Goal: Task Accomplishment & Management: Complete application form

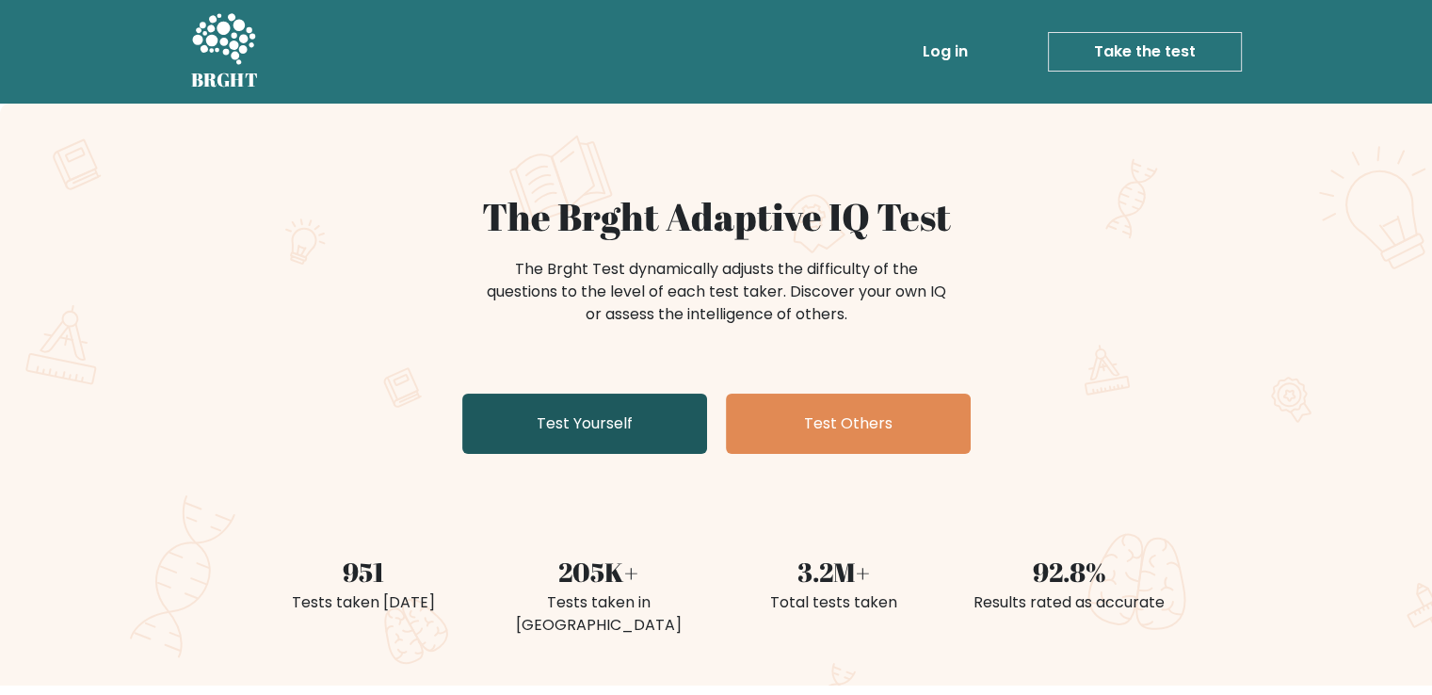
click at [657, 445] on link "Test Yourself" at bounding box center [584, 424] width 245 height 60
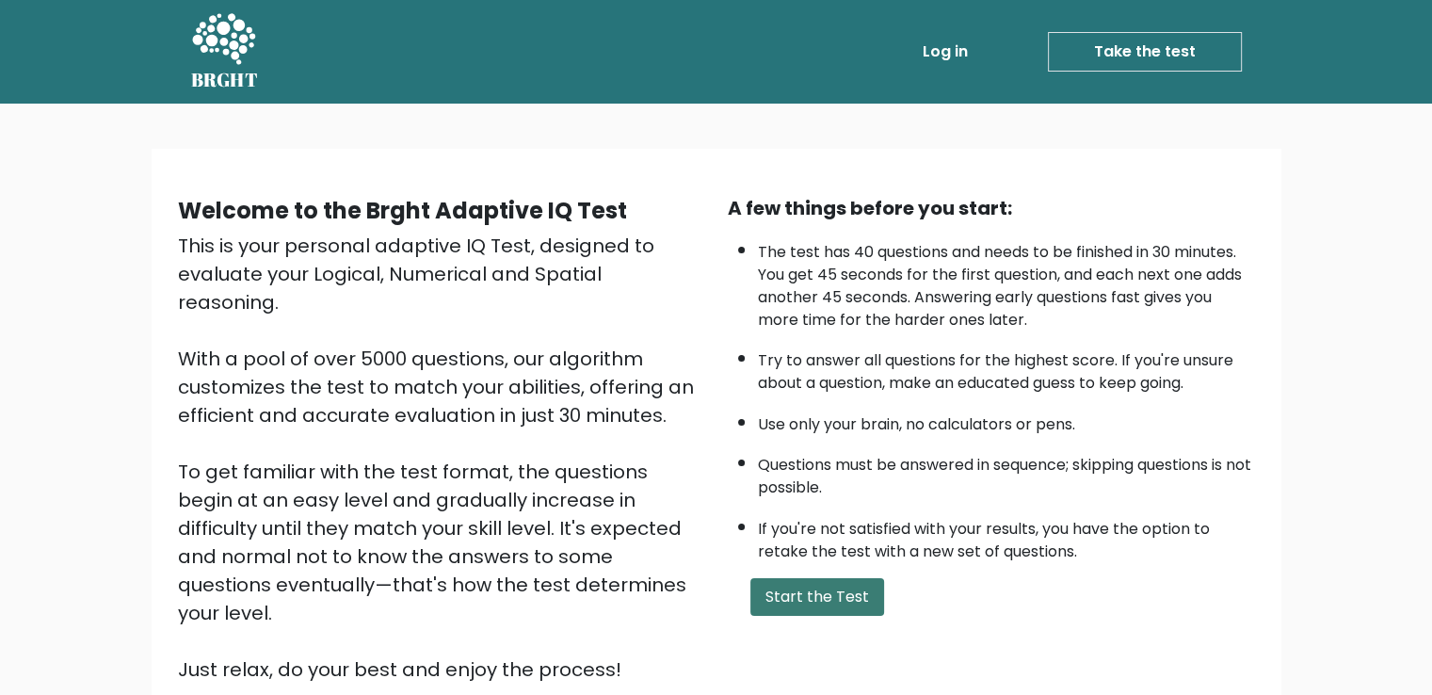
click at [781, 592] on button "Start the Test" at bounding box center [818, 597] width 134 height 38
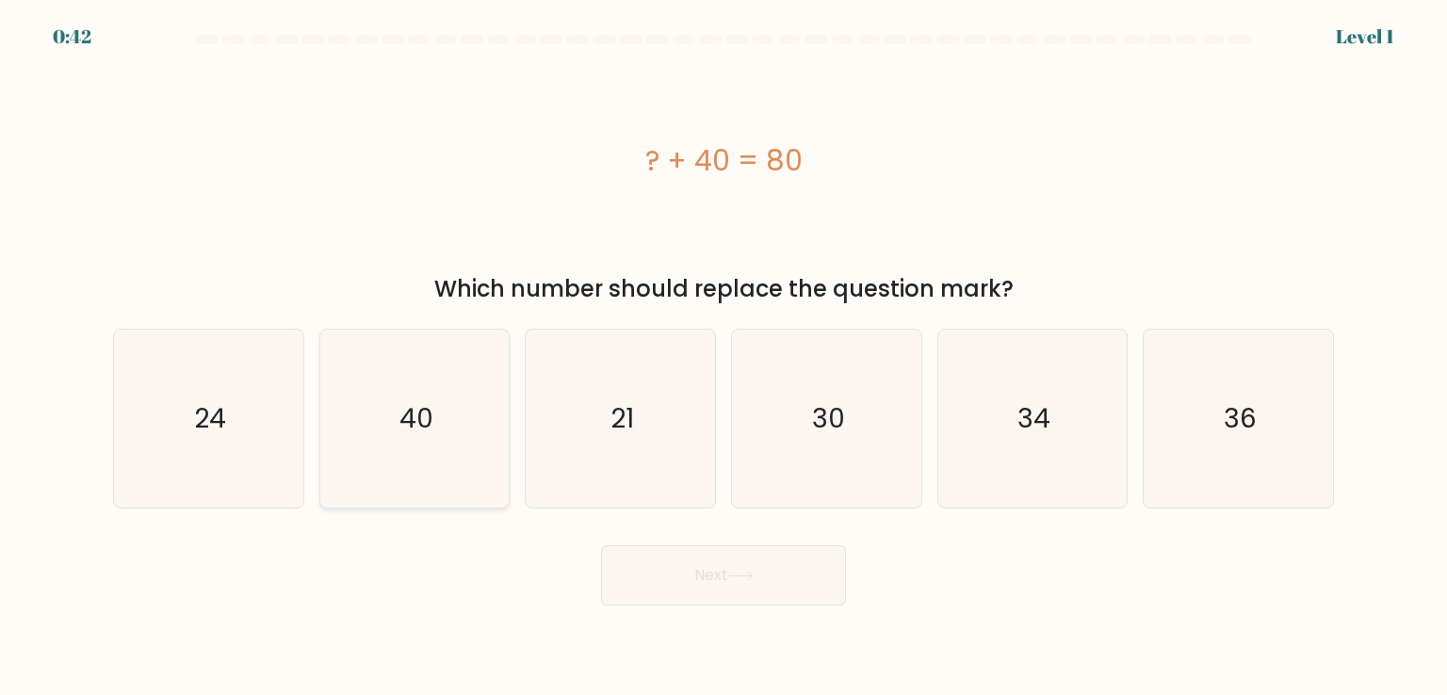
click at [396, 420] on icon "40" at bounding box center [414, 418] width 177 height 177
click at [723, 357] on input "b. 40" at bounding box center [723, 352] width 1 height 9
radio input "true"
click at [776, 593] on button "Next" at bounding box center [723, 575] width 245 height 60
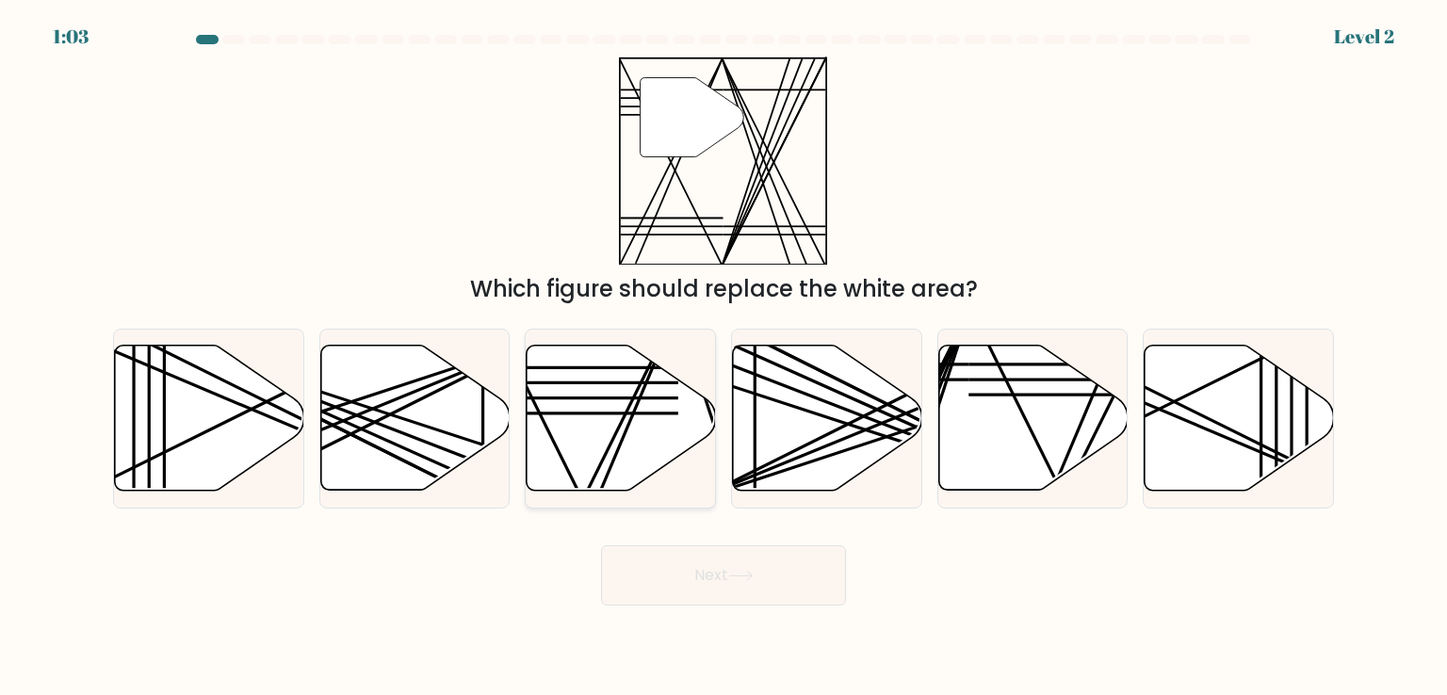
click at [620, 437] on icon at bounding box center [620, 418] width 189 height 145
click at [723, 357] on input "c." at bounding box center [723, 352] width 1 height 9
radio input "true"
click at [750, 571] on icon at bounding box center [740, 576] width 25 height 10
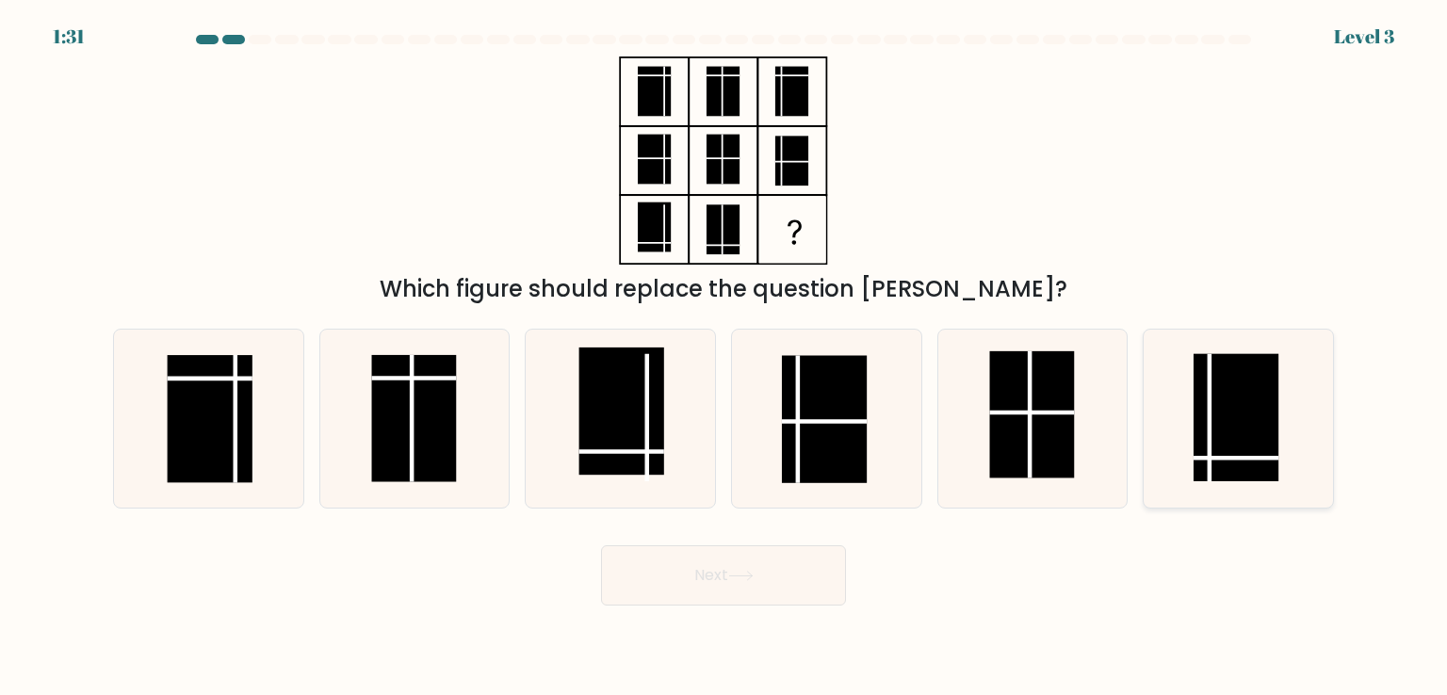
click at [1228, 461] on rect at bounding box center [1235, 417] width 85 height 127
click at [724, 357] on input "f." at bounding box center [723, 352] width 1 height 9
radio input "true"
click at [761, 545] on button "Next" at bounding box center [723, 575] width 245 height 60
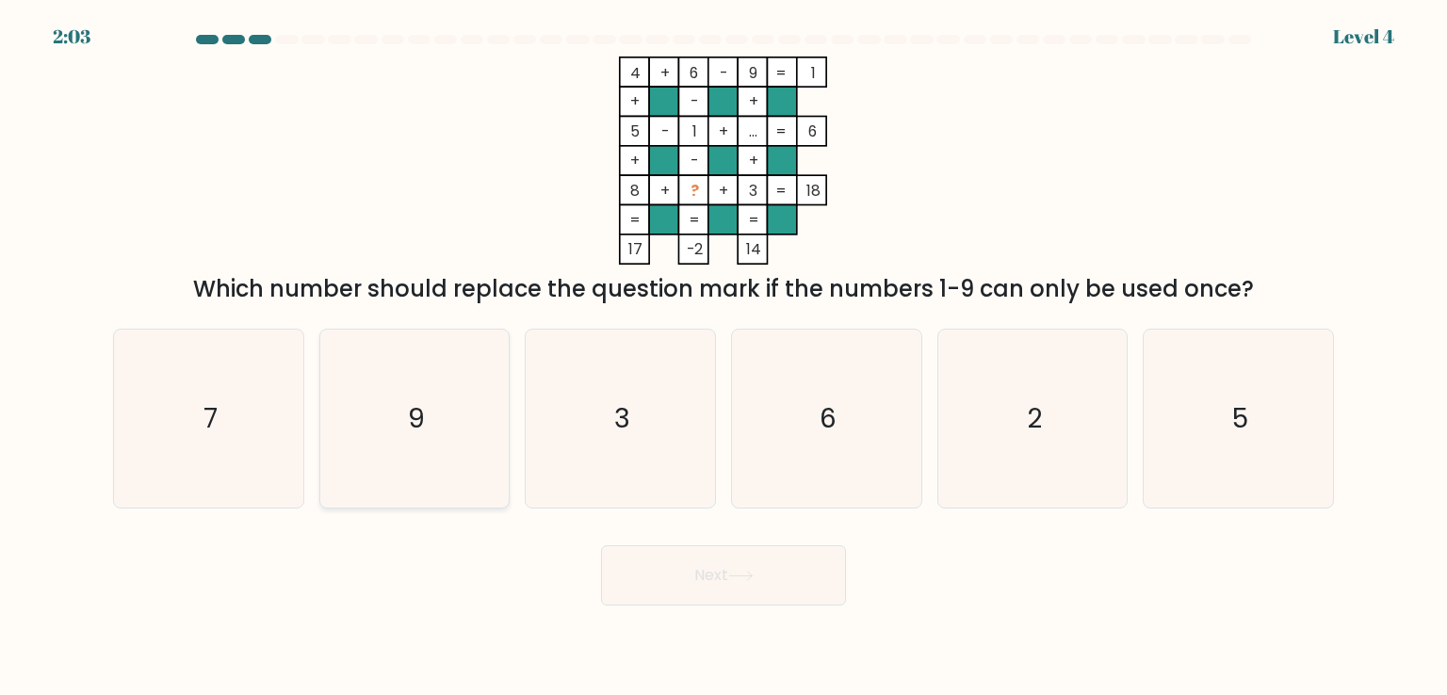
click at [469, 447] on icon "9" at bounding box center [414, 418] width 177 height 177
click at [723, 357] on input "b. 9" at bounding box center [723, 352] width 1 height 9
radio input "true"
click at [214, 409] on text "7" at bounding box center [210, 418] width 14 height 38
click at [723, 357] on input "a. 7" at bounding box center [723, 352] width 1 height 9
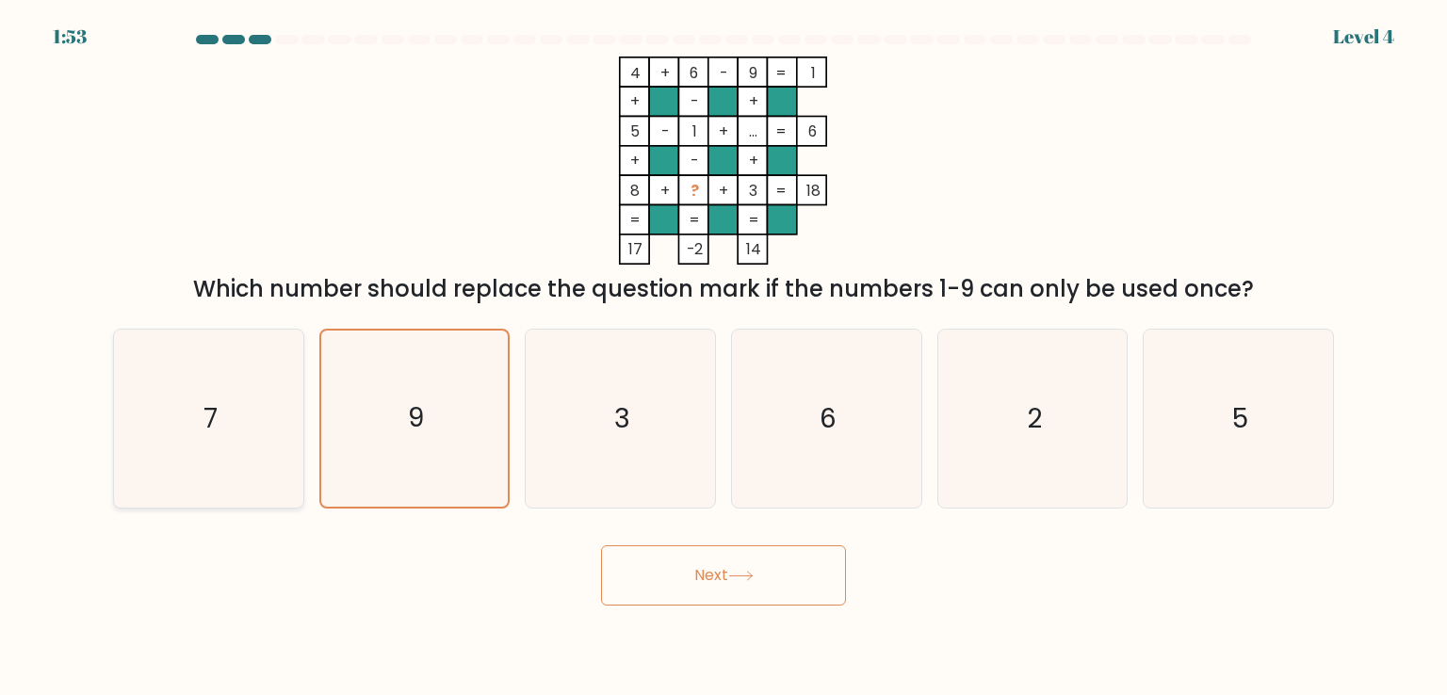
radio input "true"
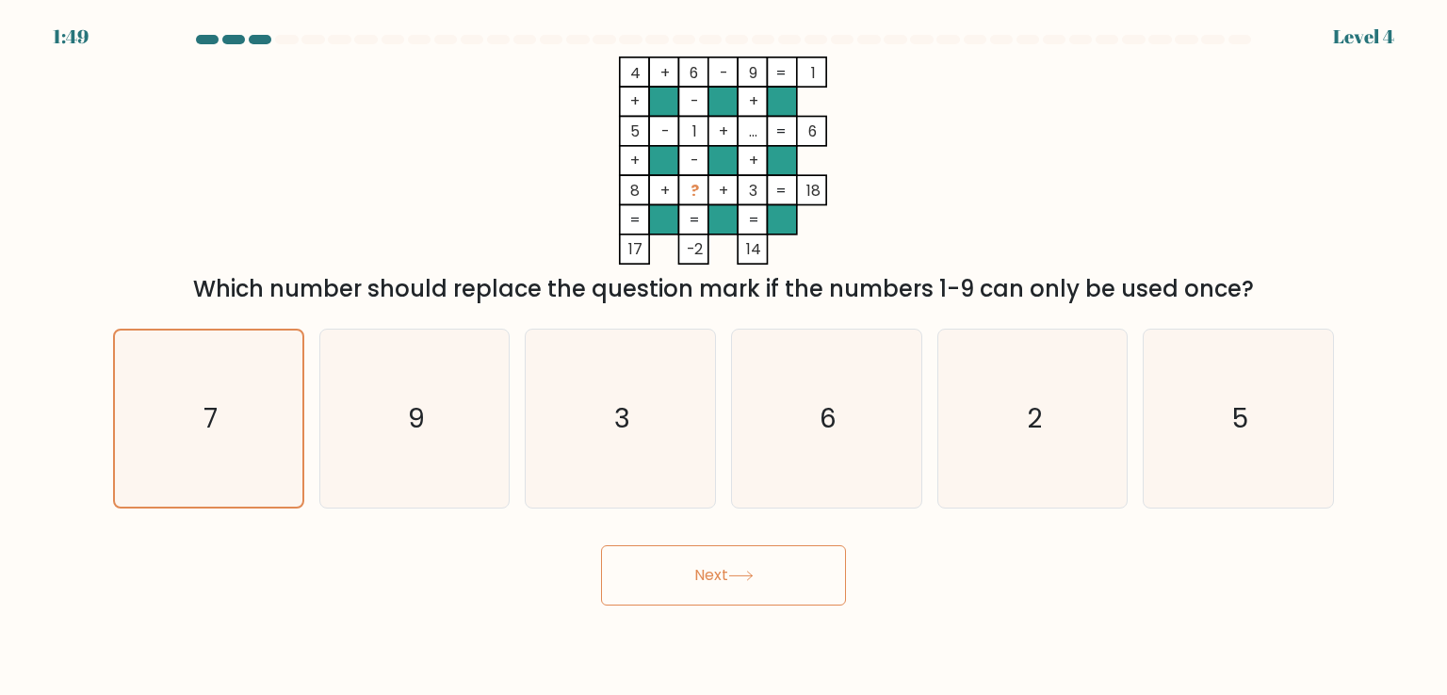
click at [762, 594] on button "Next" at bounding box center [723, 575] width 245 height 60
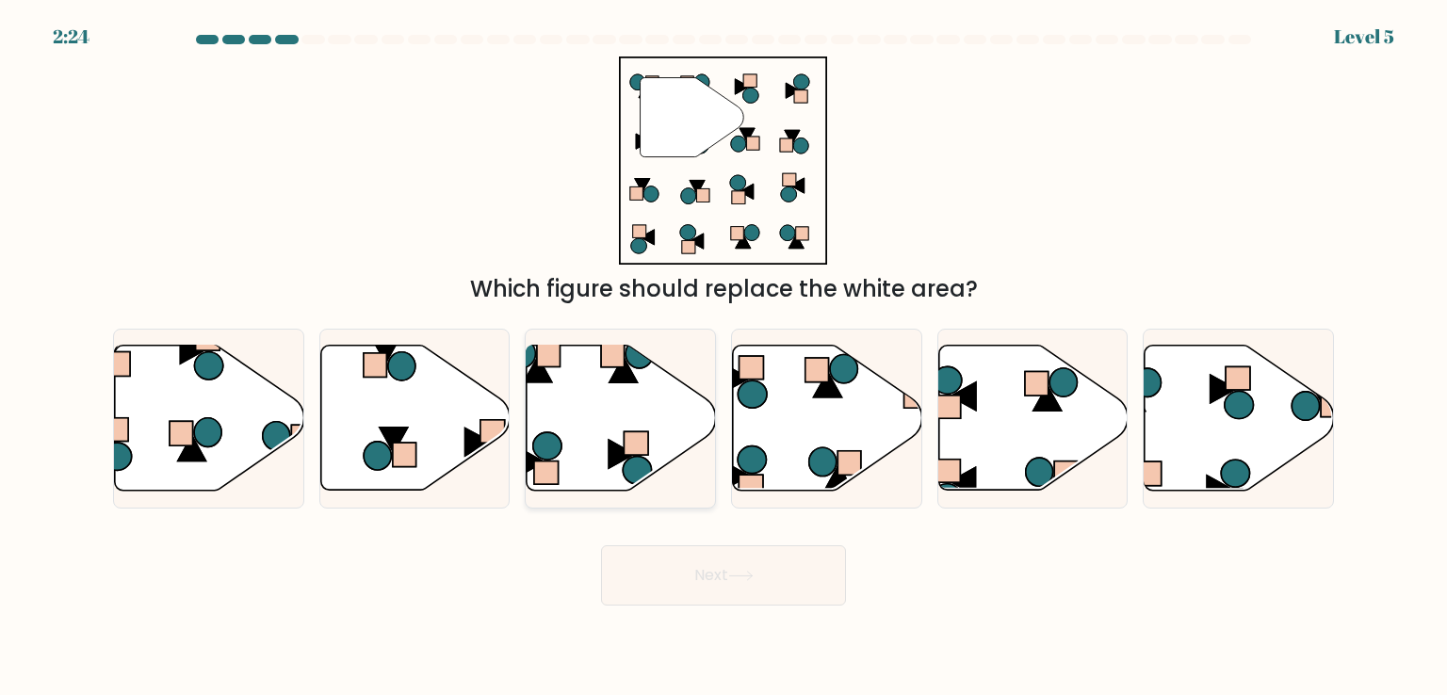
click at [678, 405] on icon at bounding box center [620, 418] width 189 height 145
click at [723, 357] on input "c." at bounding box center [723, 352] width 1 height 9
radio input "true"
click at [731, 600] on button "Next" at bounding box center [723, 575] width 245 height 60
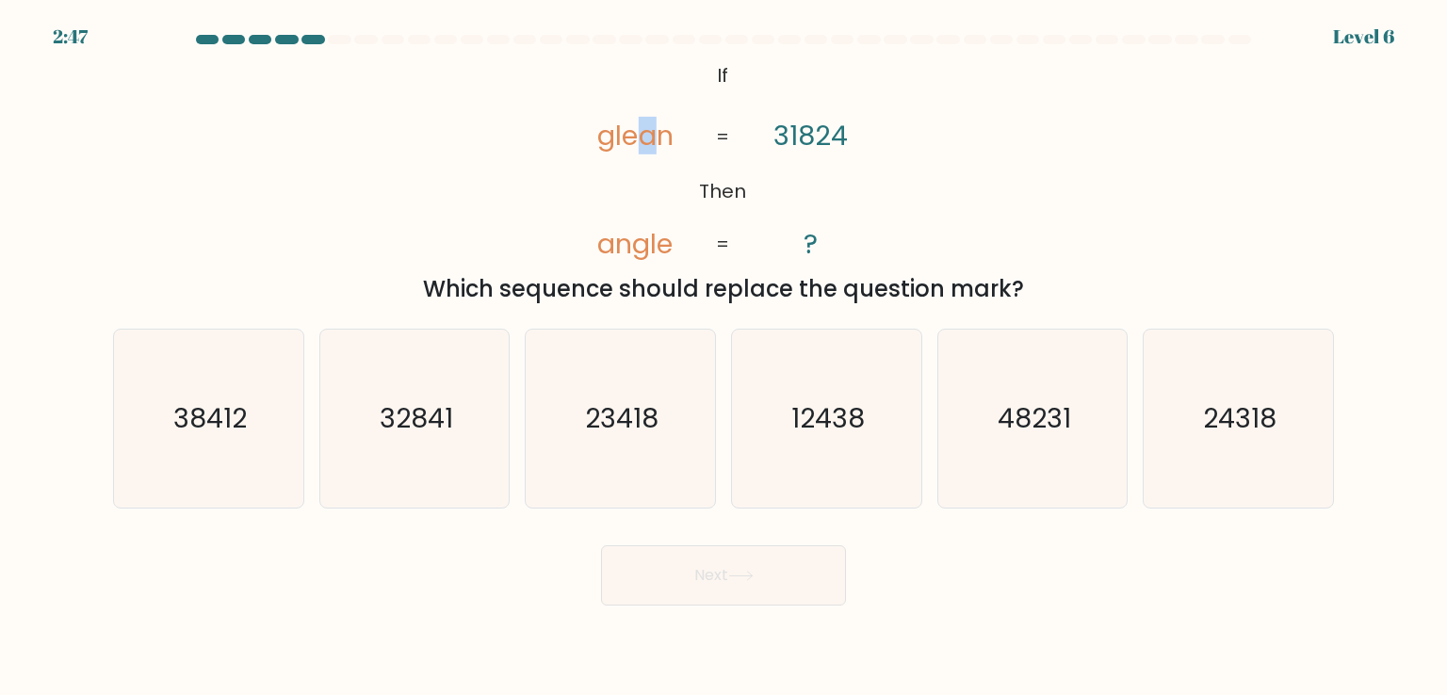
drag, startPoint x: 644, startPoint y: 144, endPoint x: 658, endPoint y: 144, distance: 14.1
click at [658, 144] on tspan "glean" at bounding box center [635, 136] width 76 height 38
click at [686, 140] on icon "@import url('https://fonts.googleapis.com/css?family=Abril+Fatface:400,100,100i…" at bounding box center [723, 161] width 338 height 208
drag, startPoint x: 665, startPoint y: 140, endPoint x: 678, endPoint y: 140, distance: 13.2
click at [678, 140] on icon "@import url('https://fonts.googleapis.com/css?family=Abril+Fatface:400,100,100i…" at bounding box center [723, 161] width 338 height 208
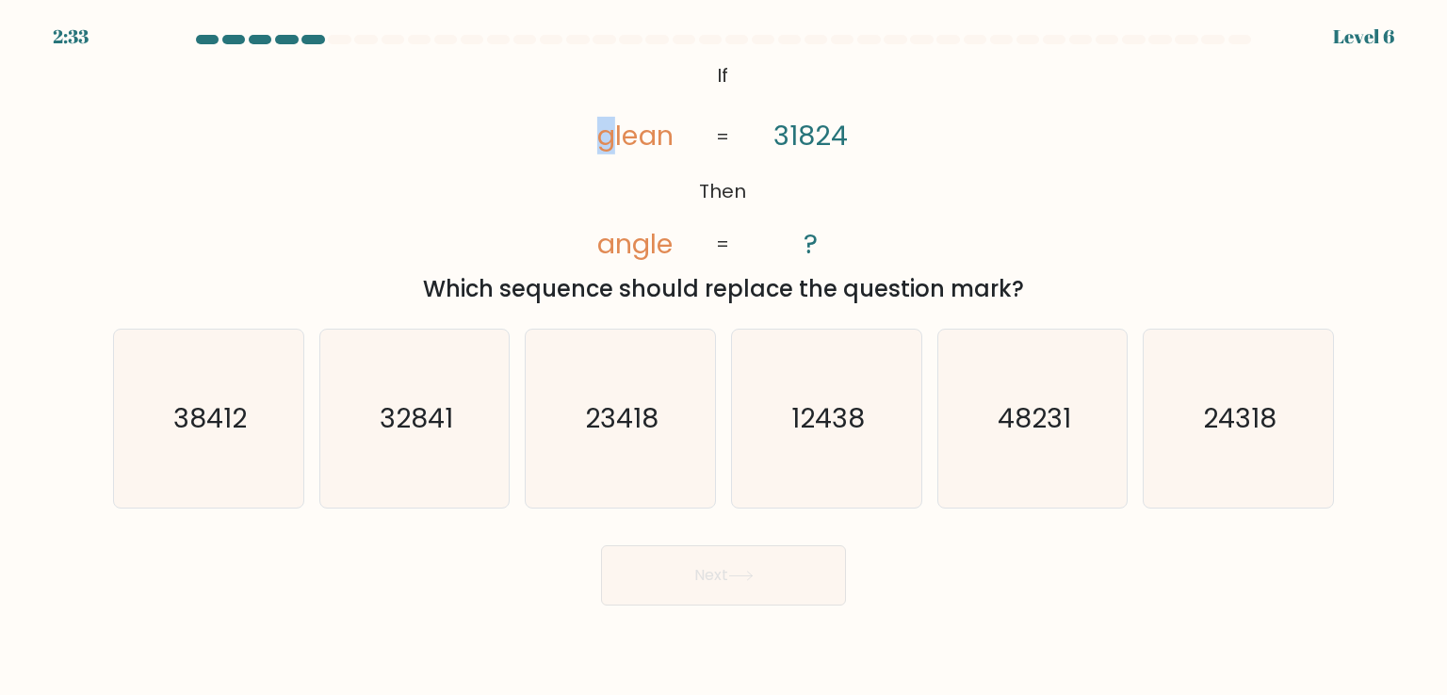
drag, startPoint x: 611, startPoint y: 138, endPoint x: 600, endPoint y: 137, distance: 11.5
click at [600, 137] on tspan "glean" at bounding box center [635, 136] width 76 height 38
click at [1296, 390] on icon "24318" at bounding box center [1237, 418] width 177 height 177
click at [724, 357] on input "f. 24318" at bounding box center [723, 352] width 1 height 9
radio input "true"
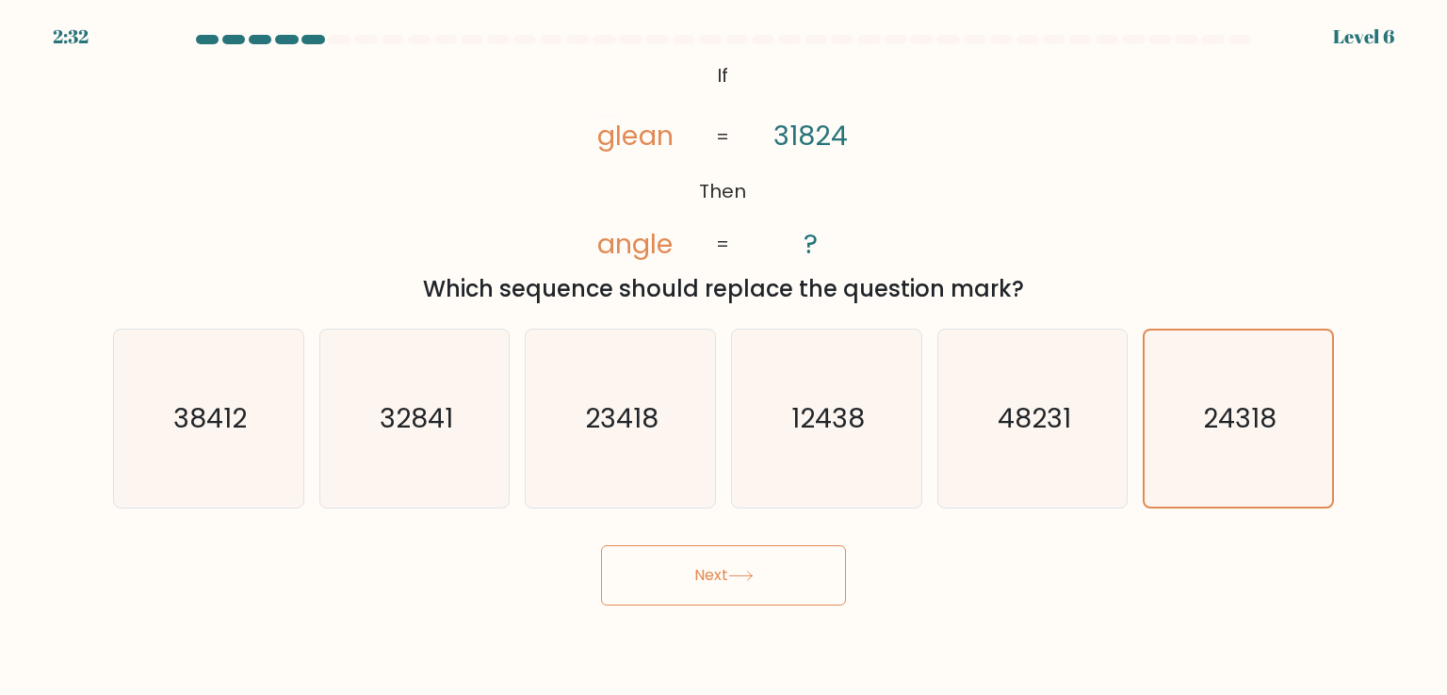
click at [675, 586] on button "Next" at bounding box center [723, 575] width 245 height 60
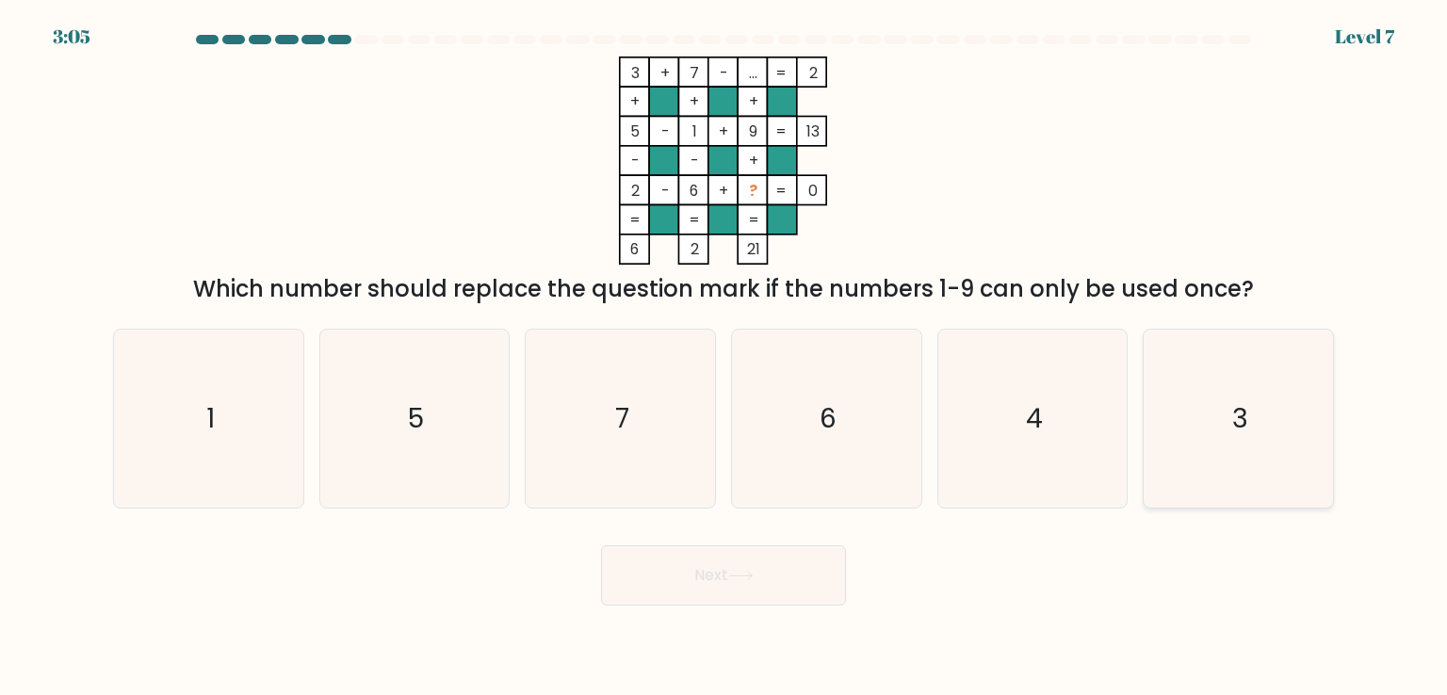
click at [1258, 442] on icon "3" at bounding box center [1237, 418] width 177 height 177
click at [724, 357] on input "f. 3" at bounding box center [723, 352] width 1 height 9
radio input "true"
click at [712, 575] on button "Next" at bounding box center [723, 575] width 245 height 60
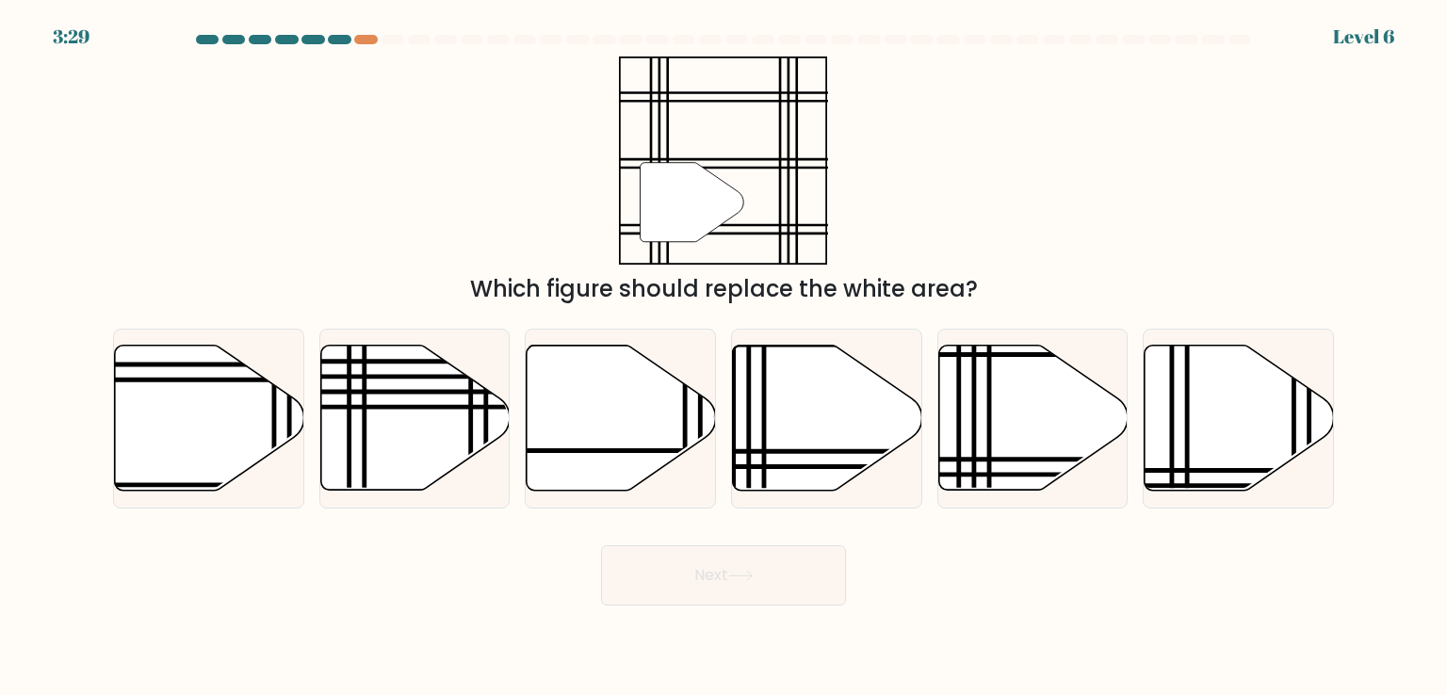
click at [980, 512] on form at bounding box center [723, 320] width 1447 height 571
click at [983, 491] on icon at bounding box center [1032, 418] width 189 height 145
click at [724, 357] on input "e." at bounding box center [723, 352] width 1 height 9
radio input "true"
click at [795, 604] on button "Next" at bounding box center [723, 575] width 245 height 60
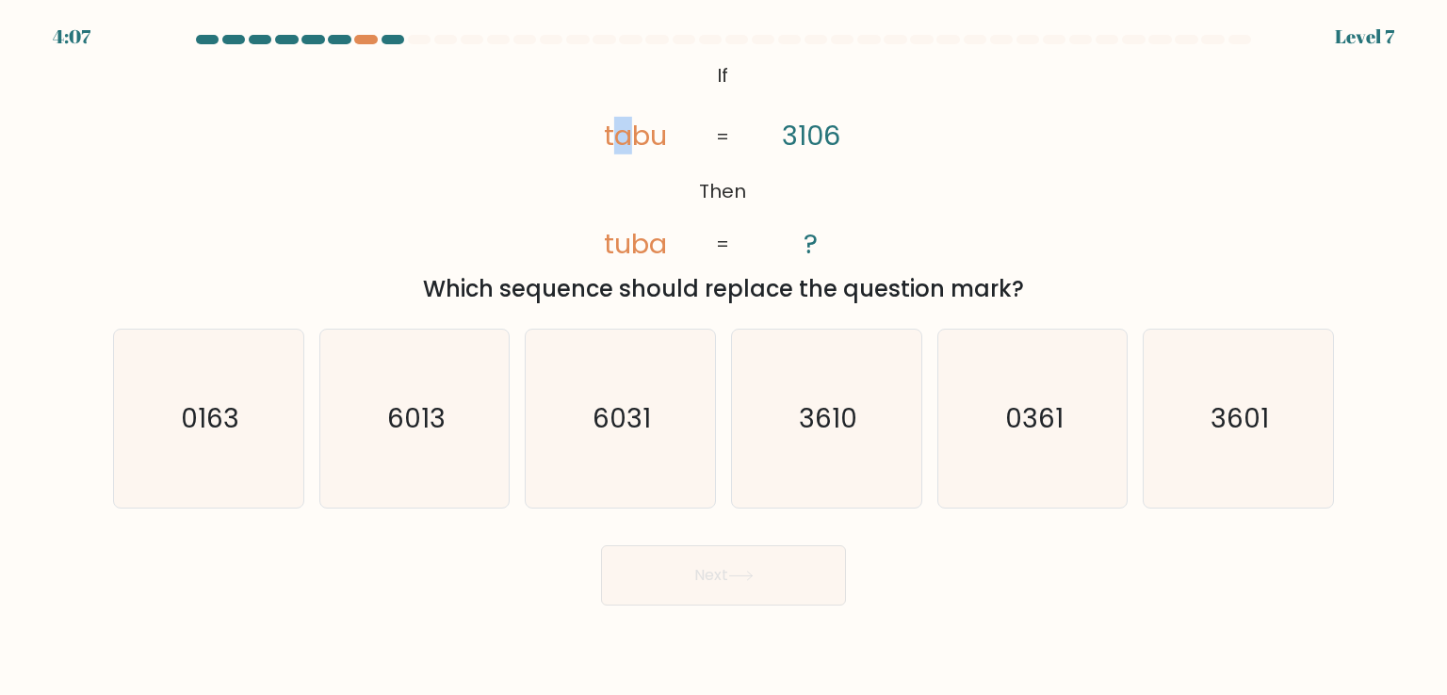
drag, startPoint x: 609, startPoint y: 147, endPoint x: 639, endPoint y: 140, distance: 29.9
click at [639, 140] on tspan "tabu" at bounding box center [635, 136] width 63 height 38
click at [606, 134] on tspan "tabu" at bounding box center [635, 136] width 63 height 38
drag, startPoint x: 591, startPoint y: 133, endPoint x: 607, endPoint y: 135, distance: 16.1
click at [607, 135] on icon "@import url('https://fonts.googleapis.com/css?family=Abril+Fatface:400,100,100i…" at bounding box center [723, 161] width 338 height 208
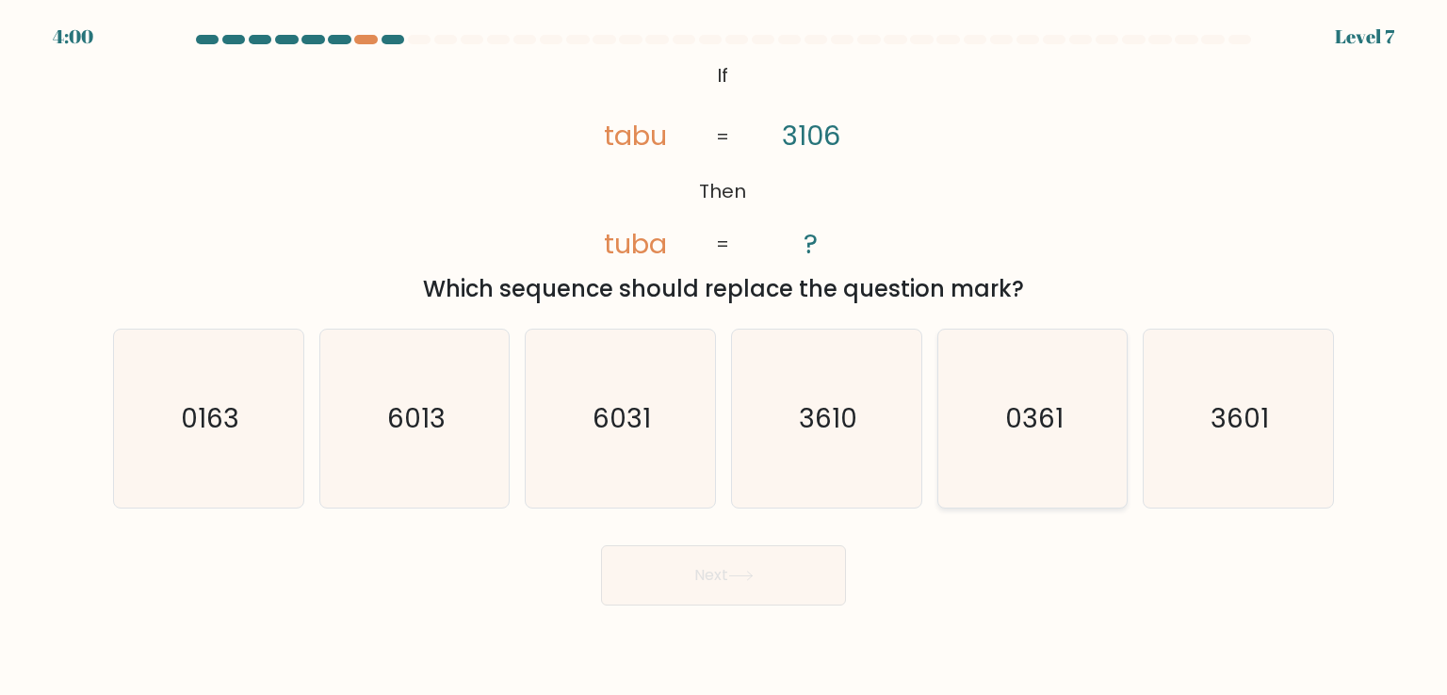
click at [1198, 418] on icon "3601" at bounding box center [1237, 418] width 177 height 177
click at [724, 357] on input "f. 3601" at bounding box center [723, 352] width 1 height 9
radio input "true"
click at [699, 568] on button "Next" at bounding box center [723, 575] width 245 height 60
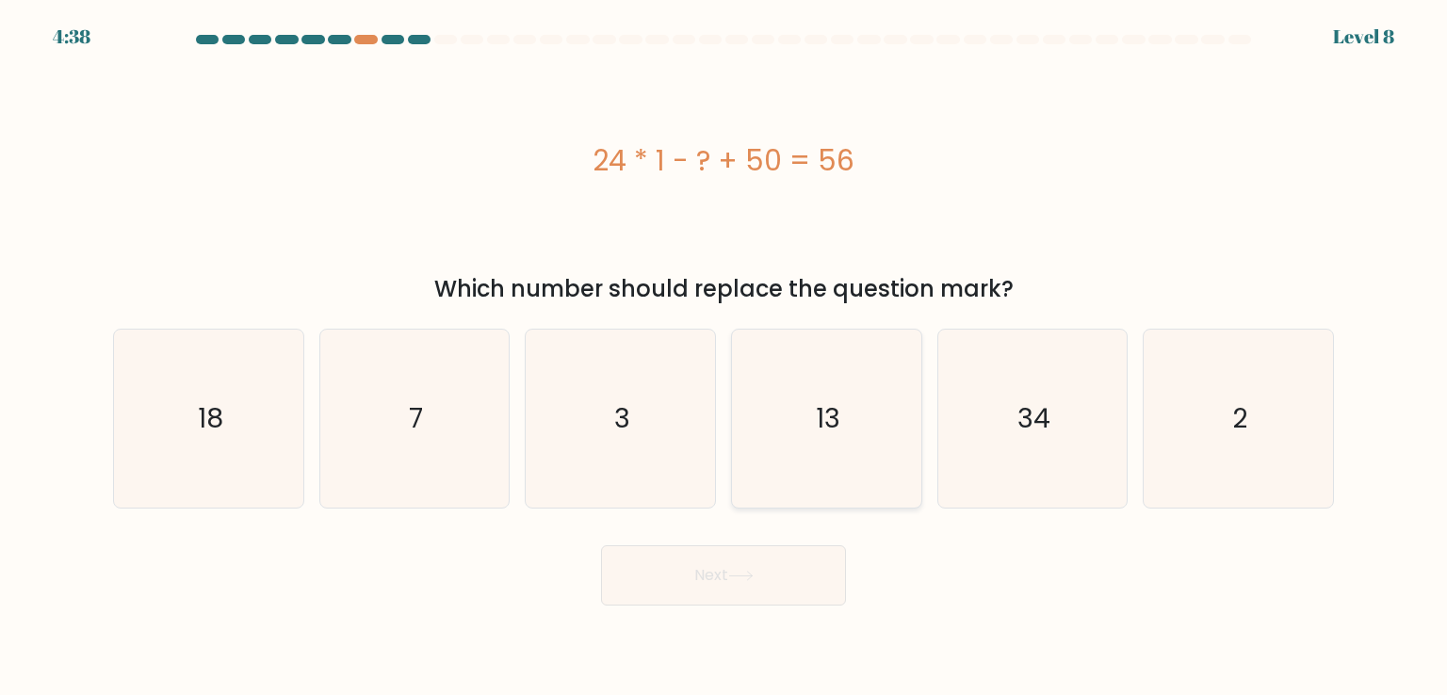
click at [904, 422] on icon "13" at bounding box center [825, 418] width 177 height 177
click at [724, 357] on input "d. 13" at bounding box center [723, 352] width 1 height 9
radio input "true"
click at [756, 552] on button "Next" at bounding box center [723, 575] width 245 height 60
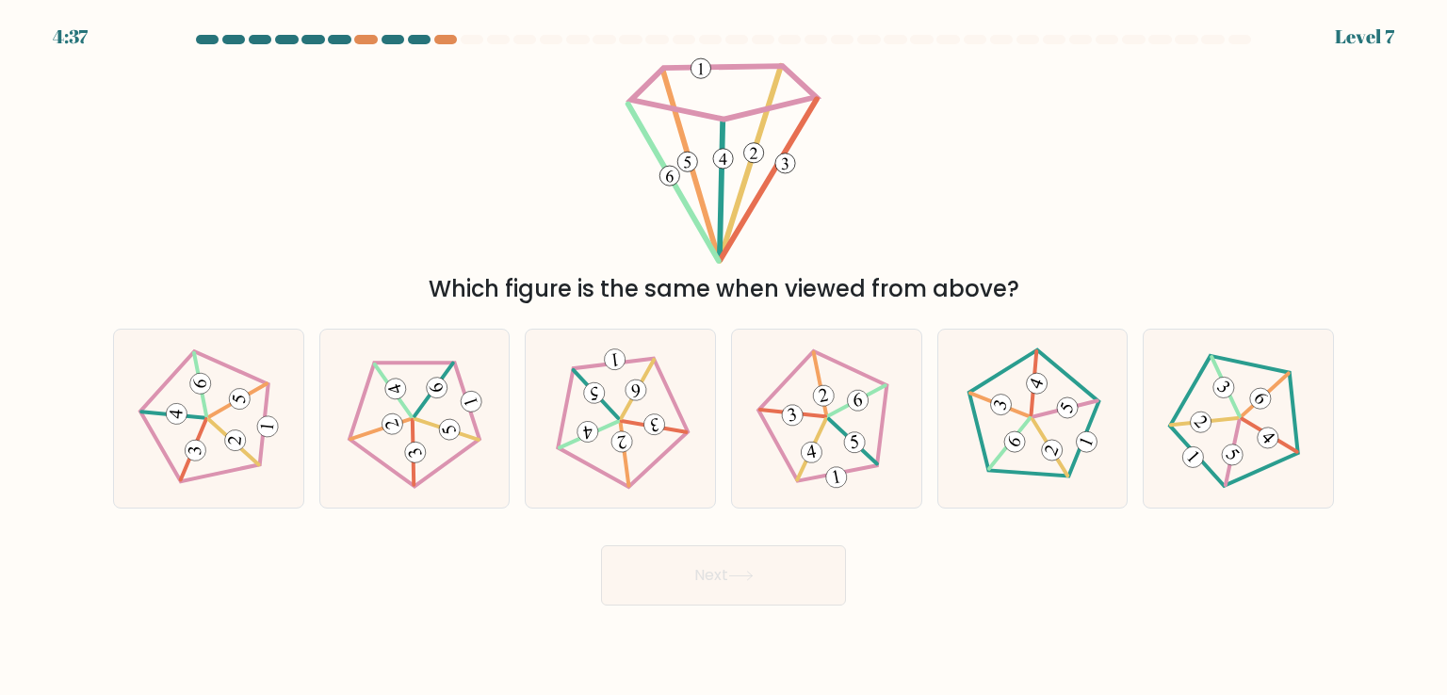
click at [774, 472] on icon at bounding box center [826, 419] width 142 height 142
click at [724, 357] on input "d." at bounding box center [723, 352] width 1 height 9
radio input "true"
click at [735, 529] on form at bounding box center [723, 320] width 1447 height 571
click at [964, 451] on icon at bounding box center [1033, 419] width 142 height 142
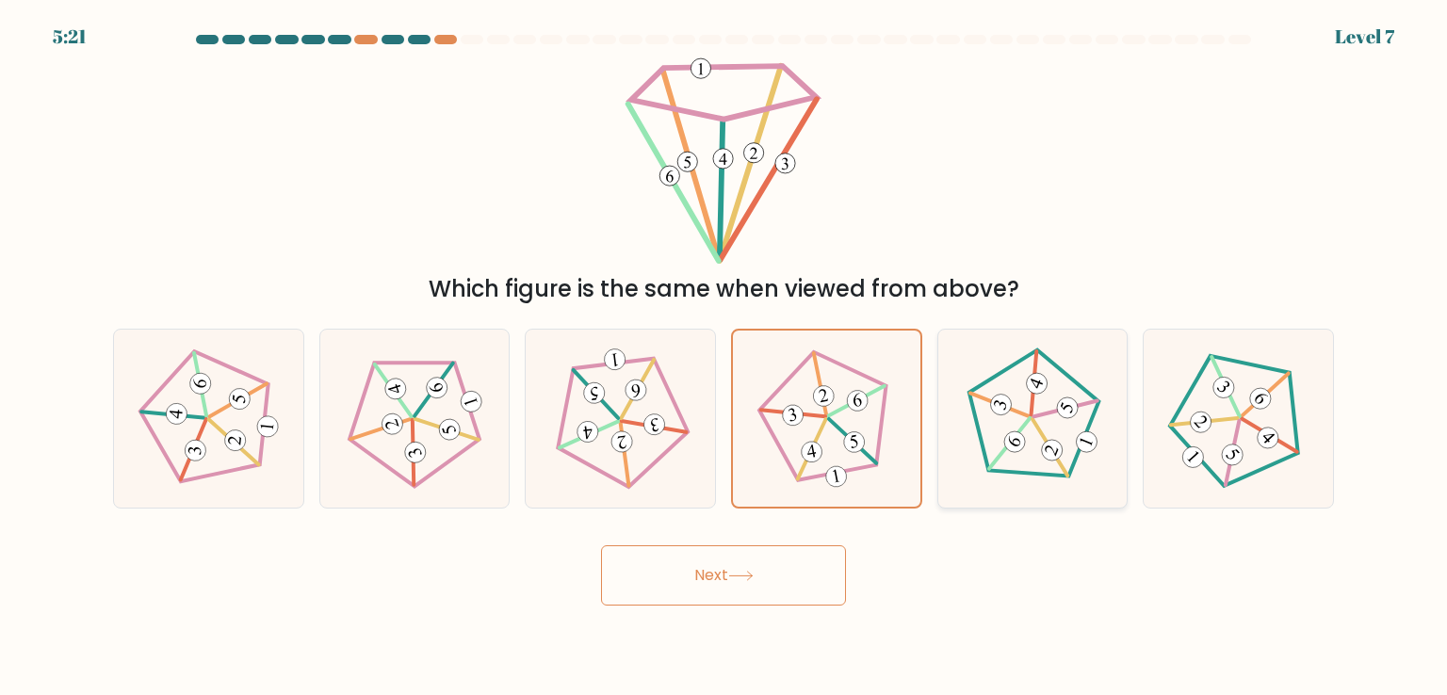
click at [724, 357] on input "e." at bounding box center [723, 352] width 1 height 9
radio input "true"
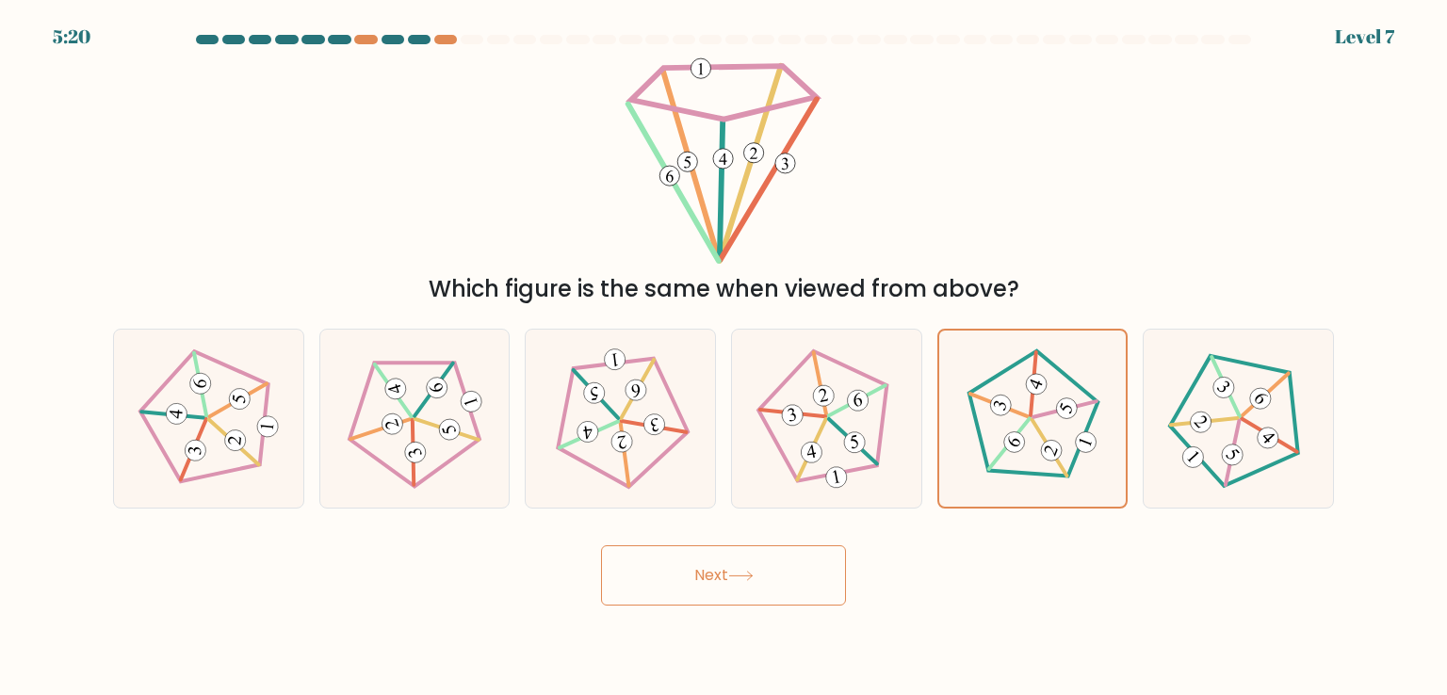
click at [821, 552] on button "Next" at bounding box center [723, 575] width 245 height 60
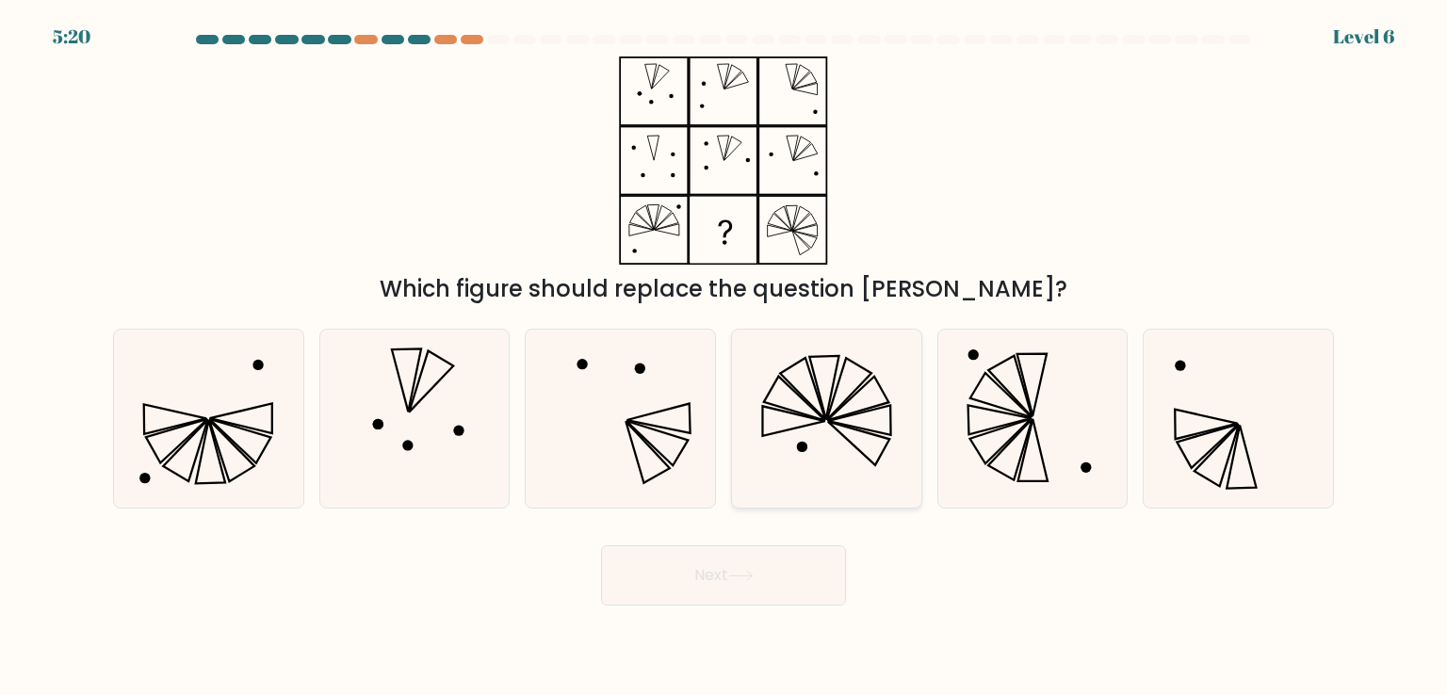
click at [804, 487] on icon at bounding box center [825, 418] width 177 height 177
click at [724, 357] on input "d." at bounding box center [723, 352] width 1 height 9
radio input "true"
click at [762, 577] on button "Next" at bounding box center [723, 575] width 245 height 60
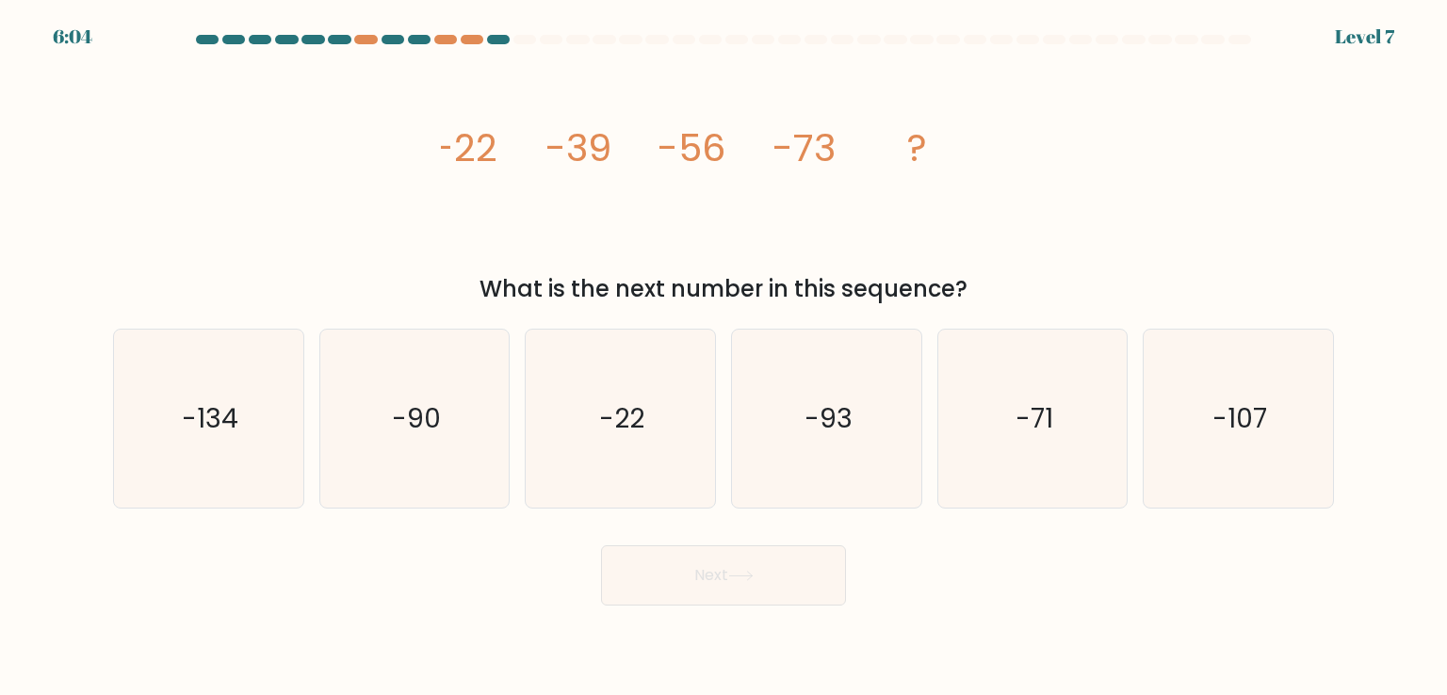
click at [834, 461] on icon "-93" at bounding box center [825, 418] width 177 height 177
click at [724, 357] on input "d. -93" at bounding box center [723, 352] width 1 height 9
radio input "true"
click at [761, 558] on button "Next" at bounding box center [723, 575] width 245 height 60
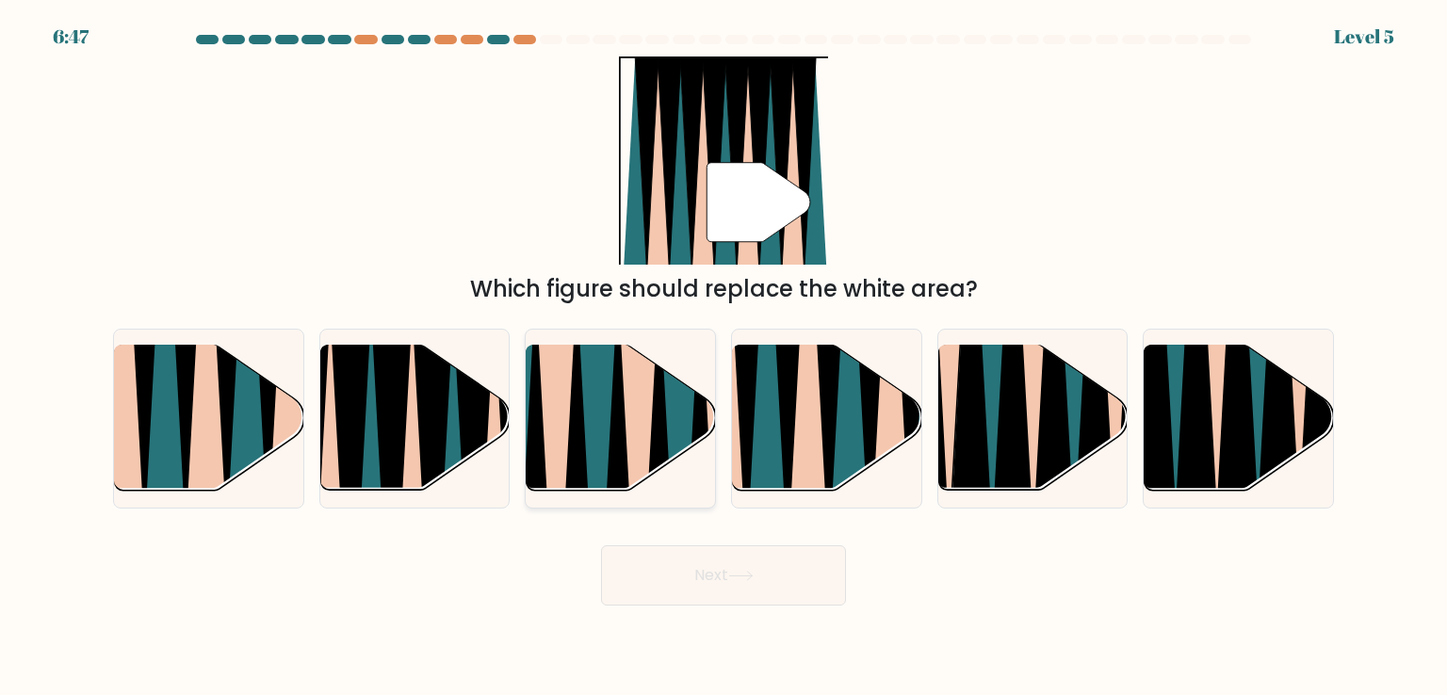
click at [700, 429] on icon at bounding box center [700, 502] width 42 height 379
click at [723, 357] on input "c." at bounding box center [723, 352] width 1 height 9
radio input "true"
click at [716, 622] on body "6:47 Level 5" at bounding box center [723, 347] width 1447 height 695
click at [842, 422] on icon at bounding box center [848, 343] width 41 height 378
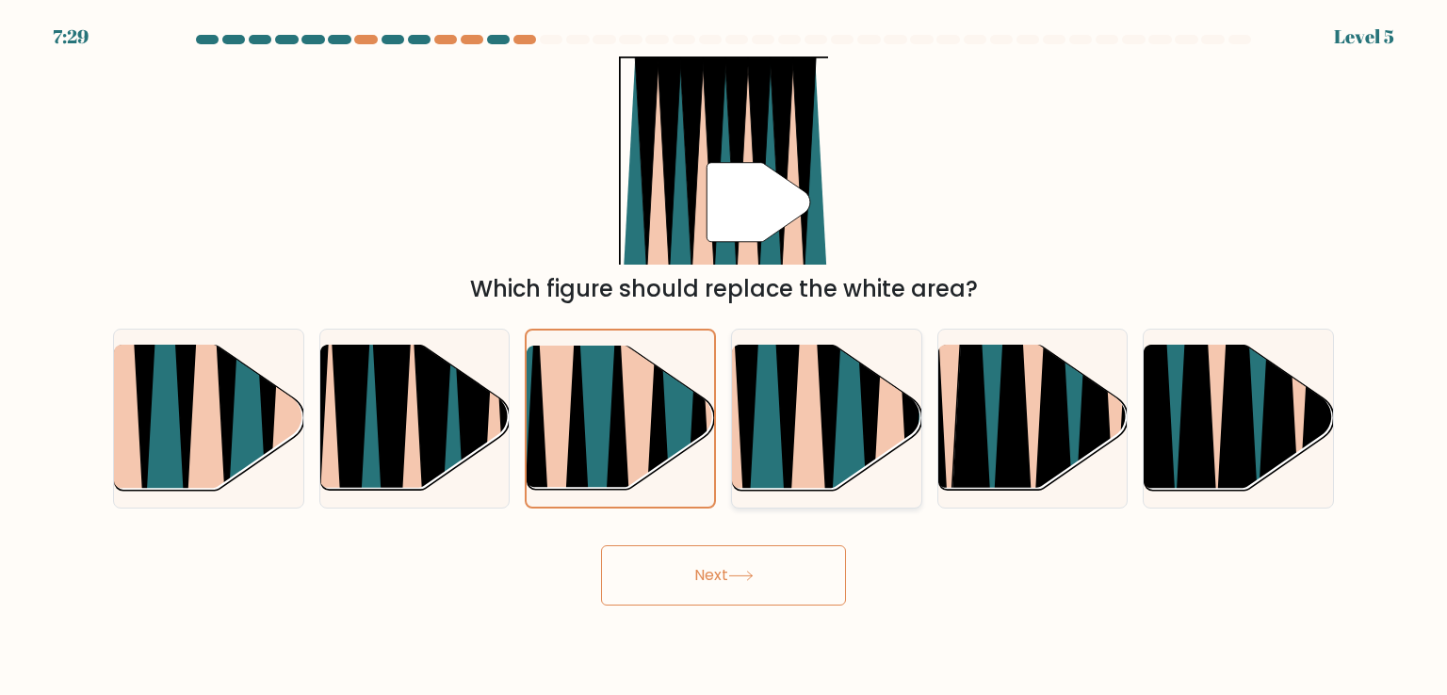
click at [724, 357] on input "d." at bounding box center [723, 352] width 1 height 9
radio input "true"
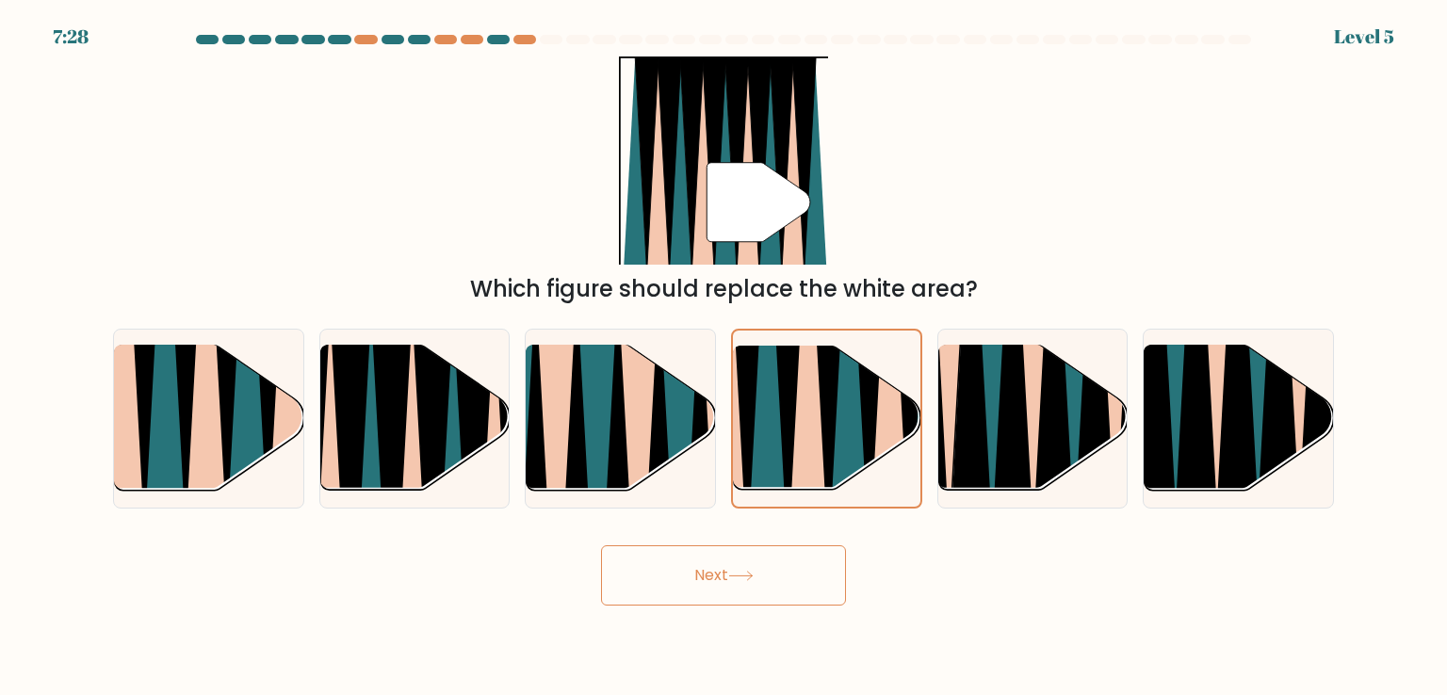
click at [798, 566] on button "Next" at bounding box center [723, 575] width 245 height 60
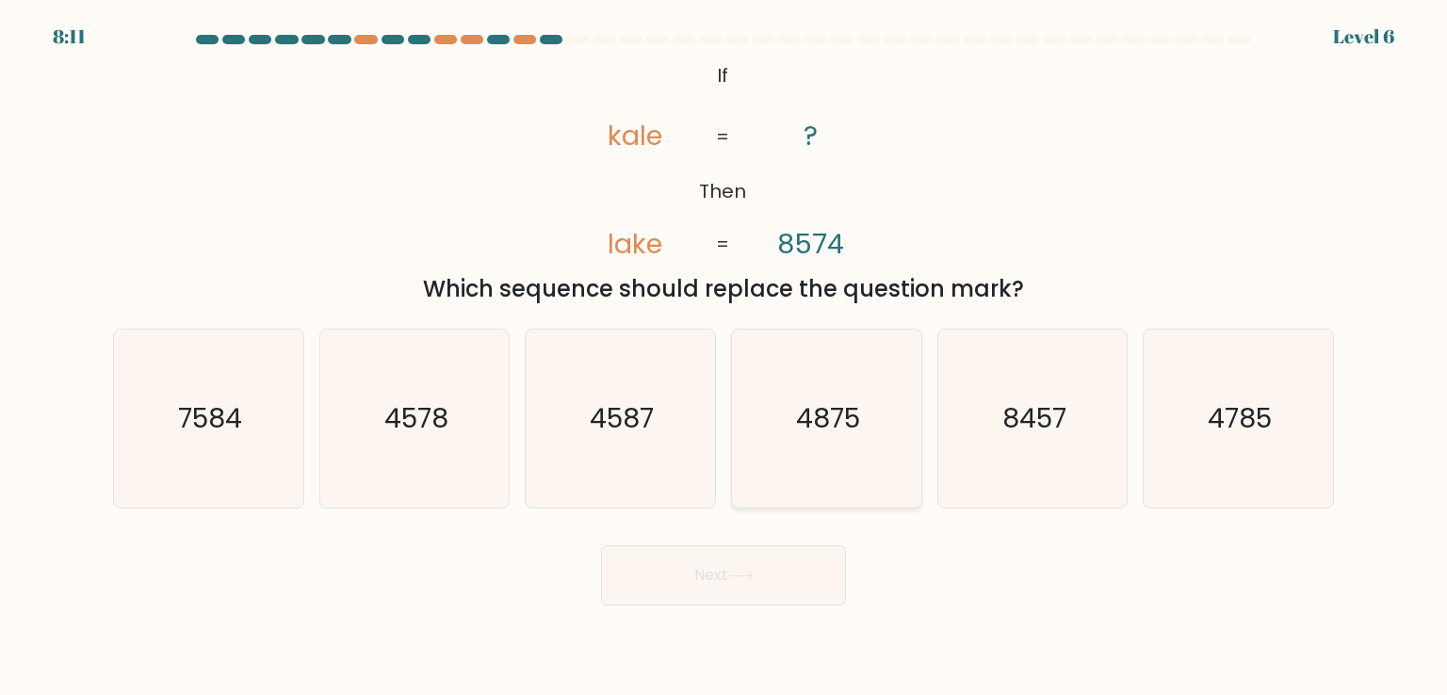
click at [817, 458] on icon "4875" at bounding box center [825, 418] width 177 height 177
click at [724, 357] on input "d. 4875" at bounding box center [723, 352] width 1 height 9
radio input "true"
click at [754, 547] on button "Next" at bounding box center [723, 575] width 245 height 60
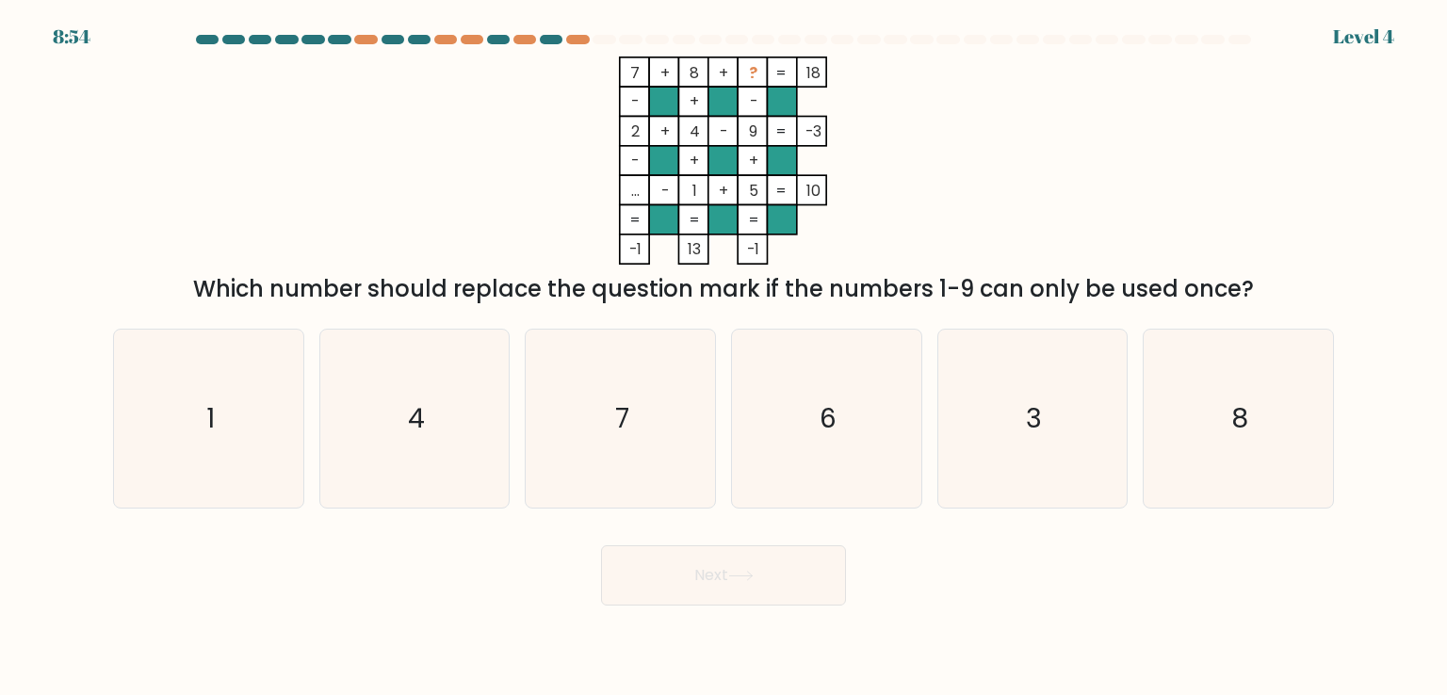
click at [944, 462] on icon "3" at bounding box center [1032, 418] width 177 height 177
click at [724, 357] on input "e. 3" at bounding box center [723, 352] width 1 height 9
radio input "true"
click at [794, 558] on button "Next" at bounding box center [723, 575] width 245 height 60
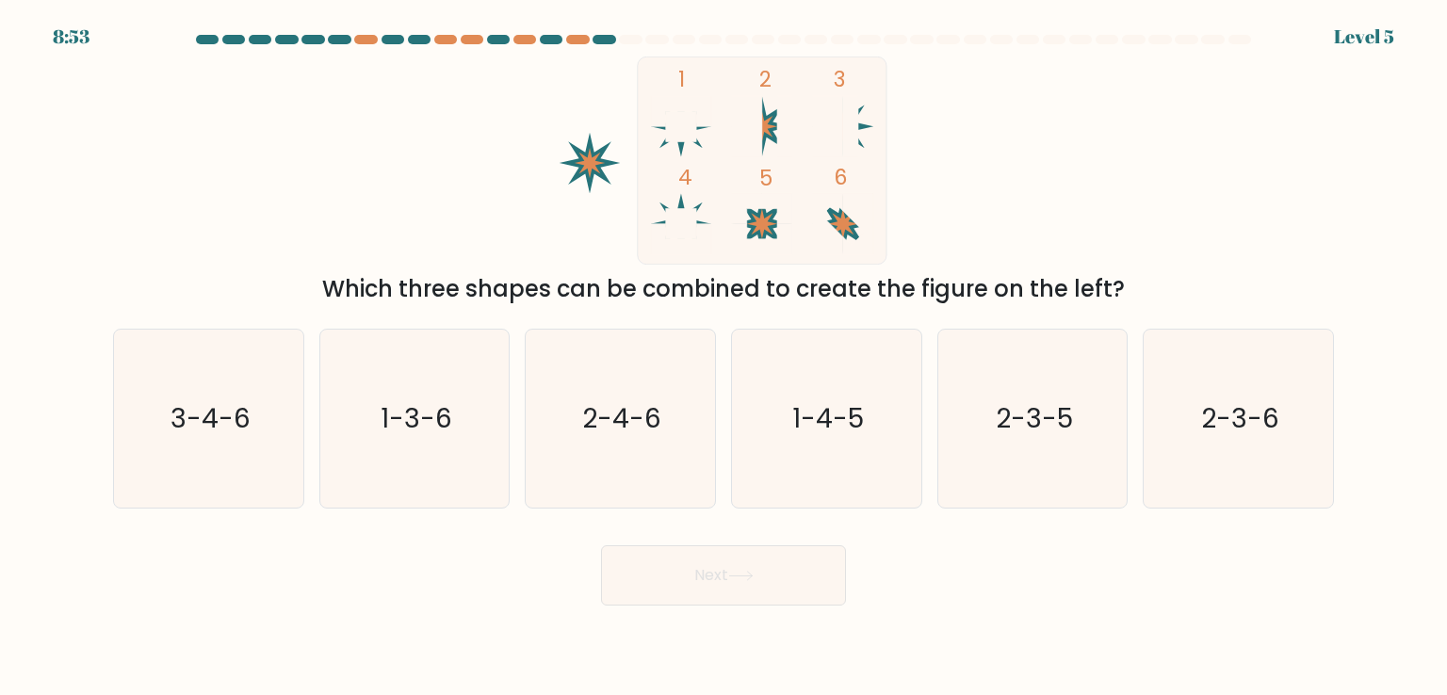
click at [1179, 453] on icon "2-3-6" at bounding box center [1237, 418] width 177 height 177
click at [724, 357] on input "f. 2-3-6" at bounding box center [723, 352] width 1 height 9
radio input "true"
click at [787, 551] on button "Next" at bounding box center [723, 575] width 245 height 60
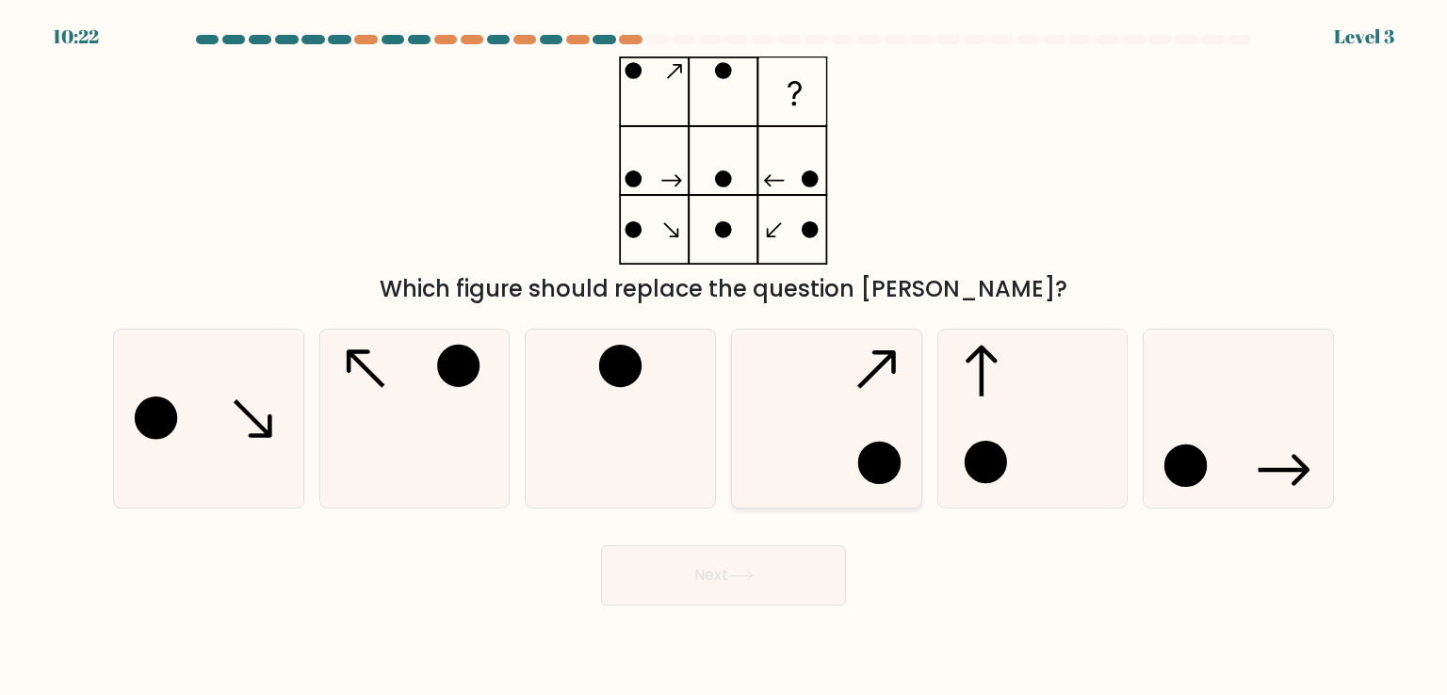
click at [801, 491] on icon at bounding box center [825, 418] width 177 height 177
click at [724, 357] on input "d." at bounding box center [723, 352] width 1 height 9
radio input "true"
click at [765, 572] on button "Next" at bounding box center [723, 575] width 245 height 60
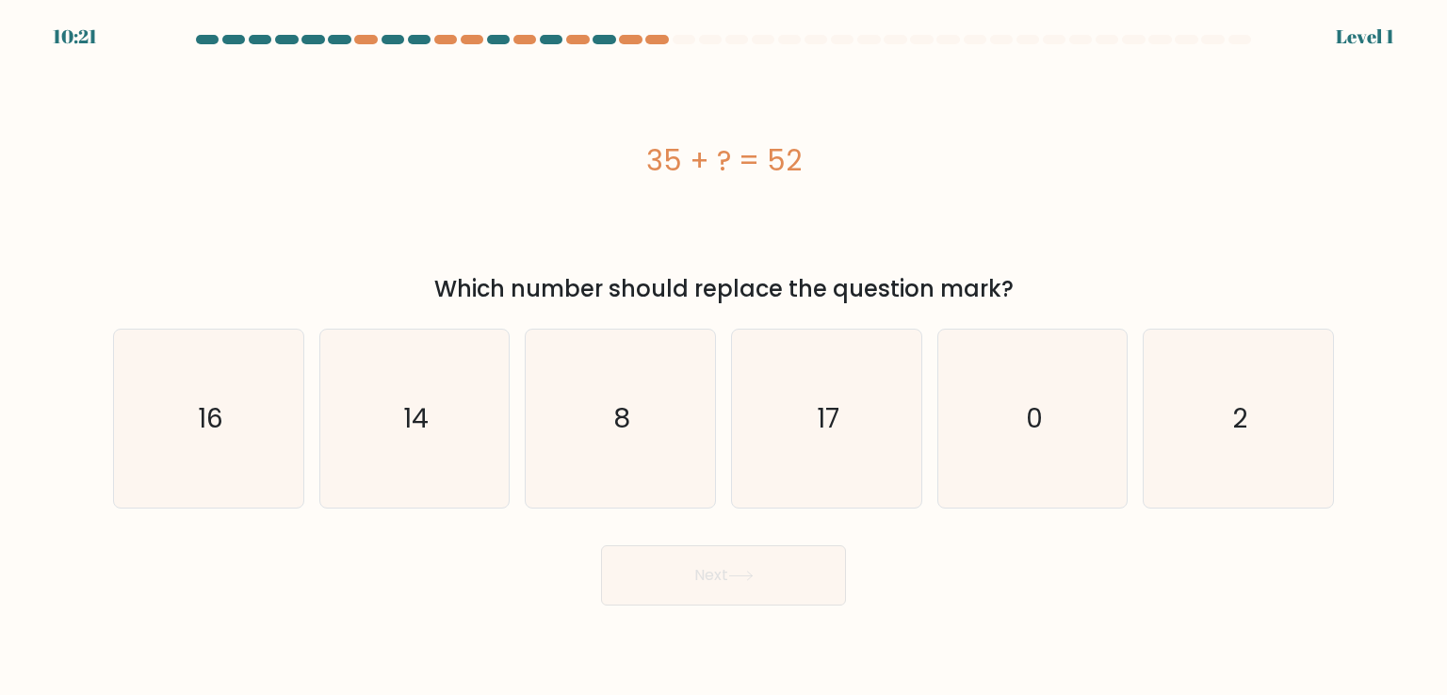
click at [660, 387] on icon "8" at bounding box center [619, 418] width 177 height 177
click at [723, 357] on input "c. 8" at bounding box center [723, 352] width 1 height 9
radio input "true"
click at [678, 548] on button "Next" at bounding box center [723, 575] width 245 height 60
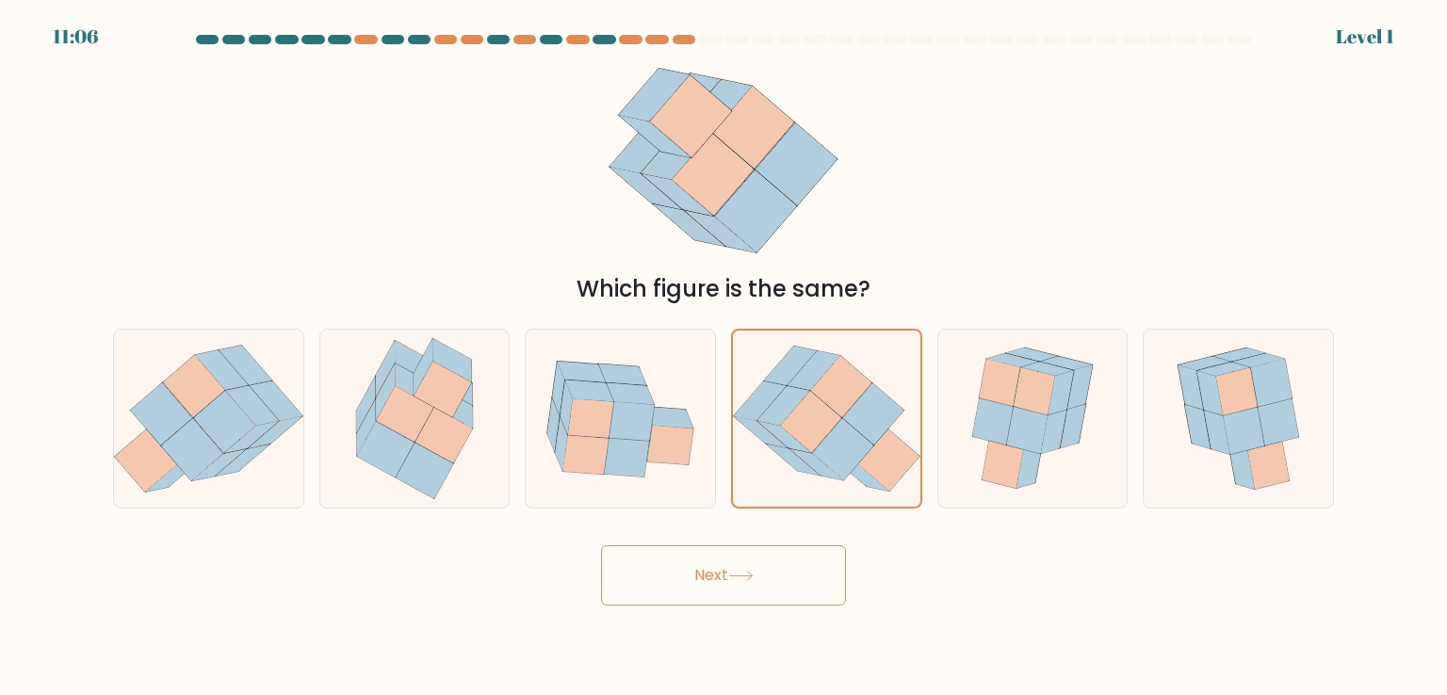
click at [760, 611] on body "11:06 Level 1" at bounding box center [723, 347] width 1447 height 695
click at [429, 446] on icon at bounding box center [443, 436] width 57 height 56
click at [723, 357] on input "b." at bounding box center [723, 352] width 1 height 9
radio input "true"
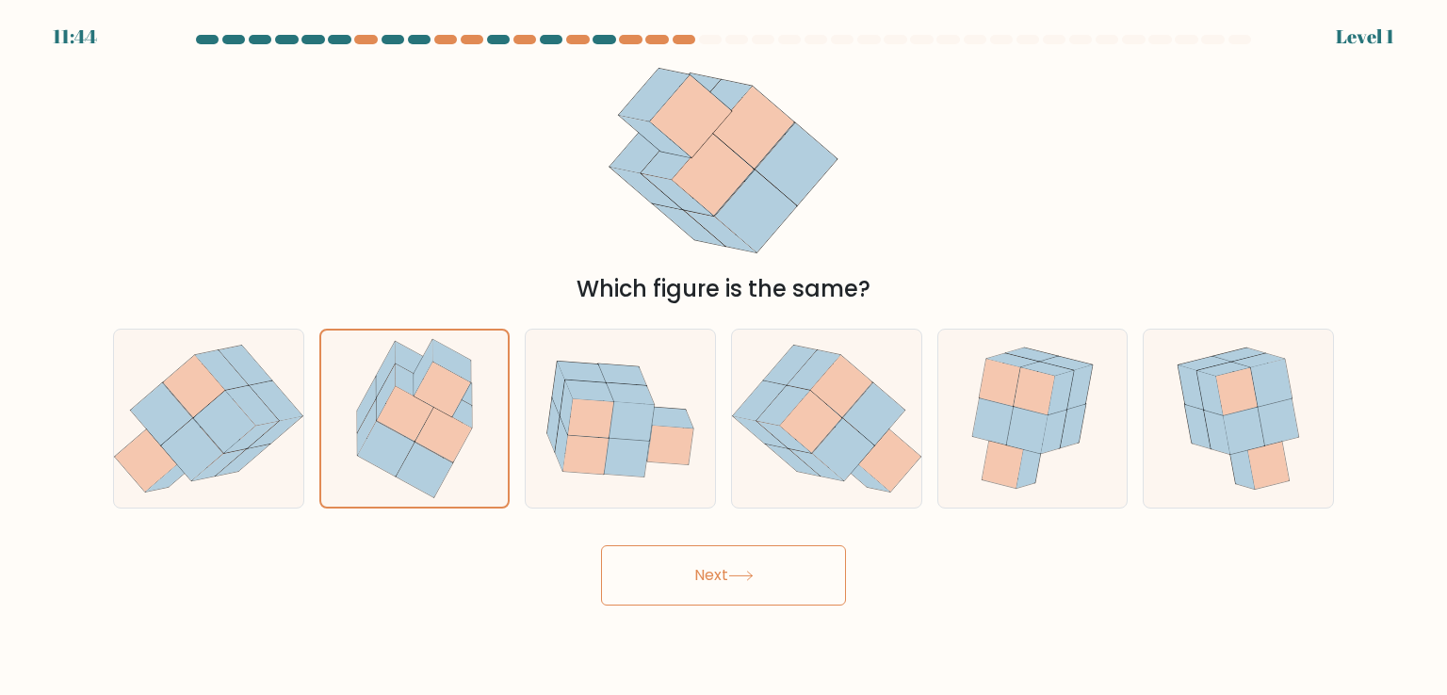
click at [686, 590] on button "Next" at bounding box center [723, 575] width 245 height 60
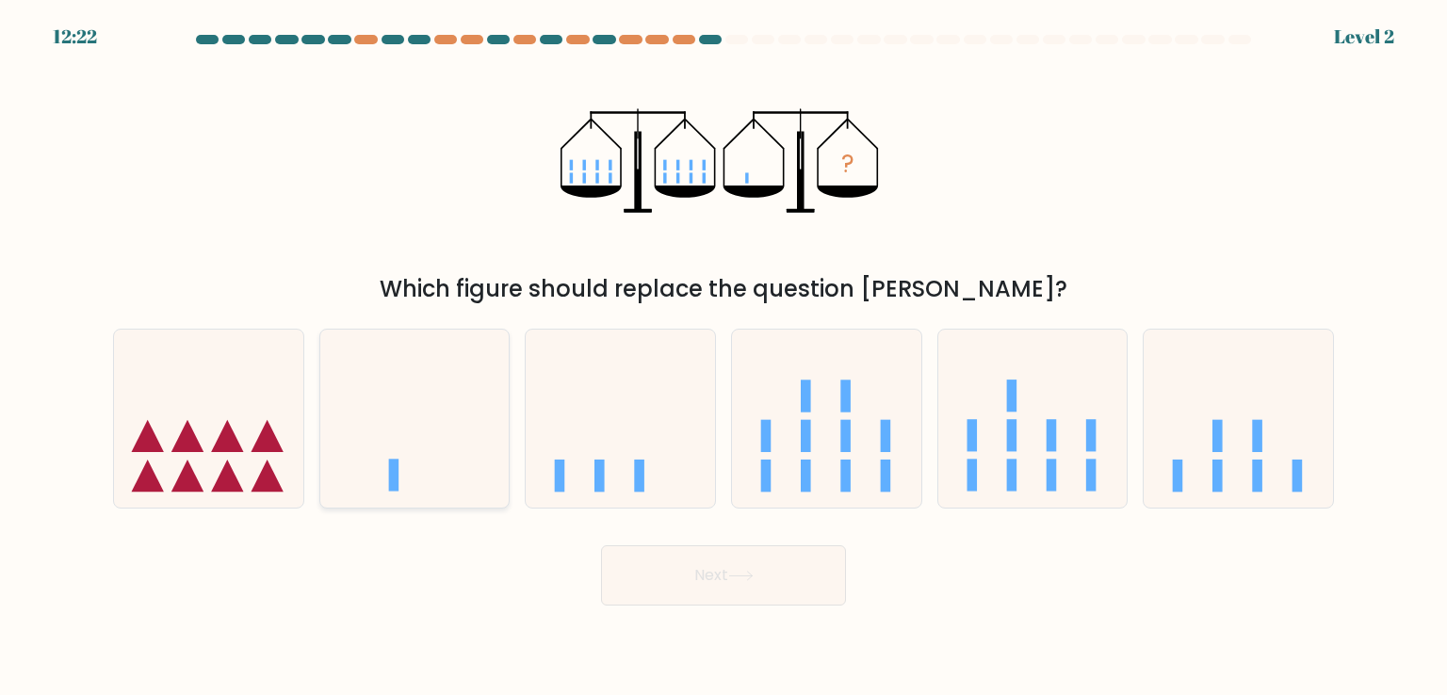
click at [496, 488] on icon at bounding box center [414, 418] width 189 height 156
click at [723, 357] on input "b." at bounding box center [723, 352] width 1 height 9
radio input "true"
click at [689, 587] on button "Next" at bounding box center [723, 575] width 245 height 60
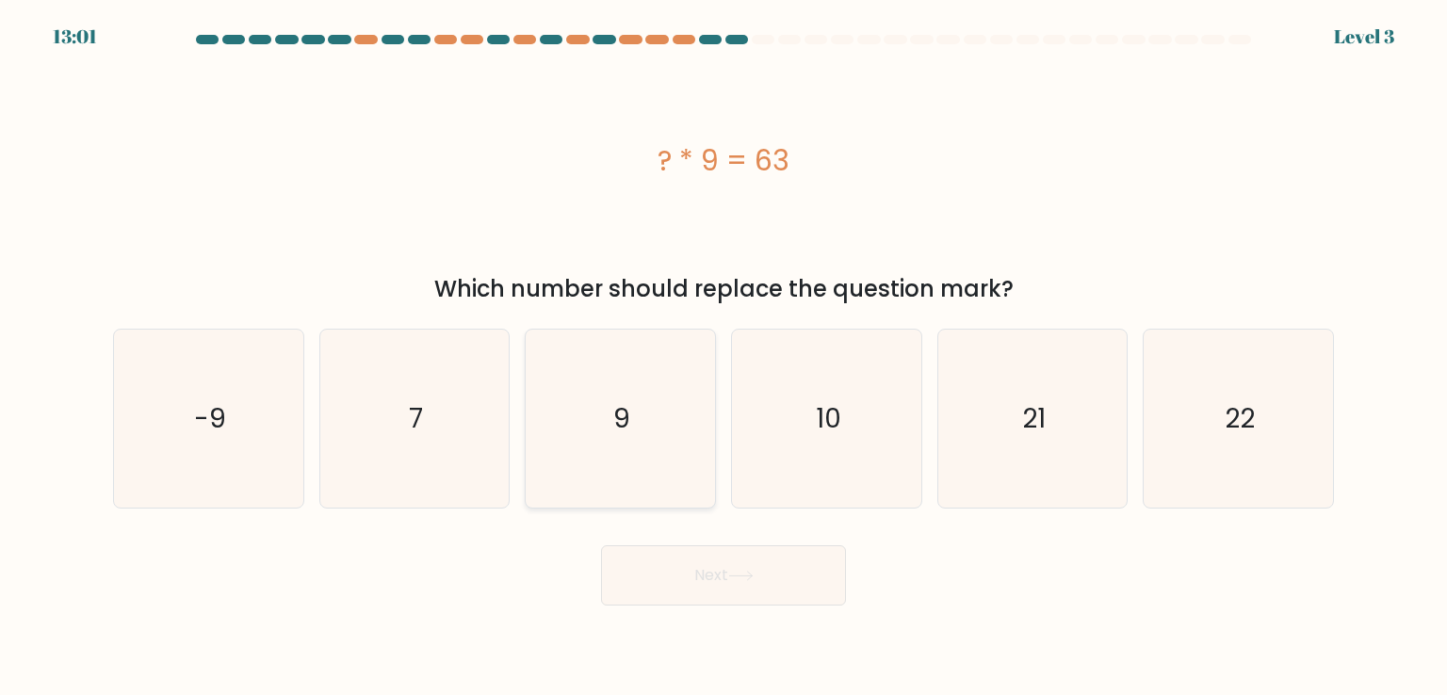
click at [545, 482] on icon "9" at bounding box center [619, 418] width 177 height 177
click at [723, 357] on input "c. 9" at bounding box center [723, 352] width 1 height 9
radio input "true"
click at [707, 569] on button "Next" at bounding box center [723, 575] width 245 height 60
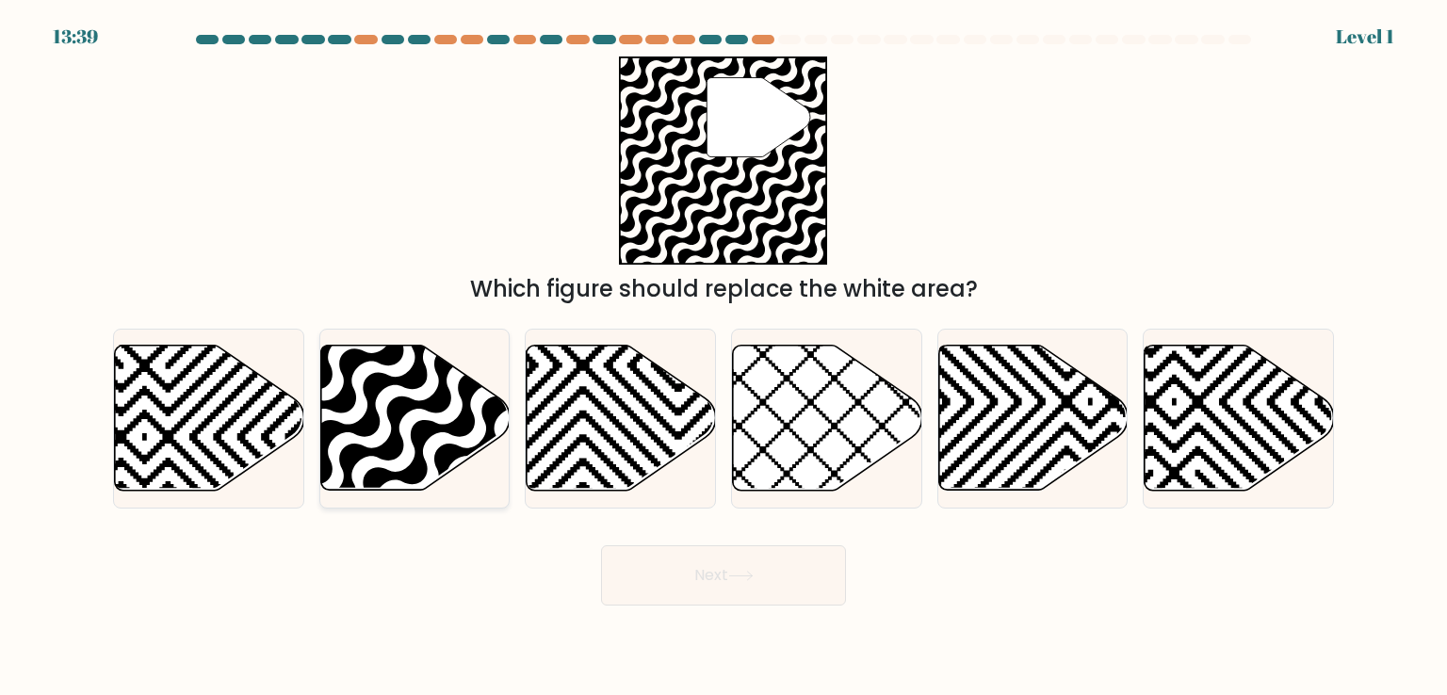
click at [417, 411] on icon at bounding box center [414, 418] width 189 height 145
click at [723, 357] on input "b." at bounding box center [723, 352] width 1 height 9
radio input "true"
click at [687, 579] on button "Next" at bounding box center [723, 575] width 245 height 60
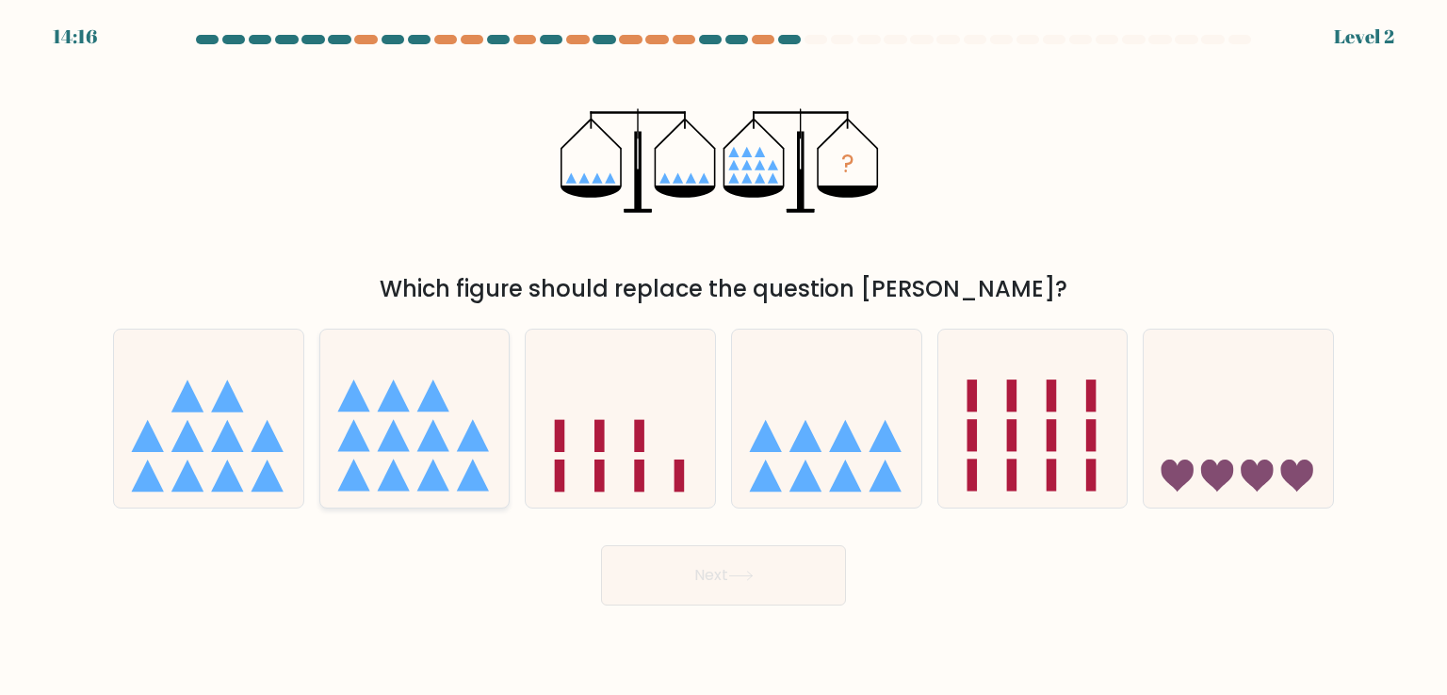
click at [470, 417] on icon at bounding box center [414, 418] width 189 height 156
click at [723, 357] on input "b." at bounding box center [723, 352] width 1 height 9
radio input "true"
click at [753, 571] on icon at bounding box center [740, 576] width 25 height 10
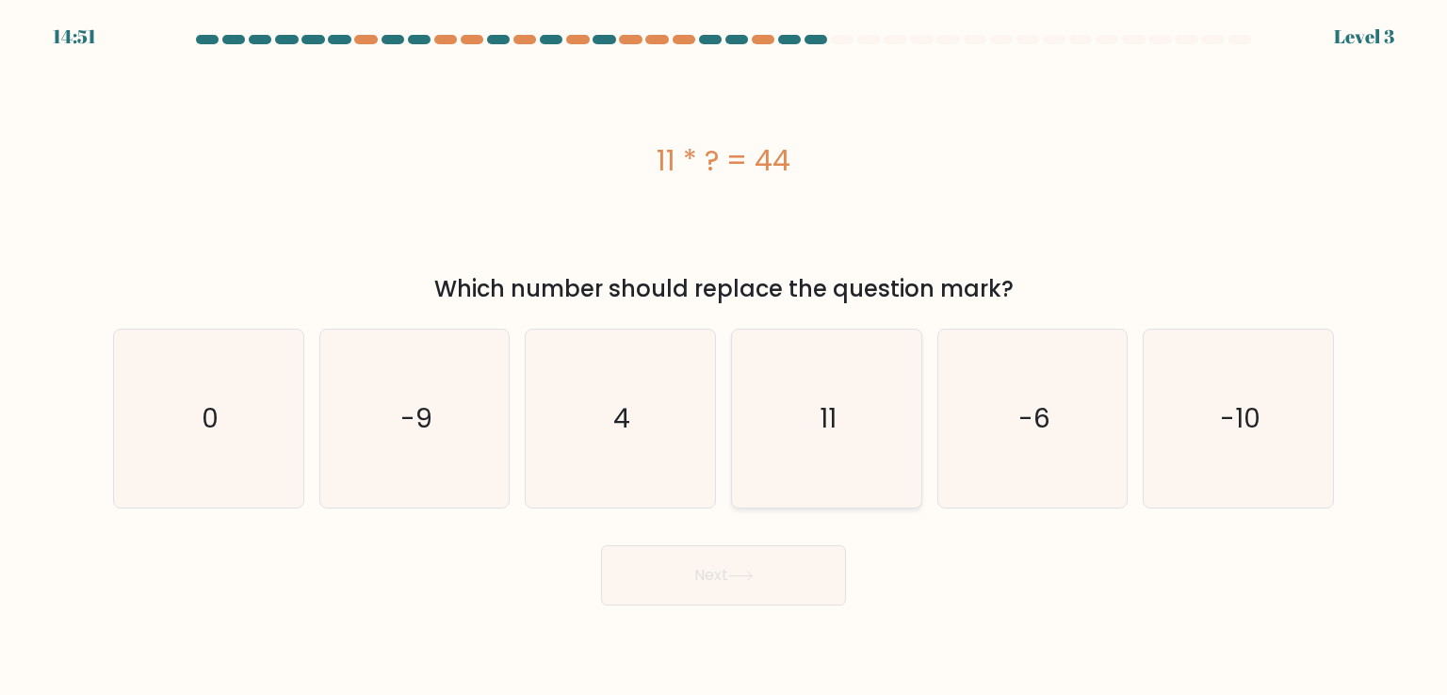
click at [763, 467] on icon "11" at bounding box center [825, 418] width 177 height 177
click at [724, 357] on input "d. 11" at bounding box center [723, 352] width 1 height 9
radio input "true"
click at [766, 596] on button "Next" at bounding box center [723, 575] width 245 height 60
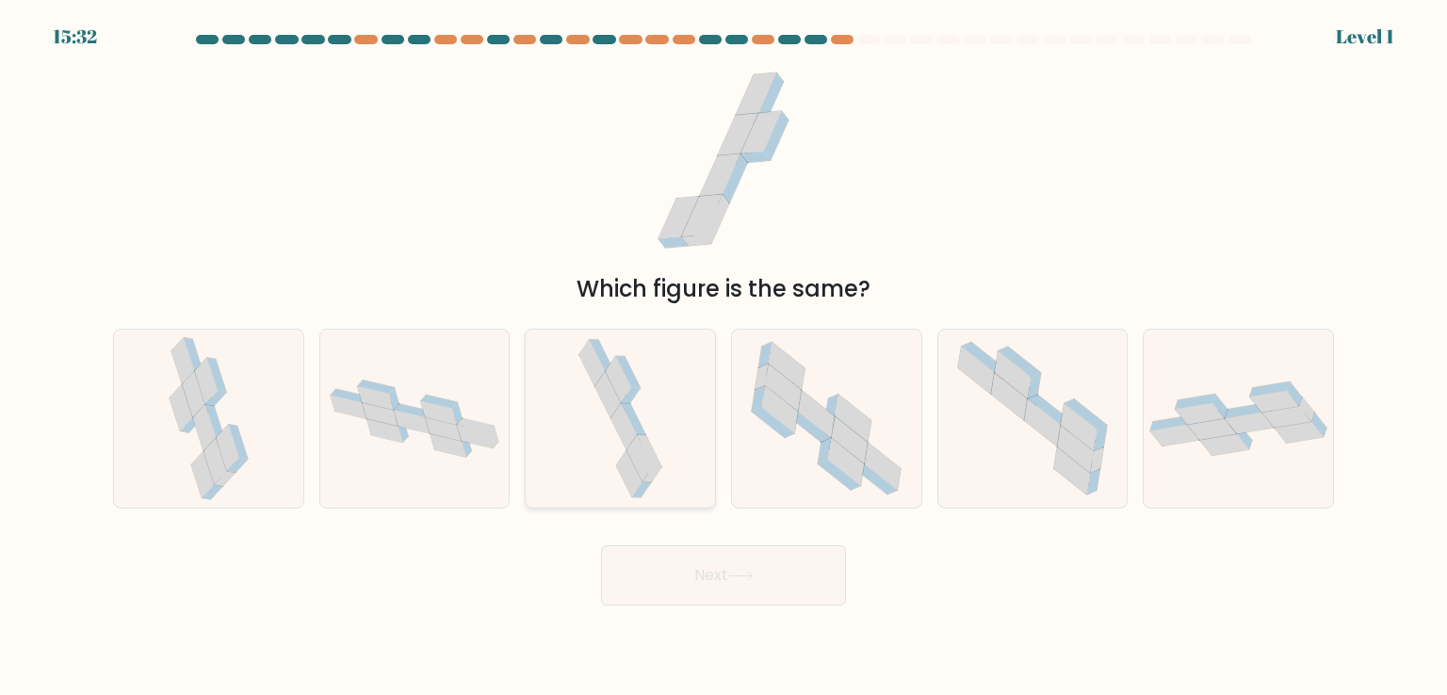
drag, startPoint x: 609, startPoint y: 472, endPoint x: 618, endPoint y: 504, distance: 33.1
click at [609, 471] on icon at bounding box center [620, 418] width 93 height 177
click at [723, 357] on input "c." at bounding box center [723, 352] width 1 height 9
radio input "true"
click at [681, 594] on button "Next" at bounding box center [723, 575] width 245 height 60
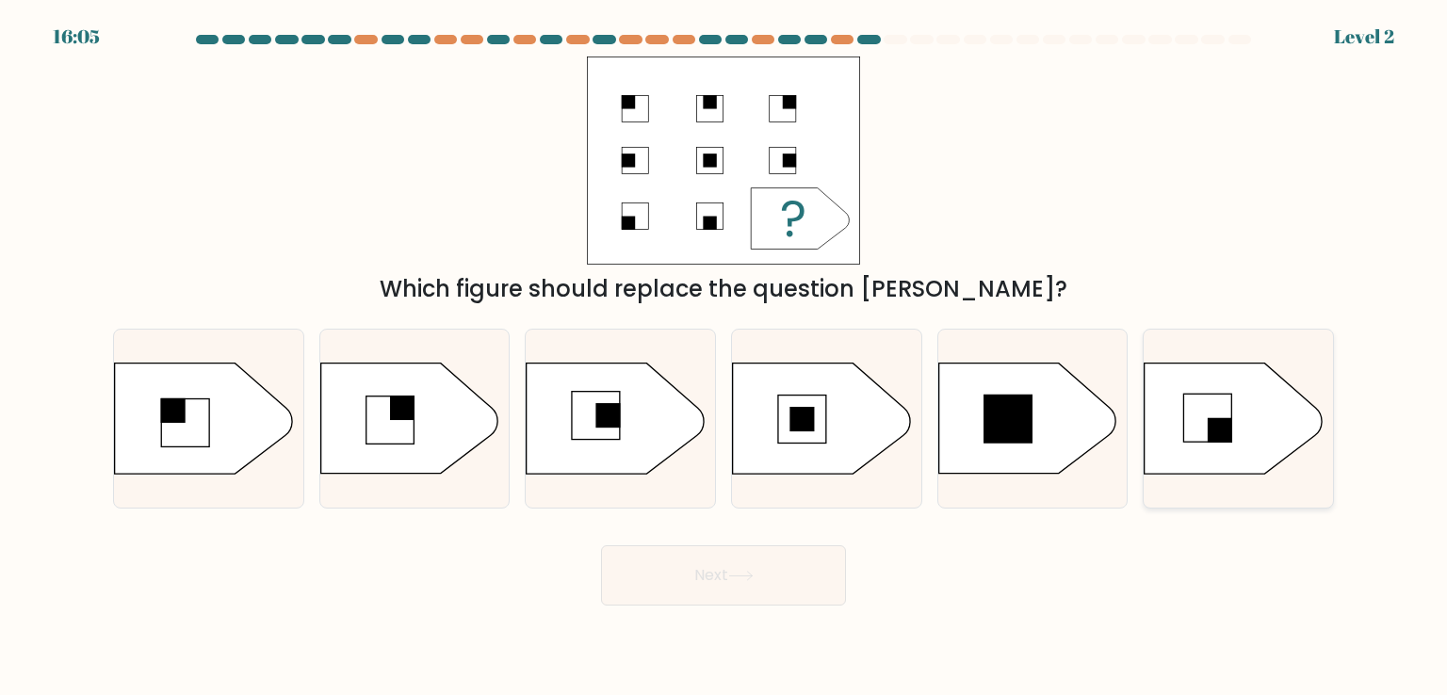
click at [1292, 448] on icon at bounding box center [1232, 419] width 177 height 110
click at [724, 357] on input "f." at bounding box center [723, 352] width 1 height 9
radio input "true"
click at [665, 608] on body "16:04 Level 2" at bounding box center [723, 347] width 1447 height 695
click at [665, 592] on button "Next" at bounding box center [723, 575] width 245 height 60
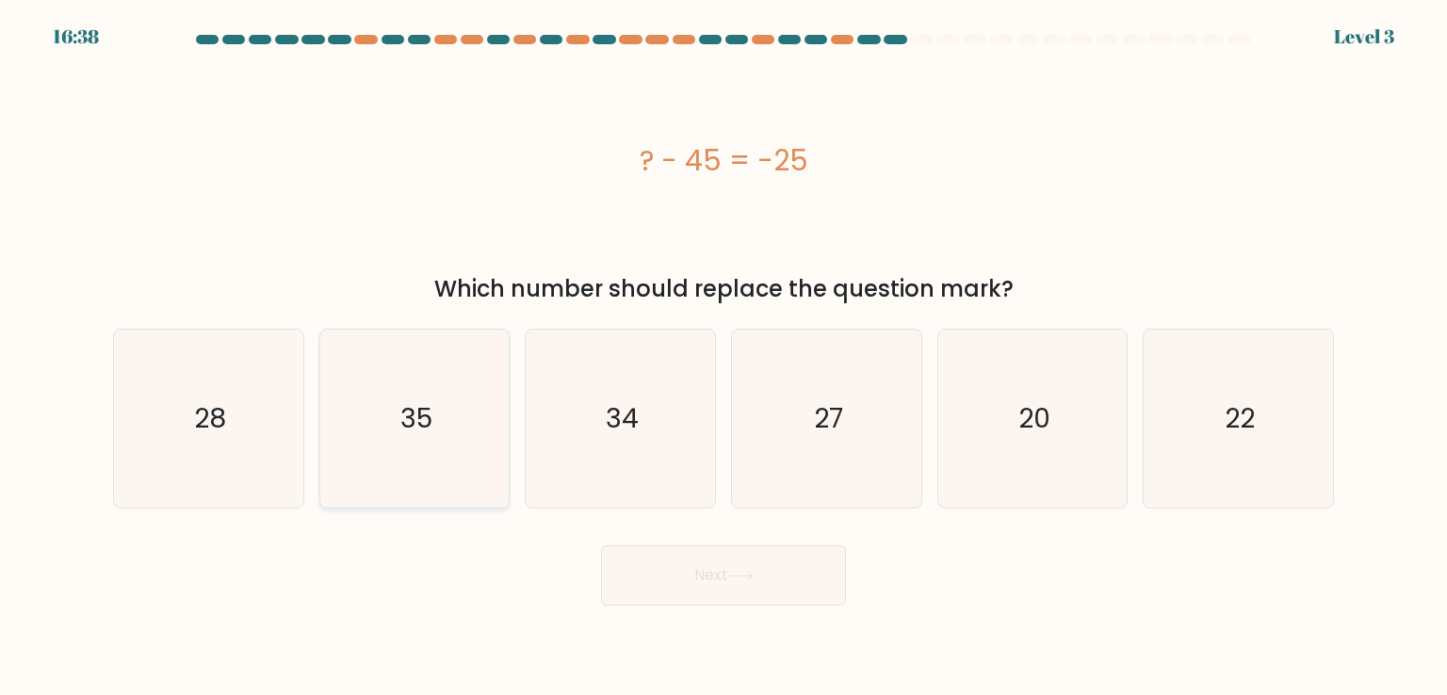
click at [448, 429] on icon "35" at bounding box center [414, 418] width 177 height 177
click at [723, 357] on input "b. 35" at bounding box center [723, 352] width 1 height 9
radio input "true"
click at [694, 563] on button "Next" at bounding box center [723, 575] width 245 height 60
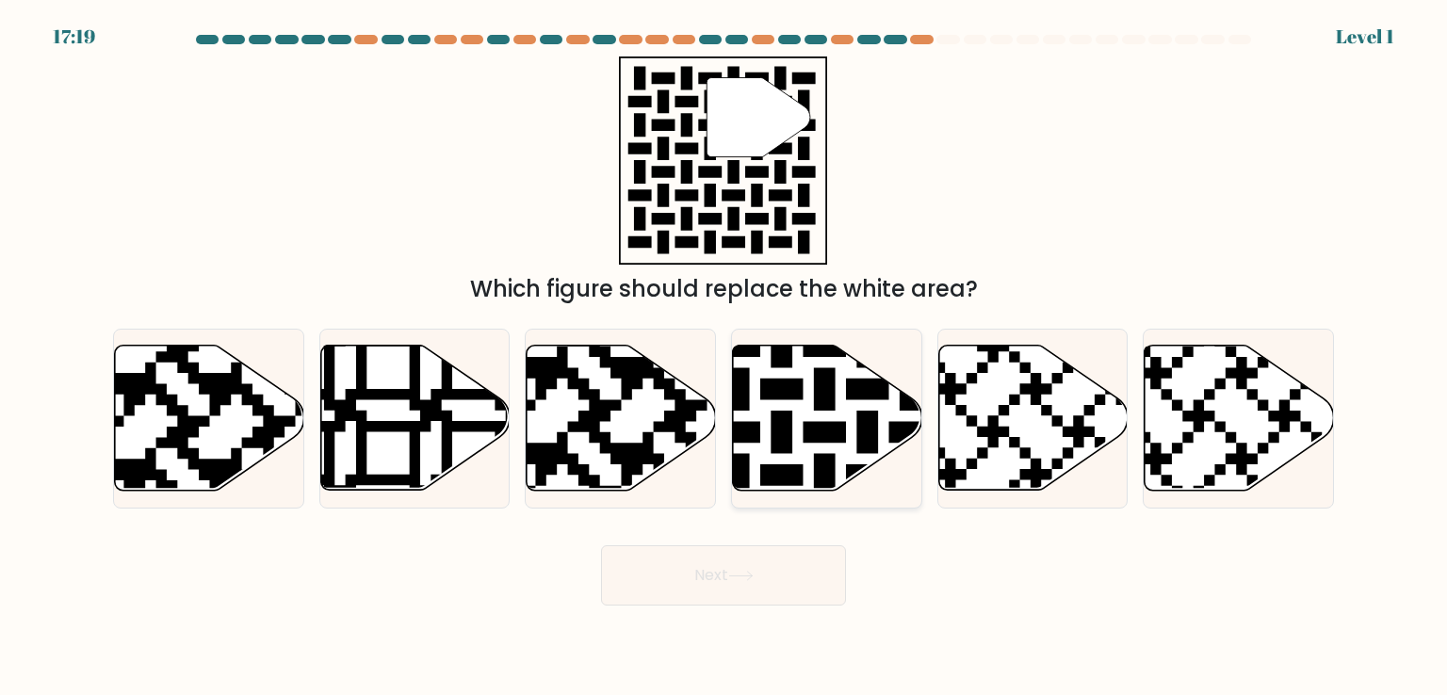
click at [734, 421] on icon at bounding box center [760, 496] width 343 height 343
click at [724, 357] on input "d." at bounding box center [723, 352] width 1 height 9
radio input "true"
click at [745, 569] on button "Next" at bounding box center [723, 575] width 245 height 60
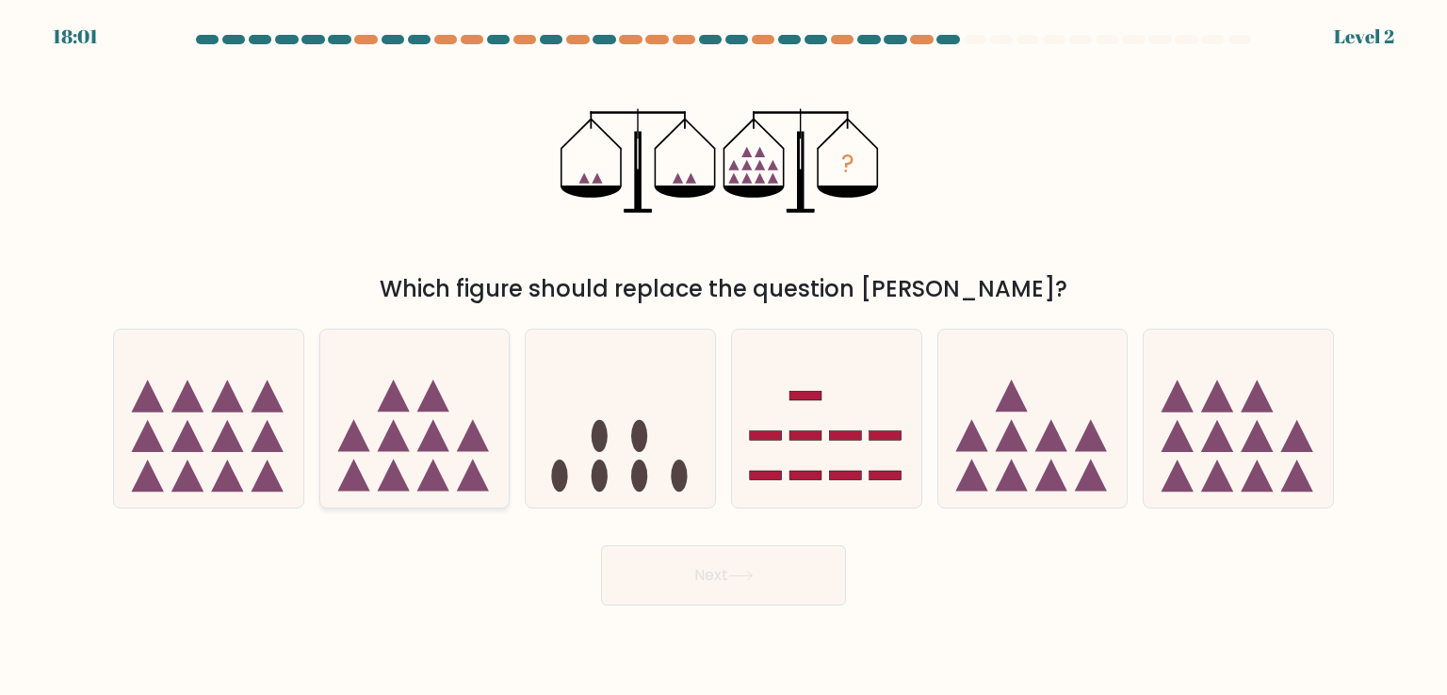
click at [412, 466] on icon at bounding box center [414, 418] width 189 height 156
click at [723, 357] on input "b." at bounding box center [723, 352] width 1 height 9
radio input "true"
click at [678, 577] on button "Next" at bounding box center [723, 575] width 245 height 60
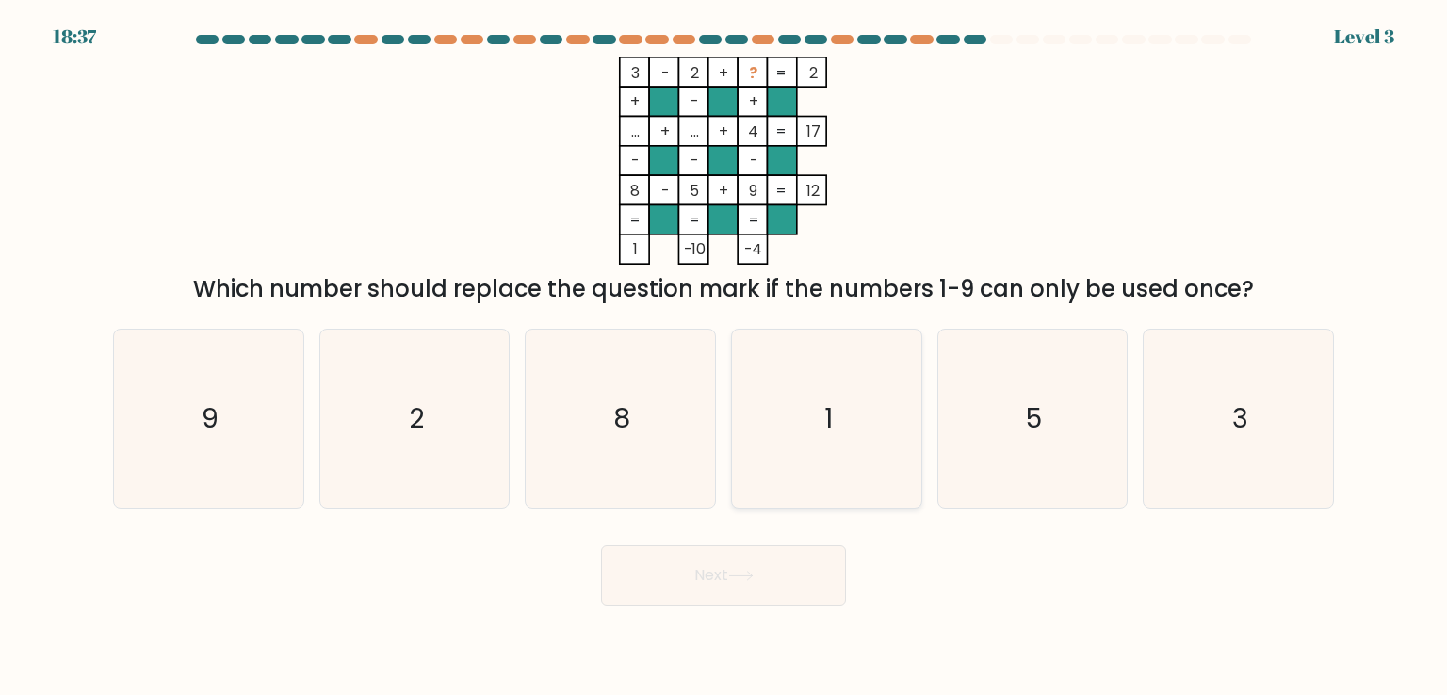
click at [731, 456] on div "1" at bounding box center [826, 418] width 191 height 179
click at [724, 357] on input "d. 1" at bounding box center [723, 352] width 1 height 9
radio input "true"
click at [733, 591] on button "Next" at bounding box center [723, 575] width 245 height 60
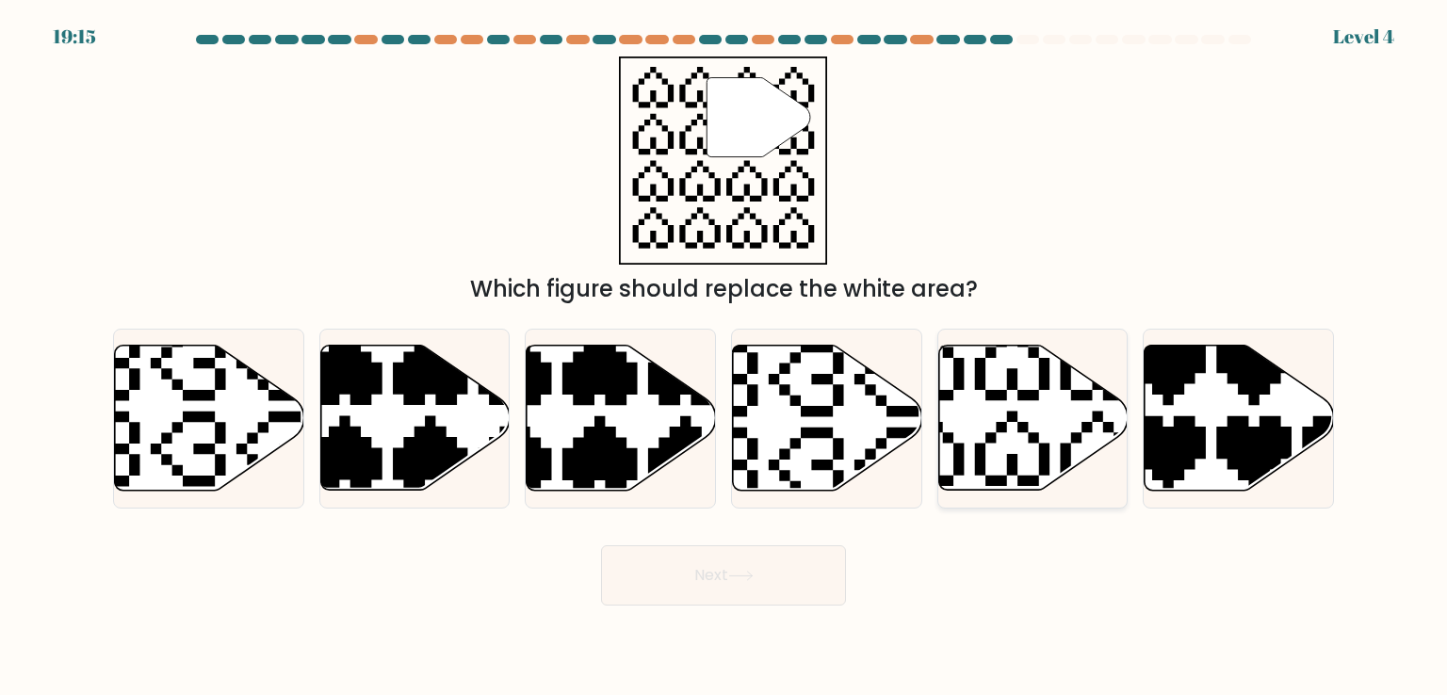
click at [1014, 423] on icon at bounding box center [1032, 418] width 189 height 145
click at [724, 357] on input "e." at bounding box center [723, 352] width 1 height 9
radio input "true"
click at [787, 566] on button "Next" at bounding box center [723, 575] width 245 height 60
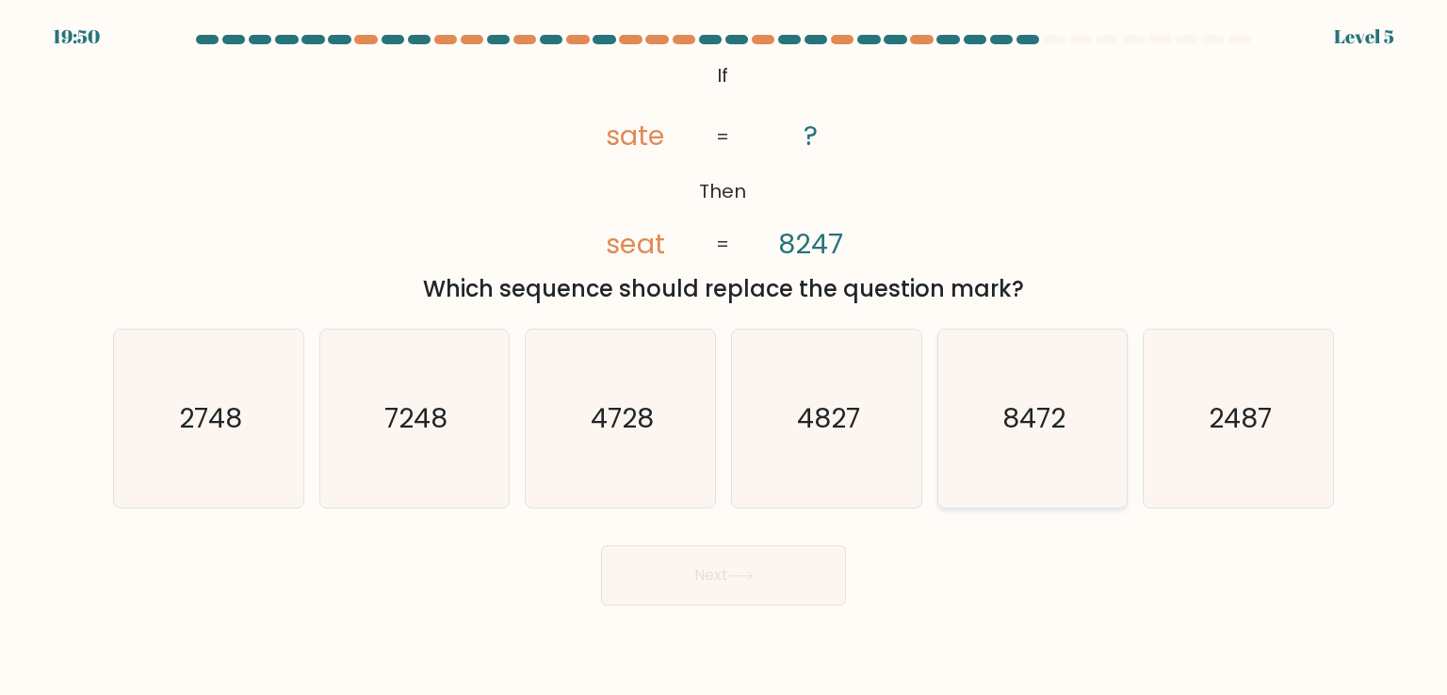
click at [983, 443] on icon "8472" at bounding box center [1032, 418] width 177 height 177
click at [724, 357] on input "e. 8472" at bounding box center [723, 352] width 1 height 9
radio input "true"
click at [765, 579] on button "Next" at bounding box center [723, 575] width 245 height 60
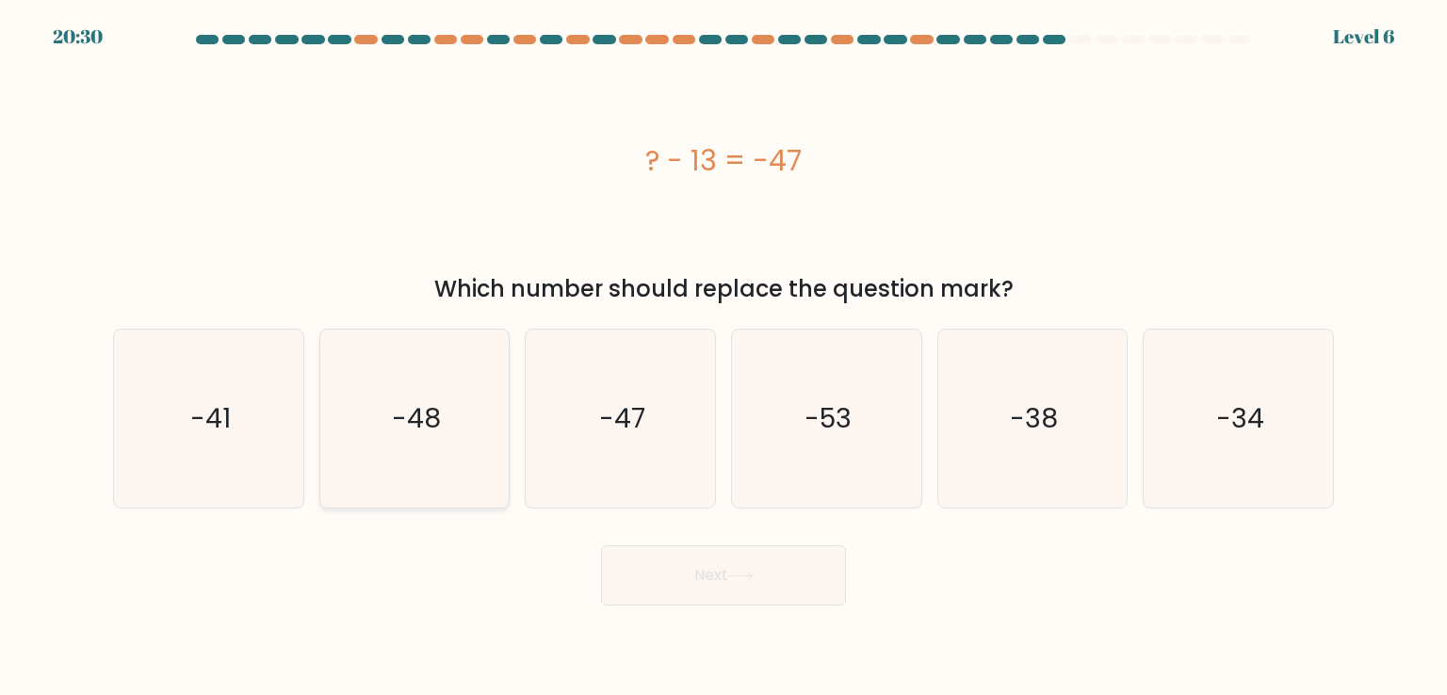
drag, startPoint x: 417, startPoint y: 362, endPoint x: 593, endPoint y: 466, distance: 204.8
click at [416, 362] on icon "-48" at bounding box center [414, 418] width 177 height 177
click at [723, 357] on input "b. -48" at bounding box center [723, 352] width 1 height 9
radio input "true"
click at [725, 558] on button "Next" at bounding box center [723, 575] width 245 height 60
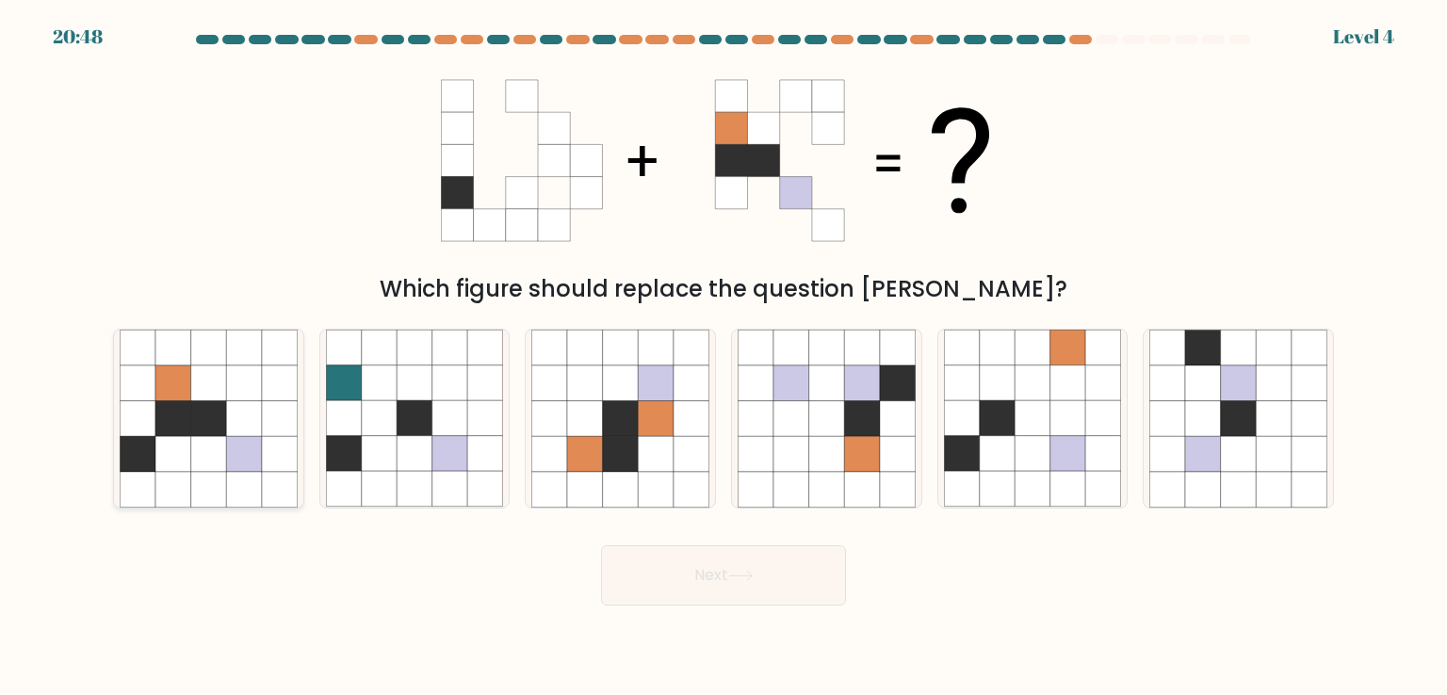
drag, startPoint x: 181, startPoint y: 414, endPoint x: 253, endPoint y: 451, distance: 81.3
click at [179, 414] on icon at bounding box center [173, 419] width 36 height 36
click at [723, 357] on input "a." at bounding box center [723, 352] width 1 height 9
radio input "true"
click at [652, 584] on button "Next" at bounding box center [723, 575] width 245 height 60
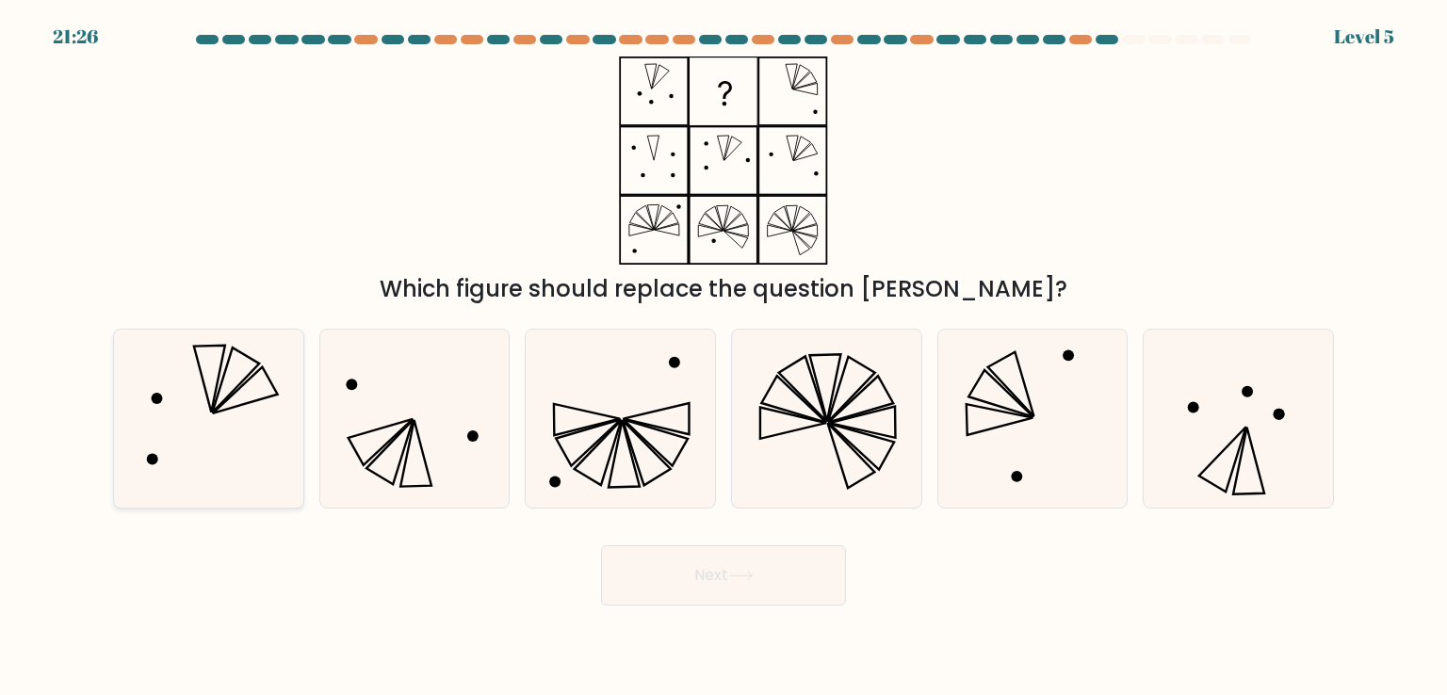
click at [258, 468] on icon at bounding box center [208, 418] width 177 height 177
click at [723, 357] on input "a." at bounding box center [723, 352] width 1 height 9
radio input "true"
click at [681, 589] on button "Next" at bounding box center [723, 575] width 245 height 60
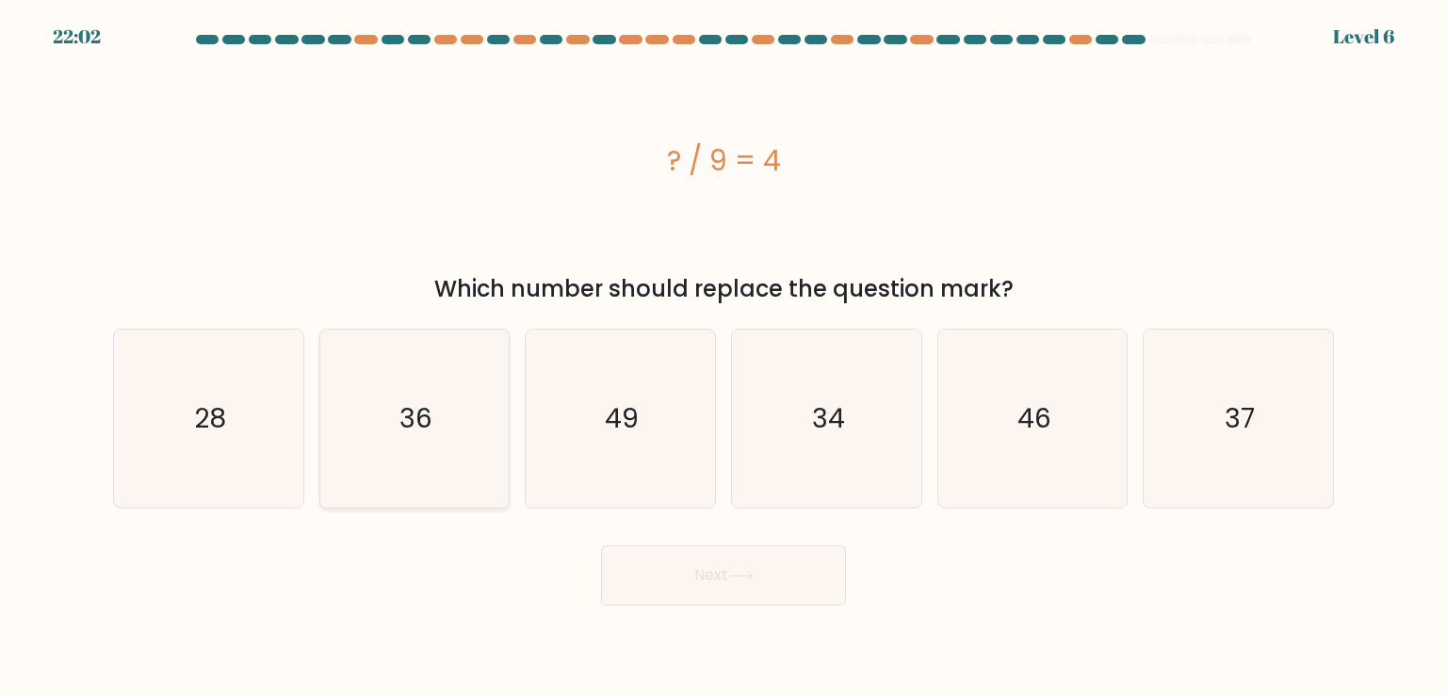
click at [392, 397] on icon "36" at bounding box center [414, 418] width 177 height 177
click at [723, 357] on input "b. 36" at bounding box center [723, 352] width 1 height 9
radio input "true"
click at [789, 606] on body "22:02 Level 6" at bounding box center [723, 347] width 1447 height 695
click at [697, 569] on button "Next" at bounding box center [723, 575] width 245 height 60
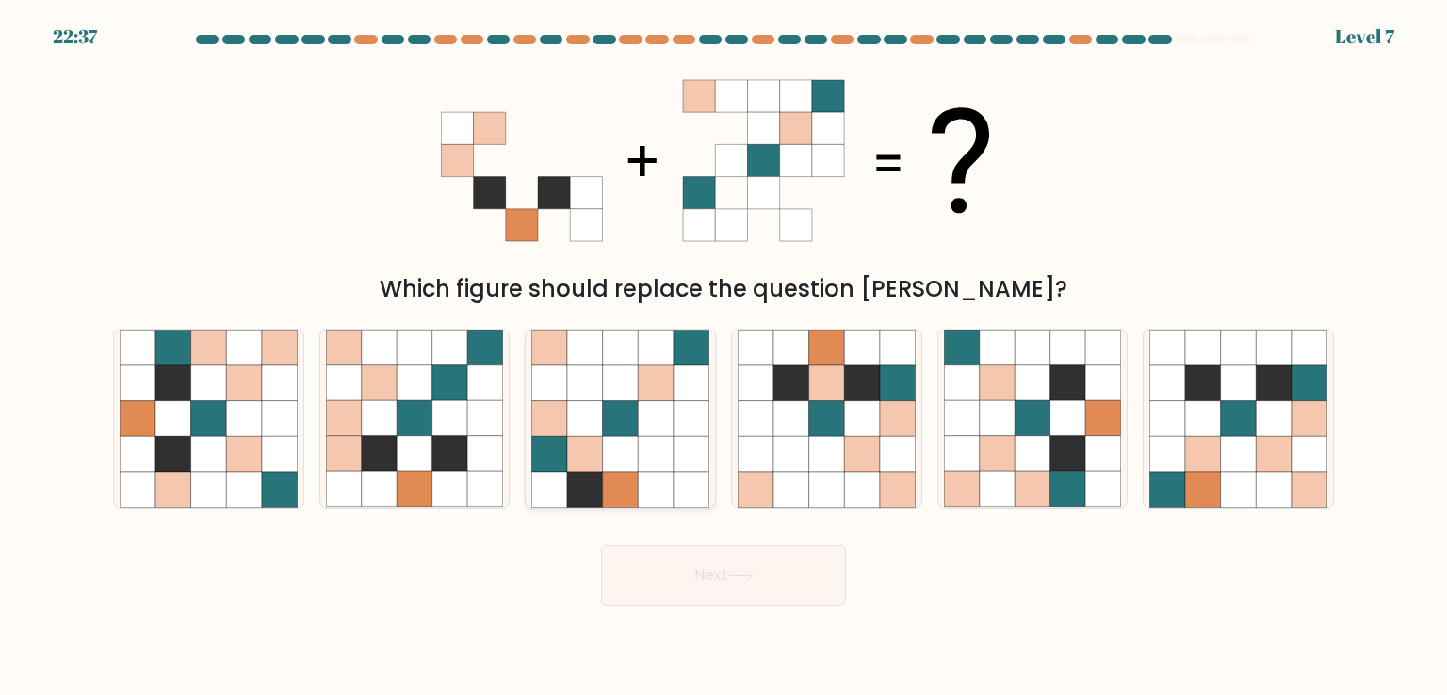
click at [569, 412] on icon at bounding box center [585, 419] width 36 height 36
click at [723, 357] on input "c." at bounding box center [723, 352] width 1 height 9
radio input "true"
click at [752, 560] on button "Next" at bounding box center [723, 575] width 245 height 60
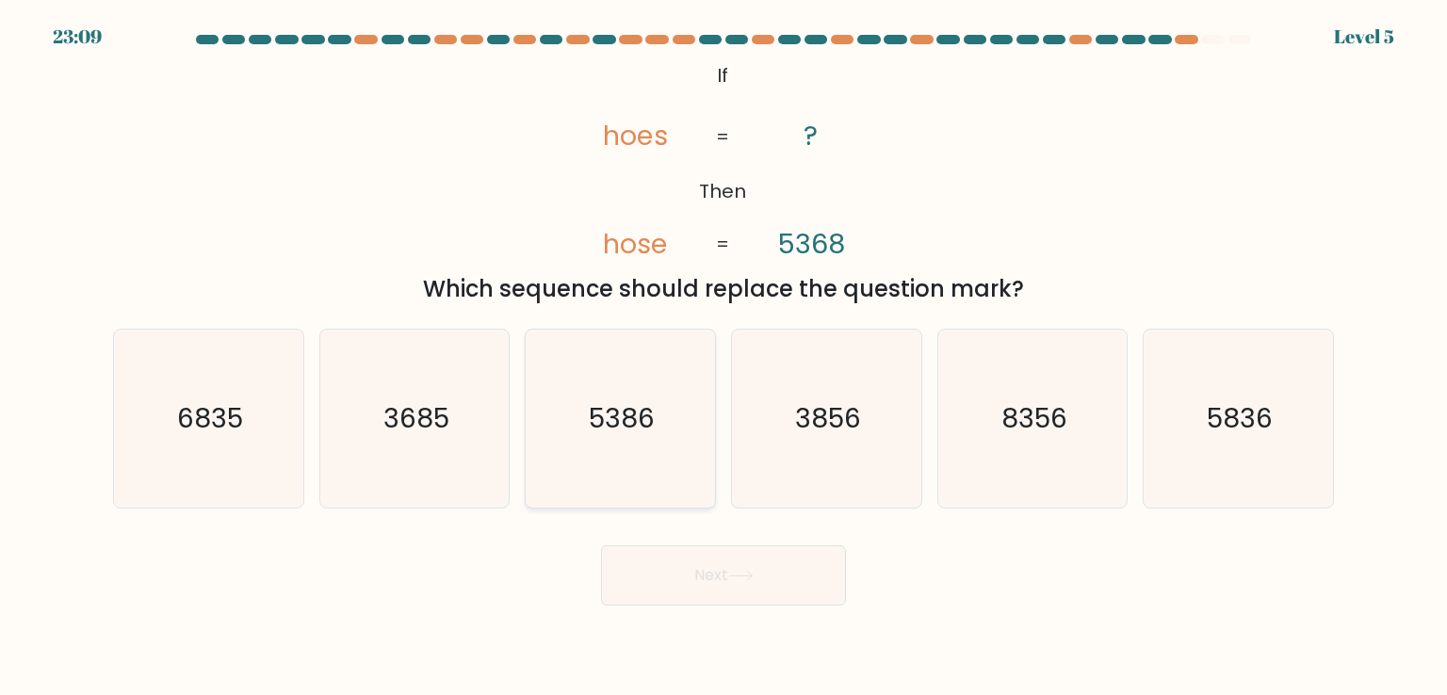
click at [614, 430] on text "5386" at bounding box center [623, 418] width 66 height 38
click at [723, 357] on input "c. 5386" at bounding box center [723, 352] width 1 height 9
radio input "true"
click at [706, 589] on button "Next" at bounding box center [723, 575] width 245 height 60
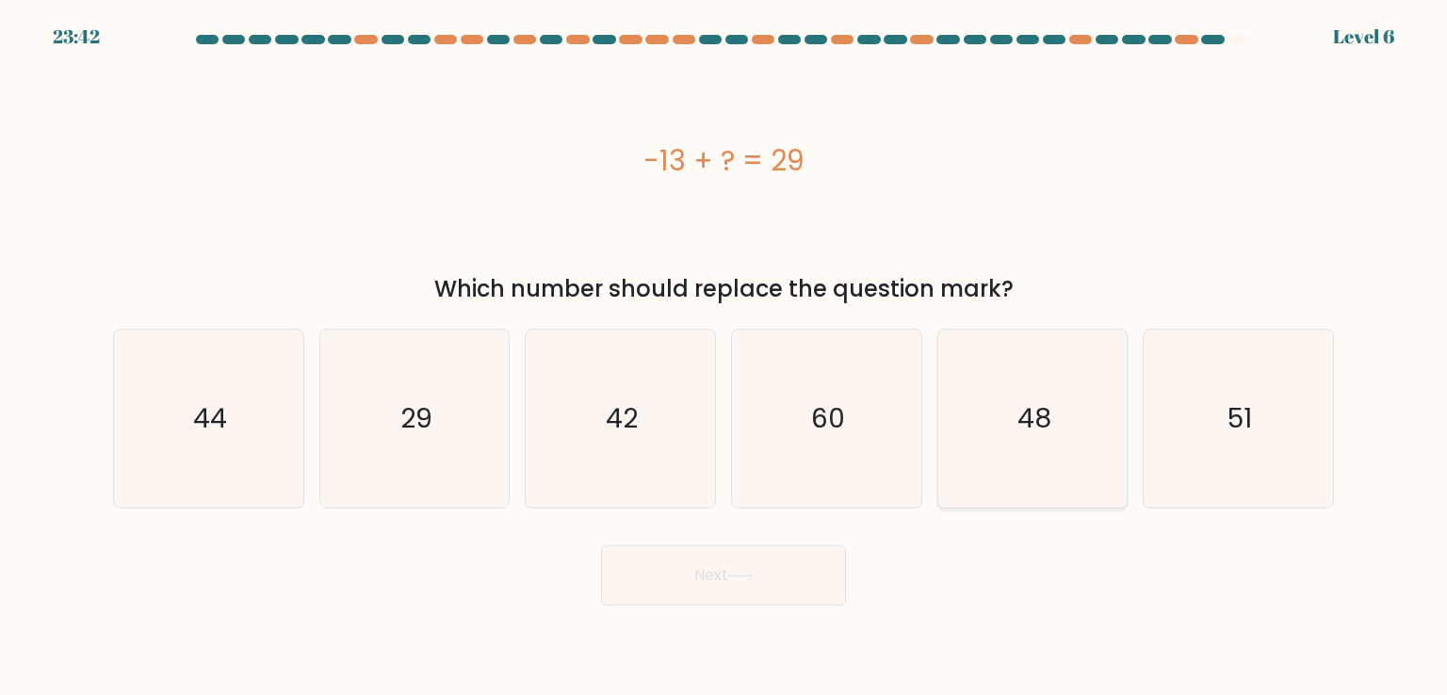
click at [1088, 430] on icon "48" at bounding box center [1032, 418] width 177 height 177
click at [724, 357] on input "e. 48" at bounding box center [723, 352] width 1 height 9
radio input "true"
click at [776, 596] on button "Next" at bounding box center [723, 575] width 245 height 60
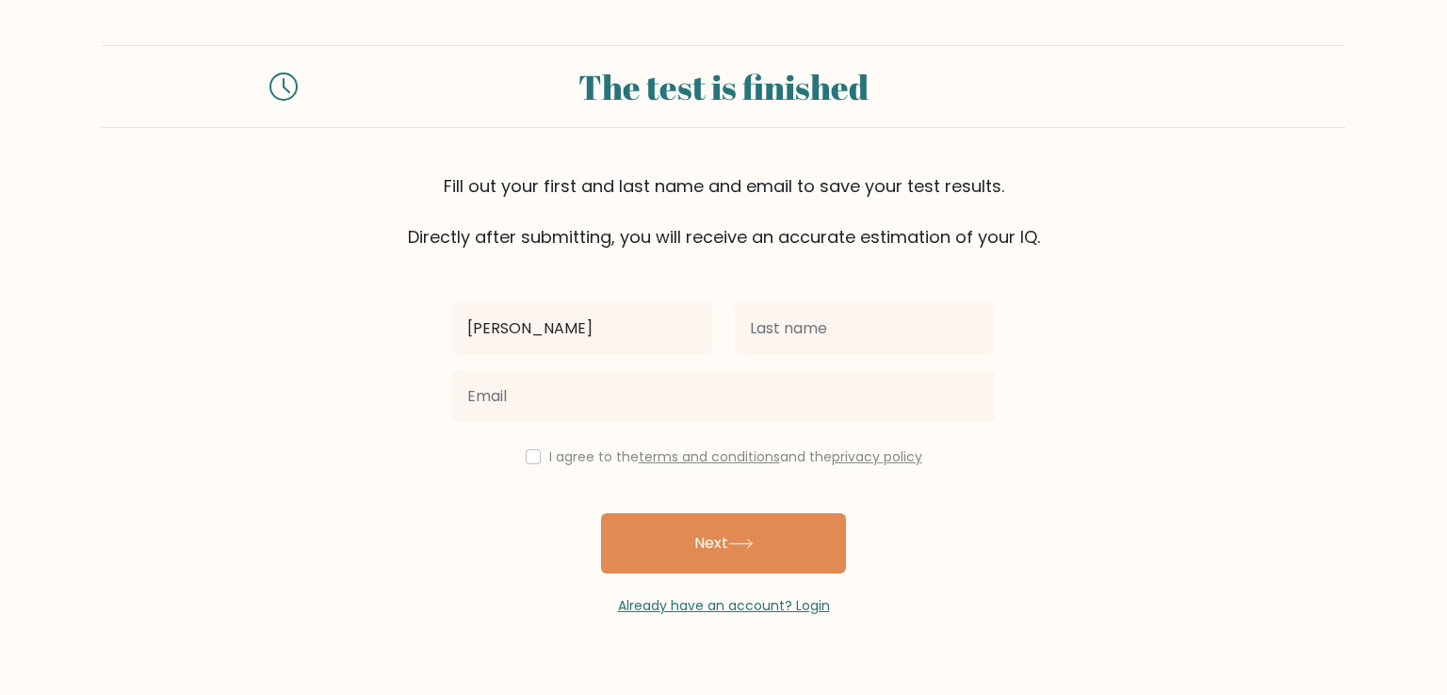
type input "John"
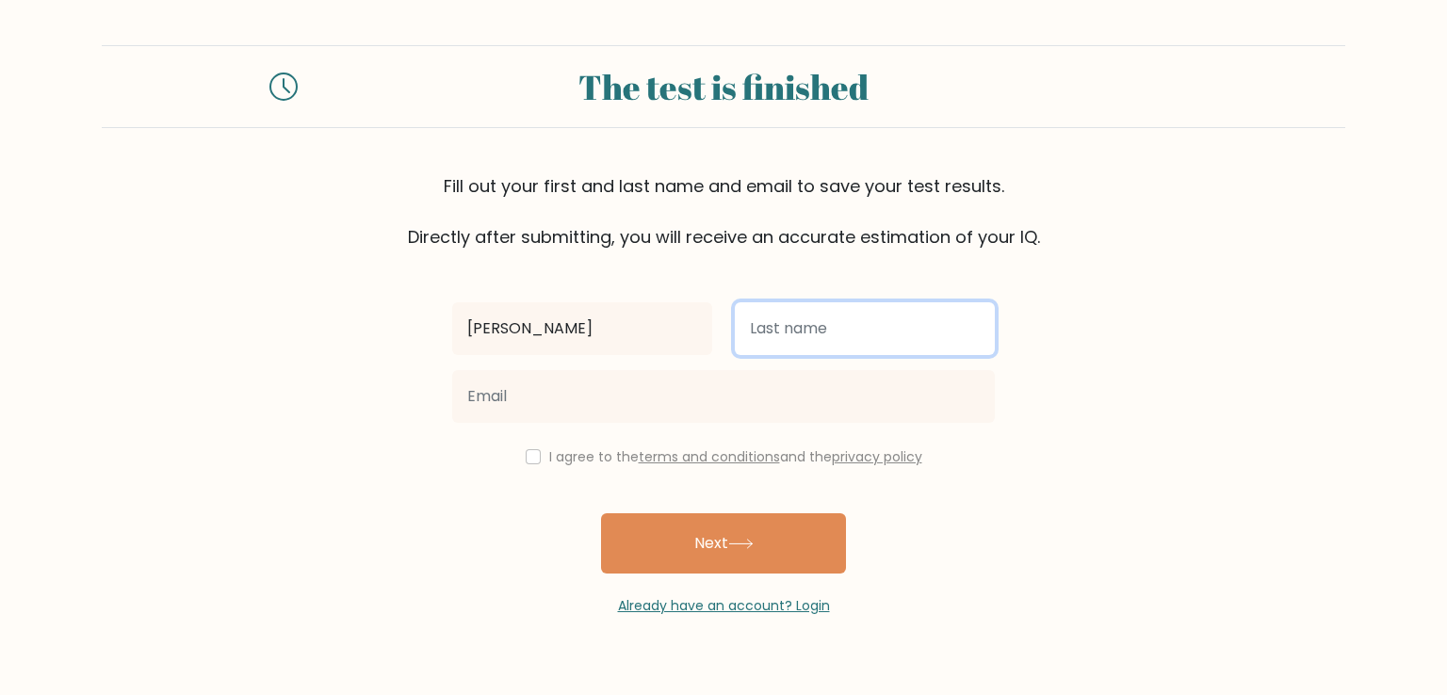
click at [911, 325] on input "text" at bounding box center [865, 328] width 260 height 53
click at [910, 325] on input "Eiron" at bounding box center [865, 328] width 260 height 53
click at [908, 325] on input "Eiron" at bounding box center [865, 328] width 260 height 53
click at [906, 330] on input "Eiron" at bounding box center [865, 328] width 260 height 53
click at [601, 513] on button "Next" at bounding box center [723, 543] width 245 height 60
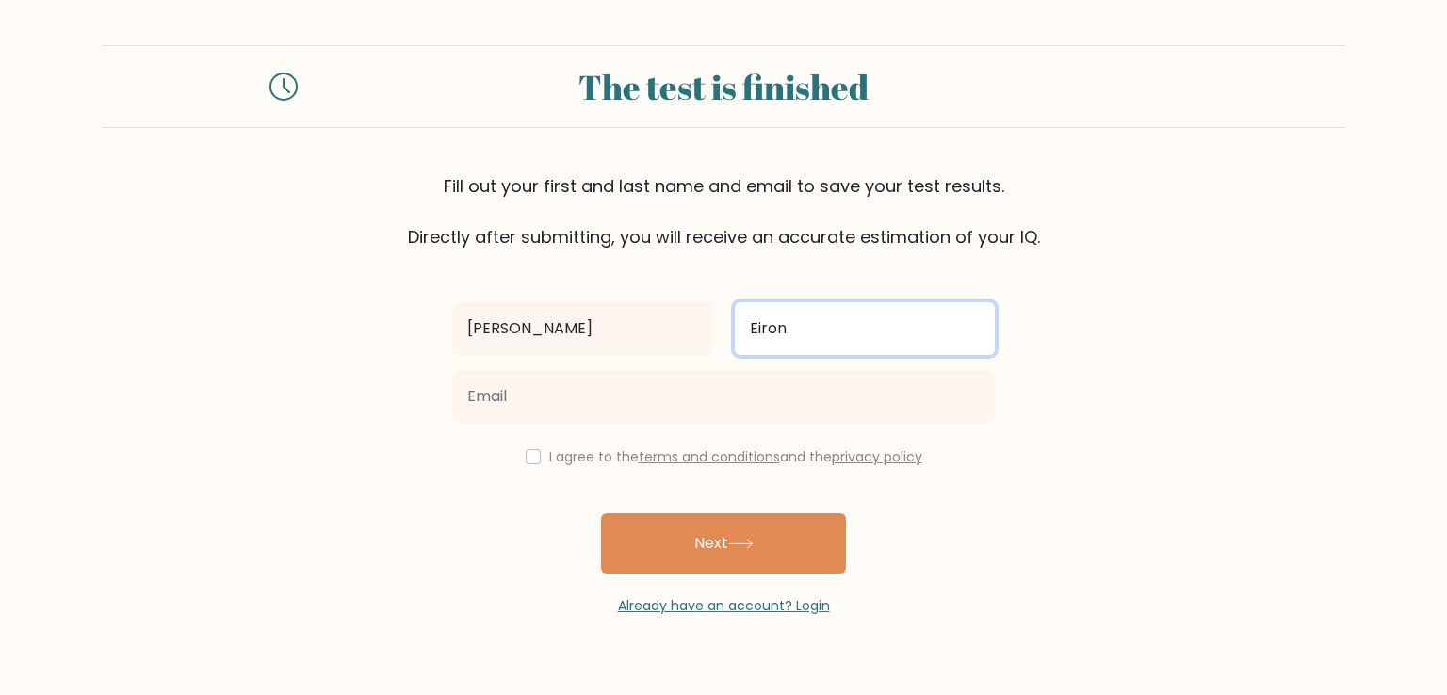
click at [817, 334] on input "Eiron" at bounding box center [865, 328] width 260 height 53
type input "E"
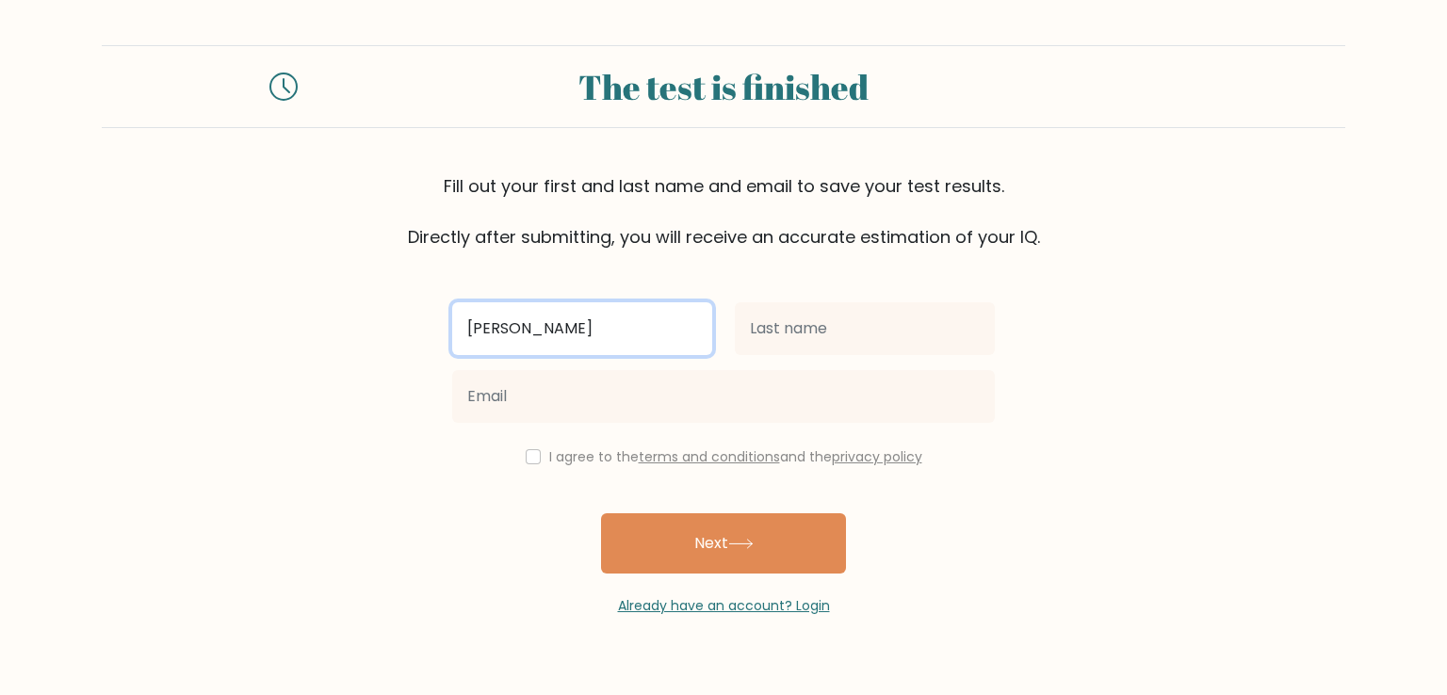
click at [675, 340] on input "John" at bounding box center [582, 328] width 260 height 53
type input "John Eiron"
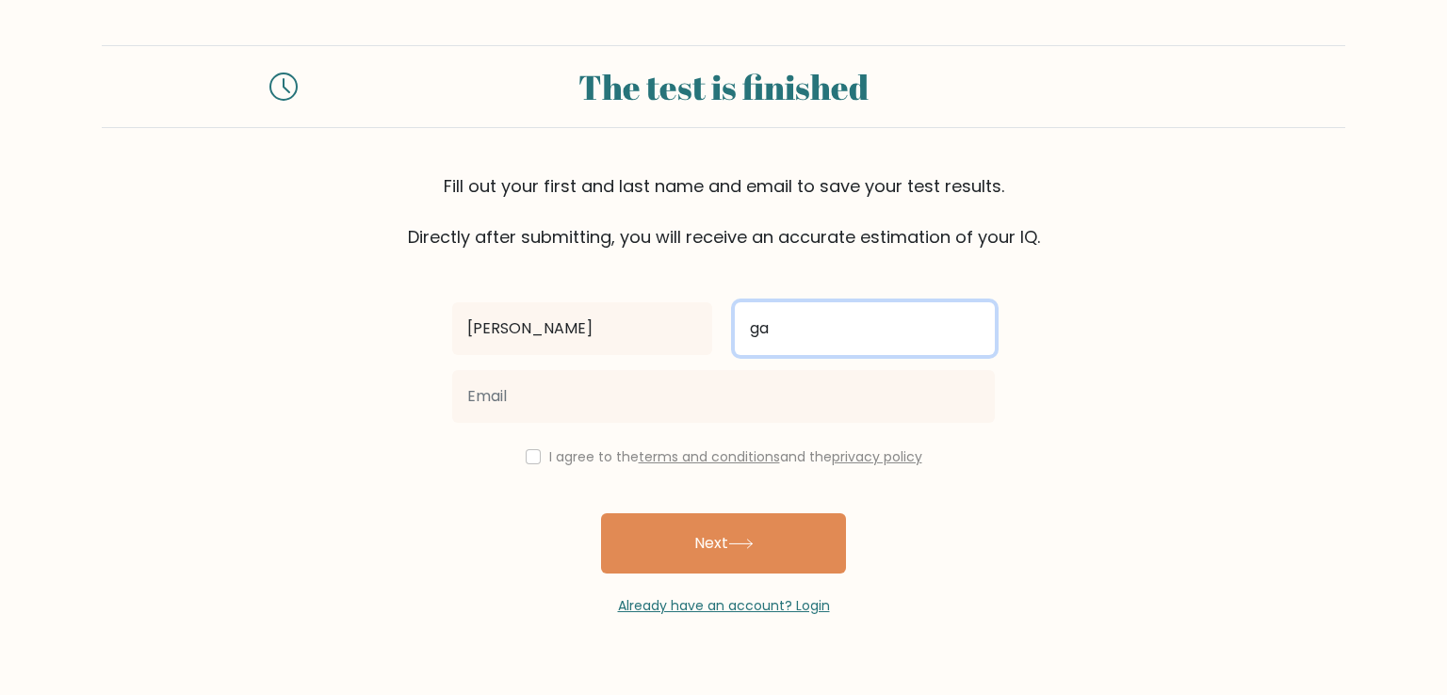
type input "g"
type input "Galsim"
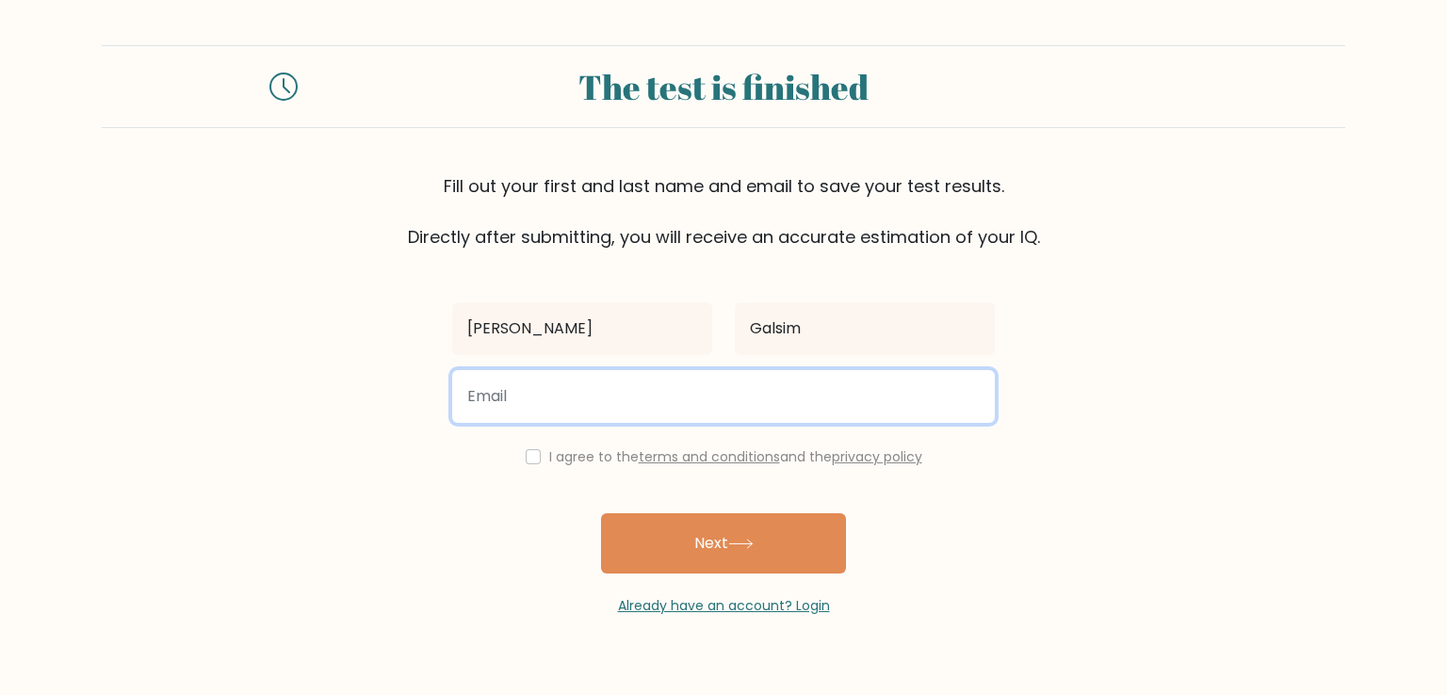
click at [689, 385] on input "email" at bounding box center [723, 396] width 542 height 53
click at [536, 412] on input "e" at bounding box center [723, 396] width 542 height 53
click at [564, 408] on input "eirongalsim@gmail.com" at bounding box center [723, 396] width 542 height 53
click at [553, 407] on input "eirongalsim@gmail.com" at bounding box center [723, 396] width 542 height 53
type input "eirongalsim30@gmail.com"
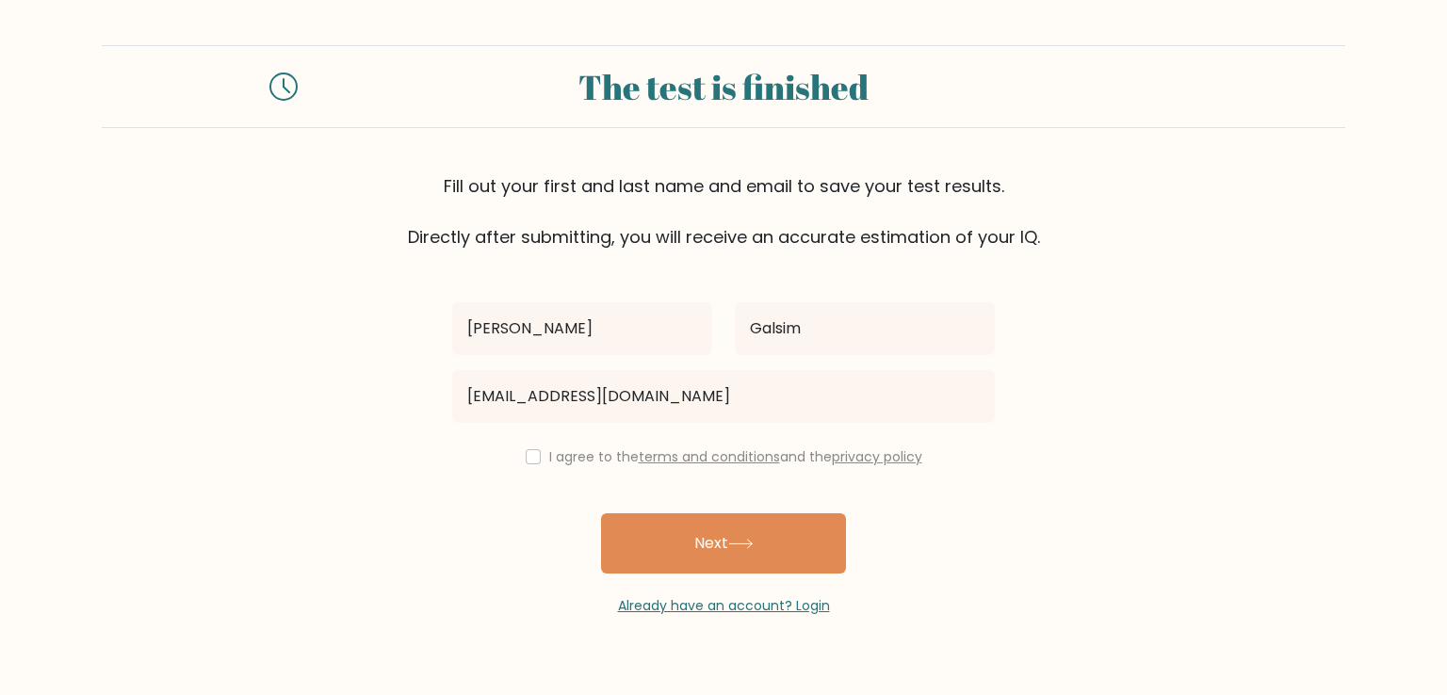
click at [673, 467] on div "John Eiron Galsim eirongalsim30@gmail.com I agree to the terms and conditions a…" at bounding box center [723, 433] width 565 height 366
click at [550, 453] on label "I agree to the terms and conditions and the privacy policy" at bounding box center [735, 456] width 373 height 19
click at [527, 450] on input "checkbox" at bounding box center [533, 456] width 15 height 15
checkbox input "true"
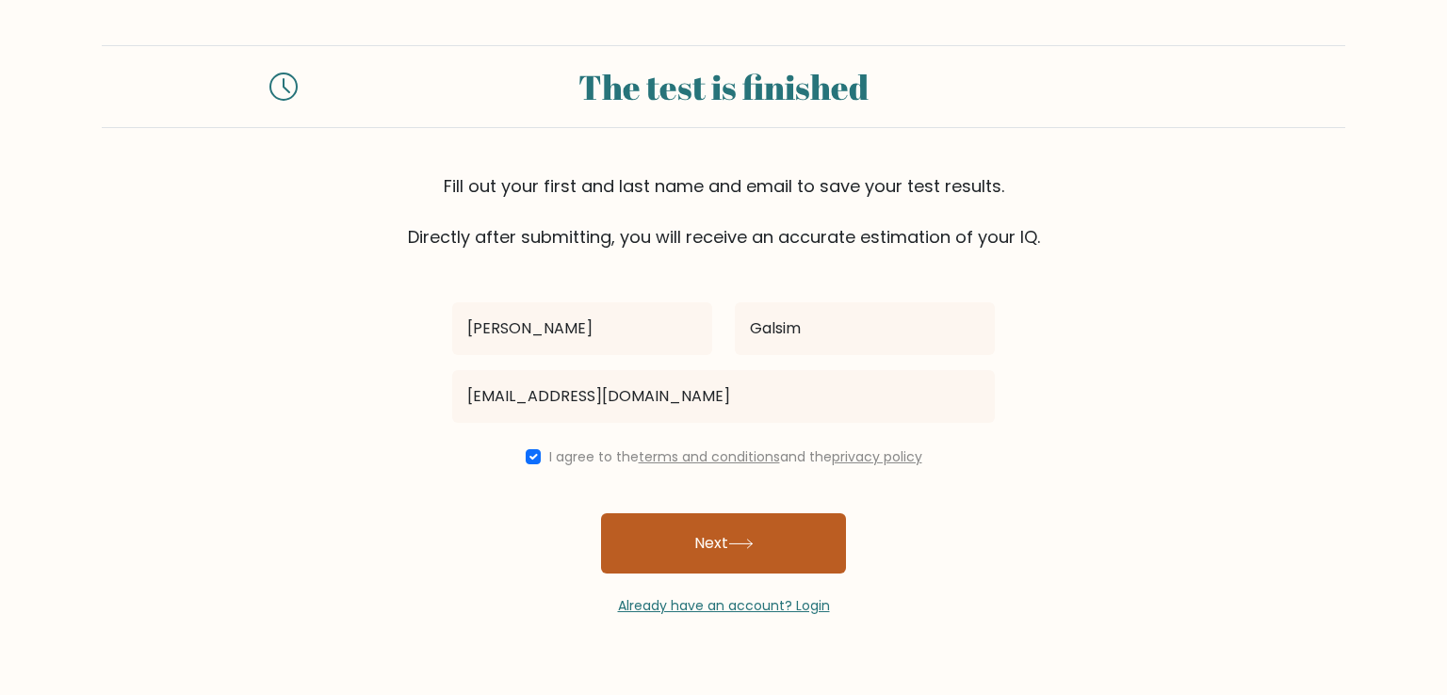
click at [701, 551] on button "Next" at bounding box center [723, 543] width 245 height 60
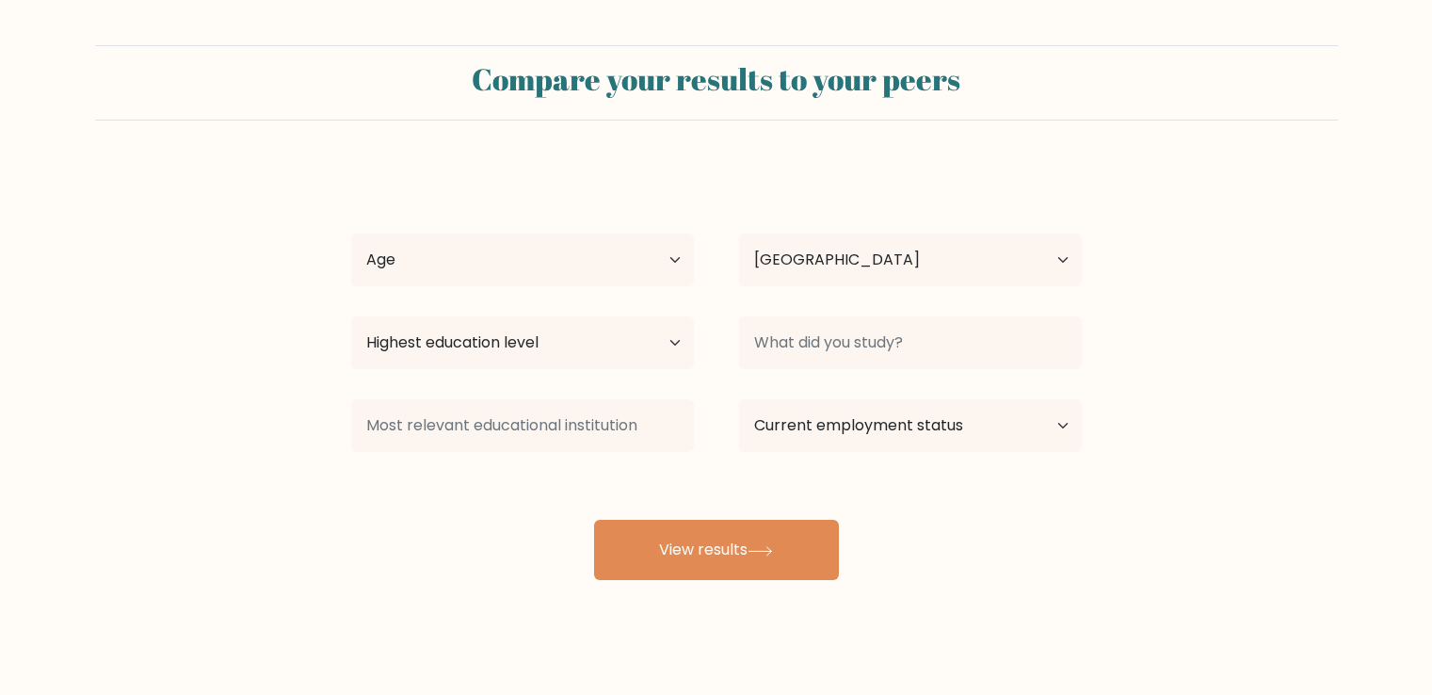
select select "PH"
click at [613, 253] on select "Age Under [DEMOGRAPHIC_DATA] [DEMOGRAPHIC_DATA] [DEMOGRAPHIC_DATA] [DEMOGRAPHIC…" at bounding box center [522, 260] width 343 height 53
select select "18_24"
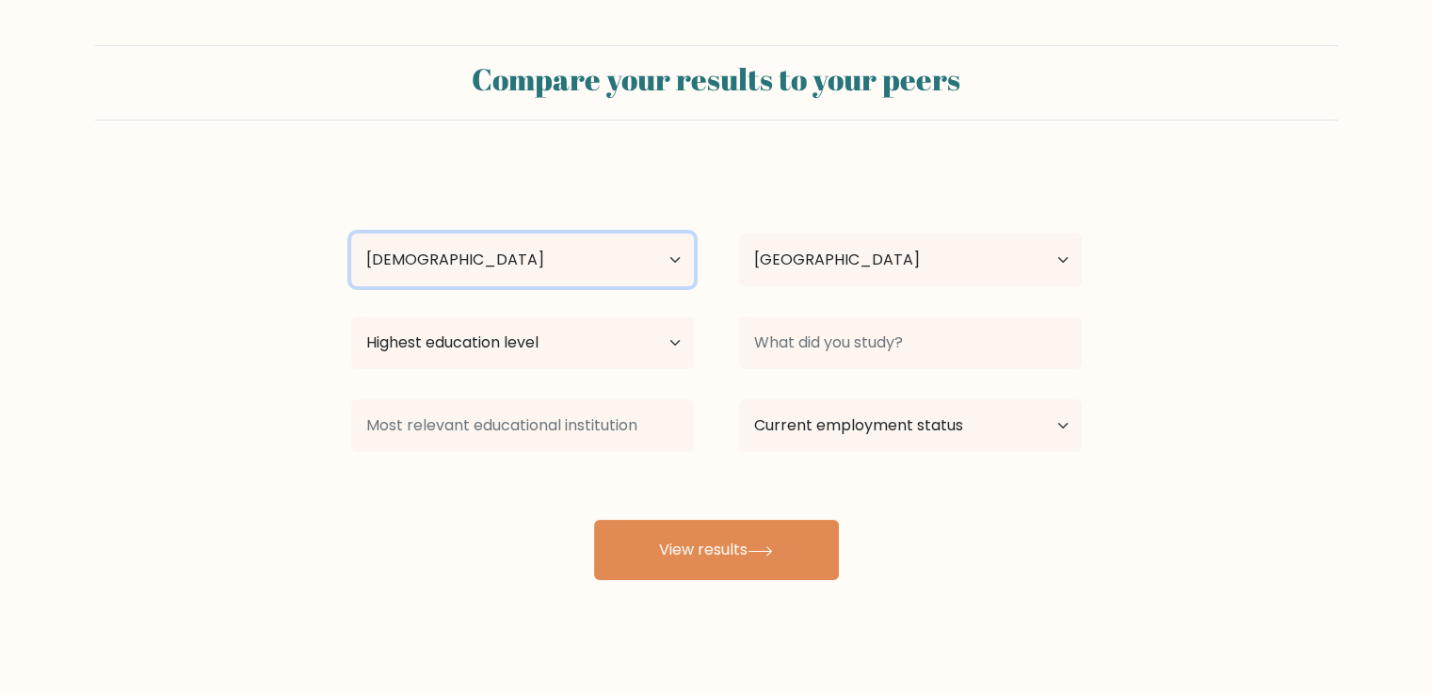
click at [351, 234] on select "Age Under [DEMOGRAPHIC_DATA] [DEMOGRAPHIC_DATA] [DEMOGRAPHIC_DATA] [DEMOGRAPHIC…" at bounding box center [522, 260] width 343 height 53
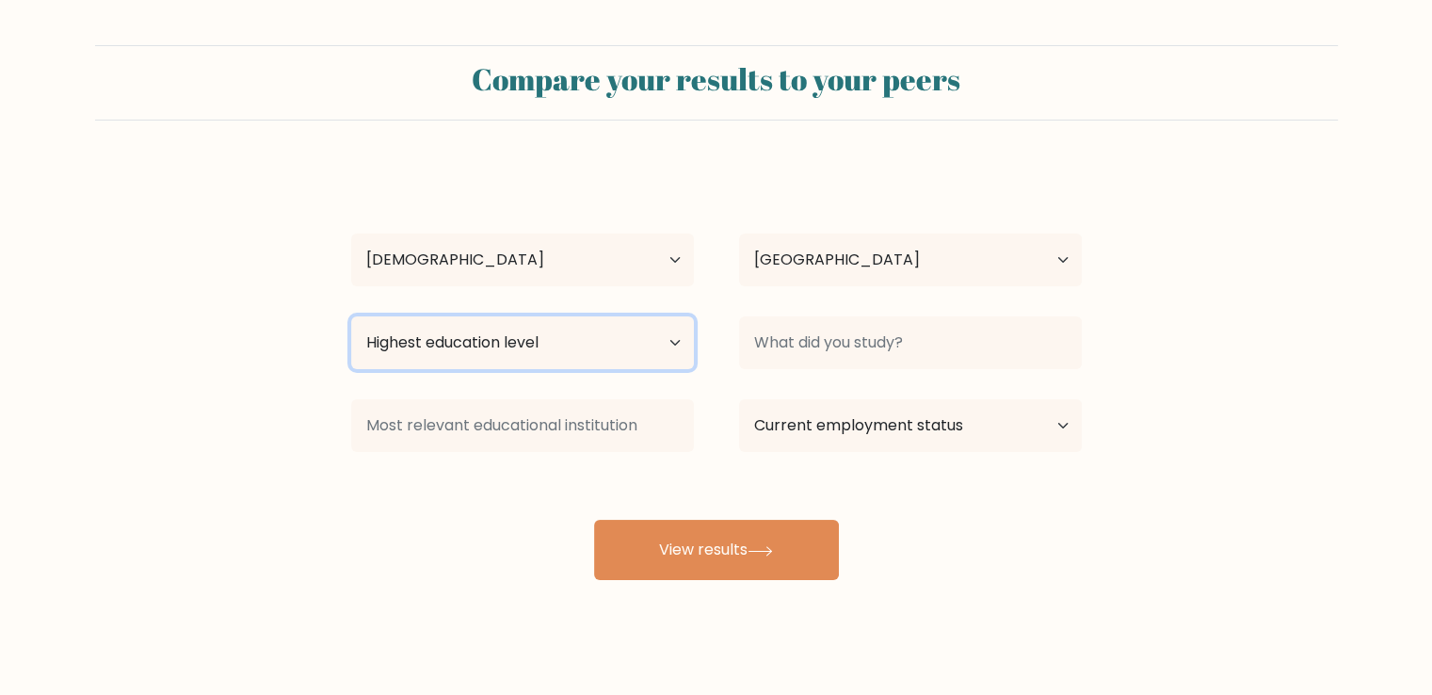
click at [563, 351] on select "Highest education level No schooling Primary Lower Secondary Upper Secondary Oc…" at bounding box center [522, 342] width 343 height 53
select select "upper_secondary"
click at [351, 316] on select "Highest education level No schooling Primary Lower Secondary Upper Secondary Oc…" at bounding box center [522, 342] width 343 height 53
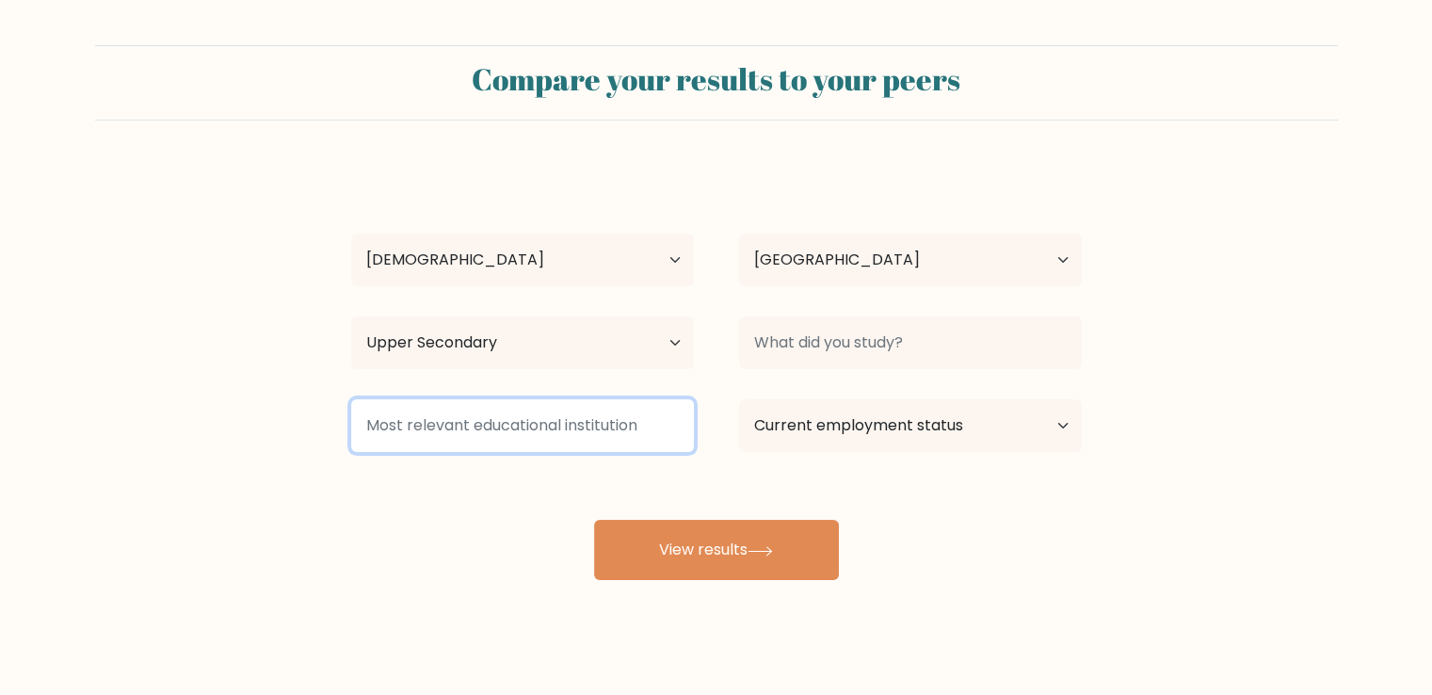
click at [580, 435] on input at bounding box center [522, 425] width 343 height 53
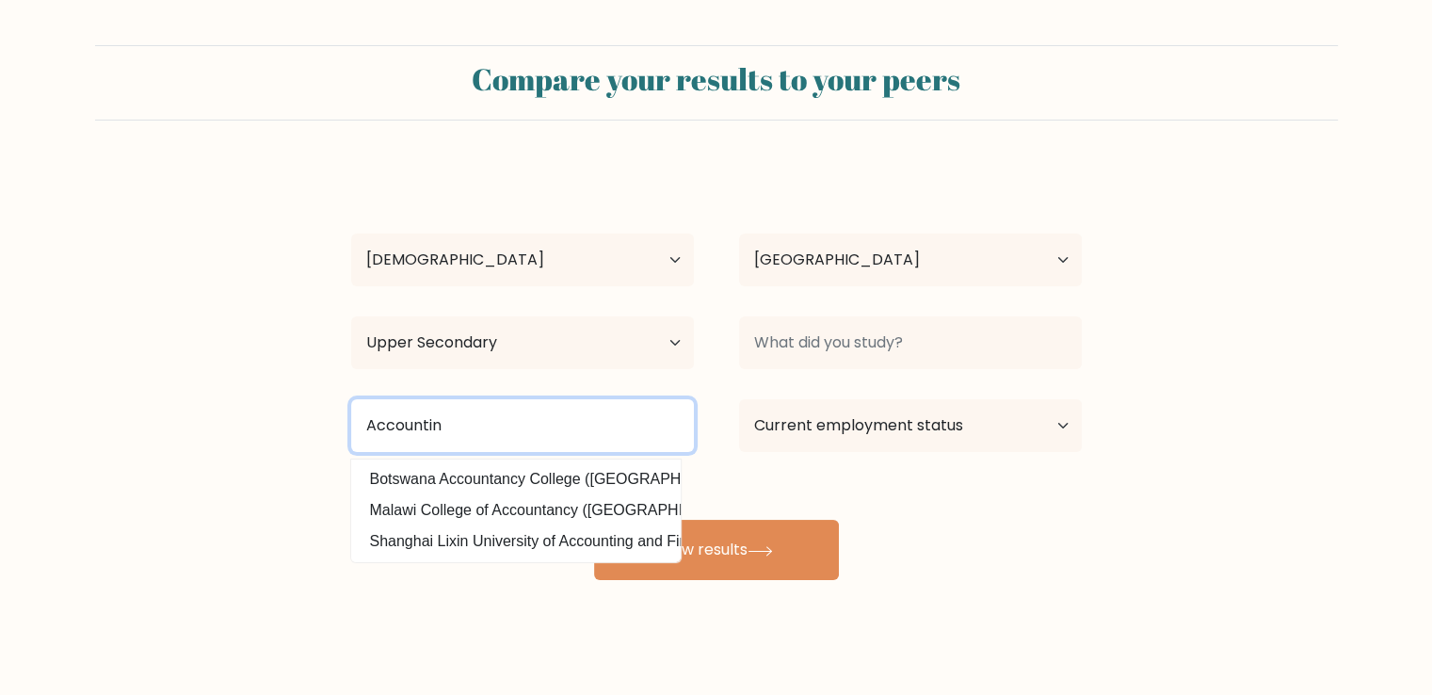
type input "Accounting"
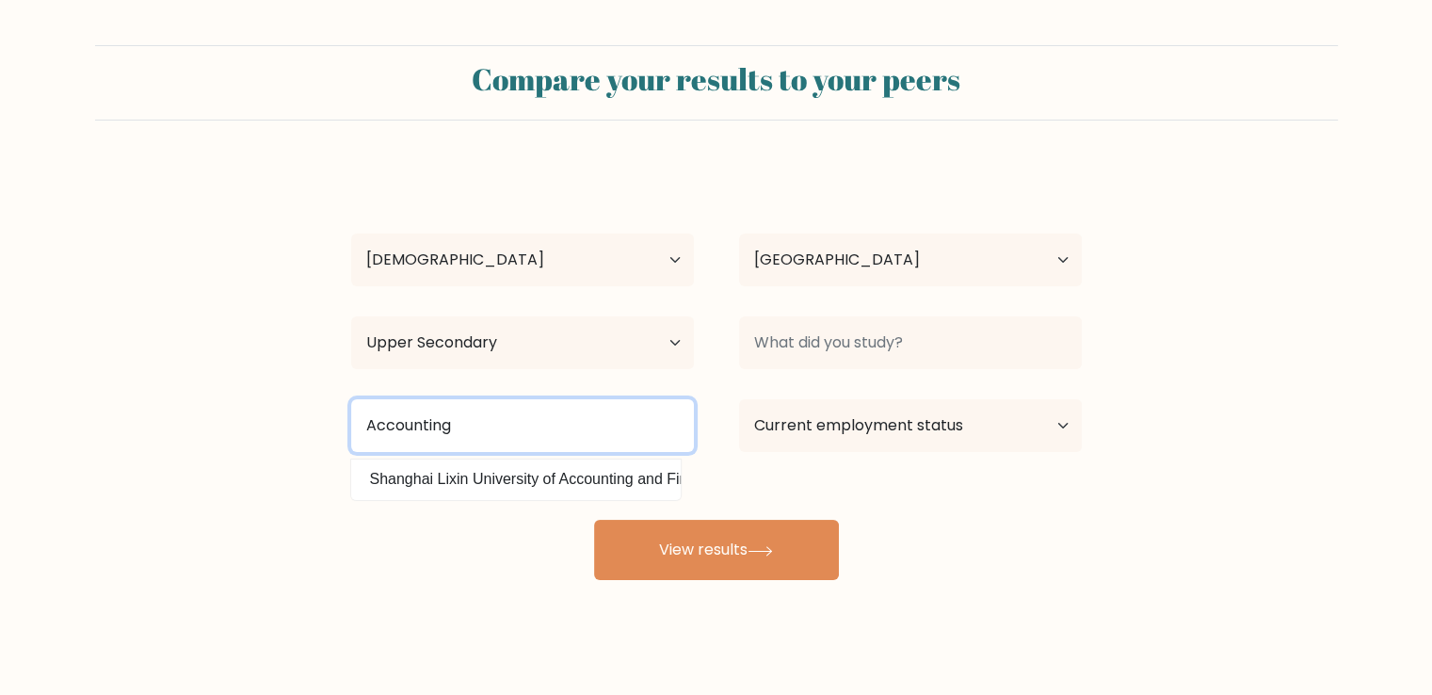
click at [599, 433] on input "Accounting" at bounding box center [522, 425] width 343 height 53
type input "d"
type input "p"
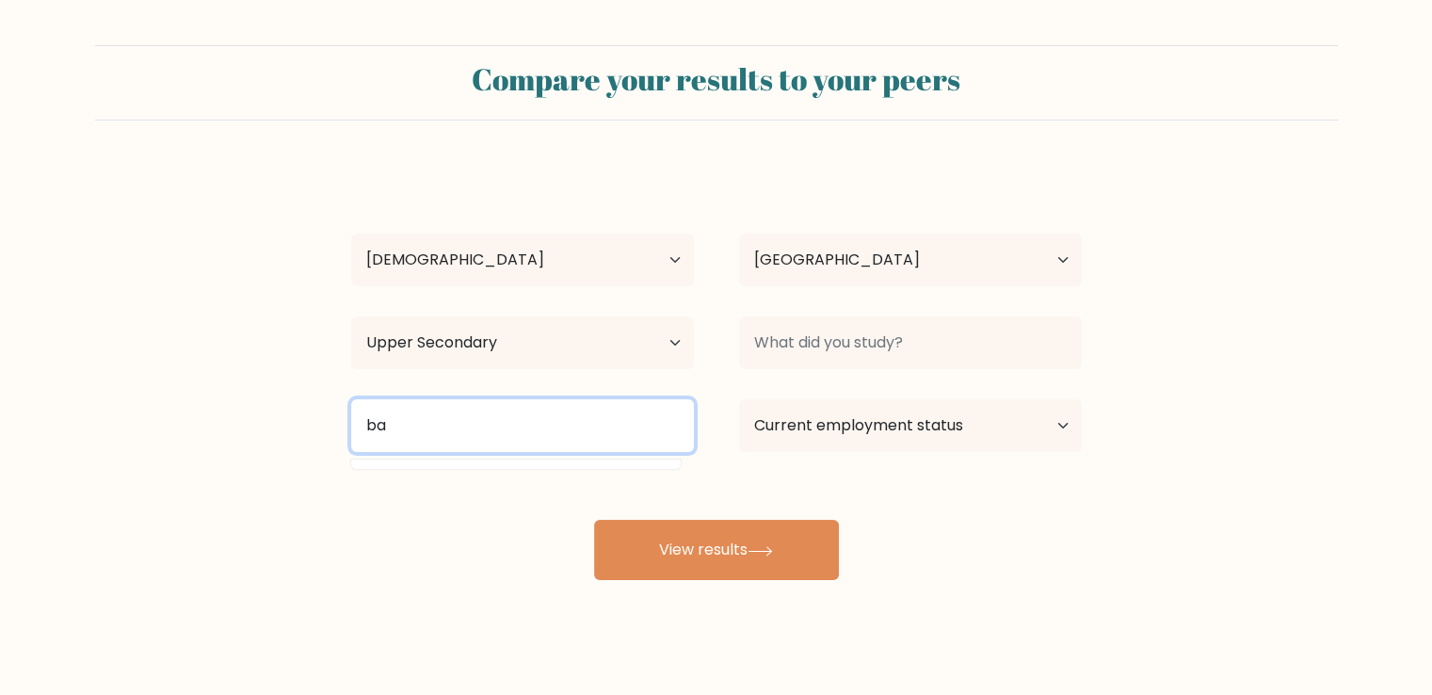
type input "b"
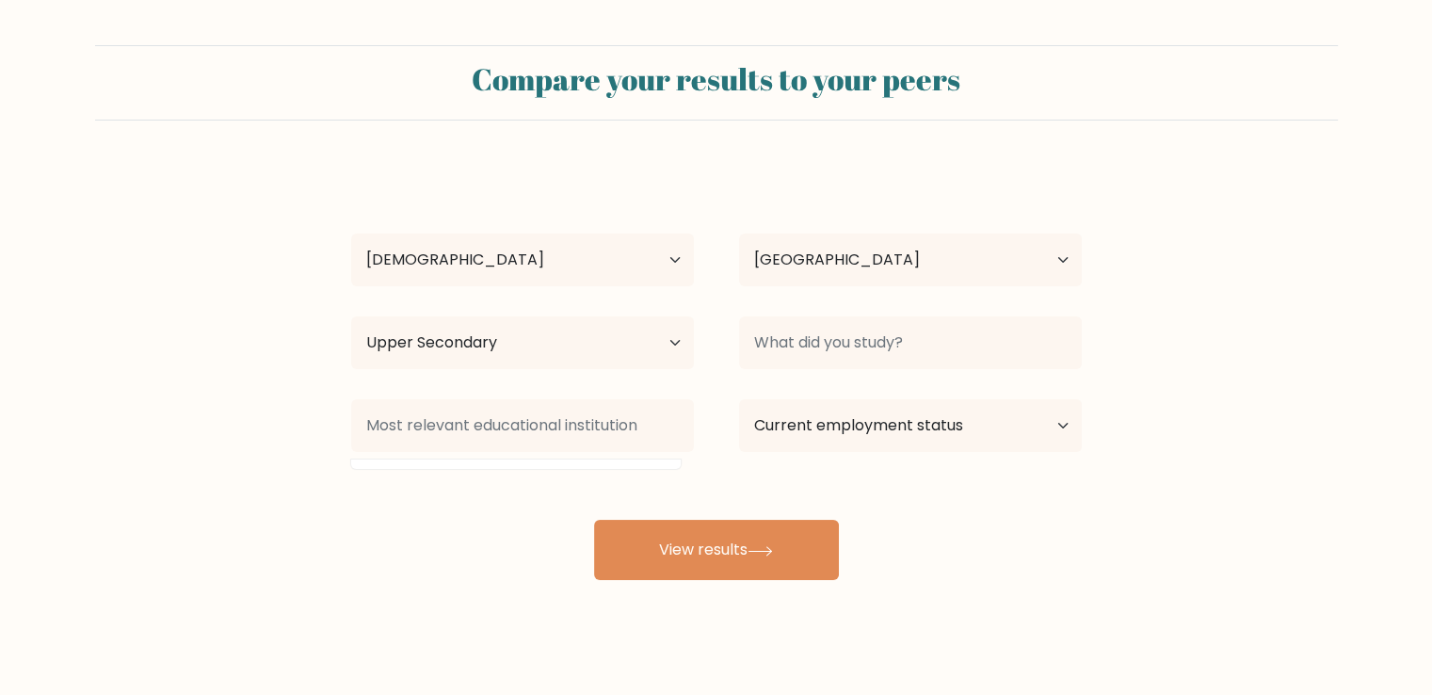
click at [968, 377] on div "[PERSON_NAME] [PERSON_NAME] Age Under [DEMOGRAPHIC_DATA] [DEMOGRAPHIC_DATA] [DE…" at bounding box center [716, 373] width 753 height 414
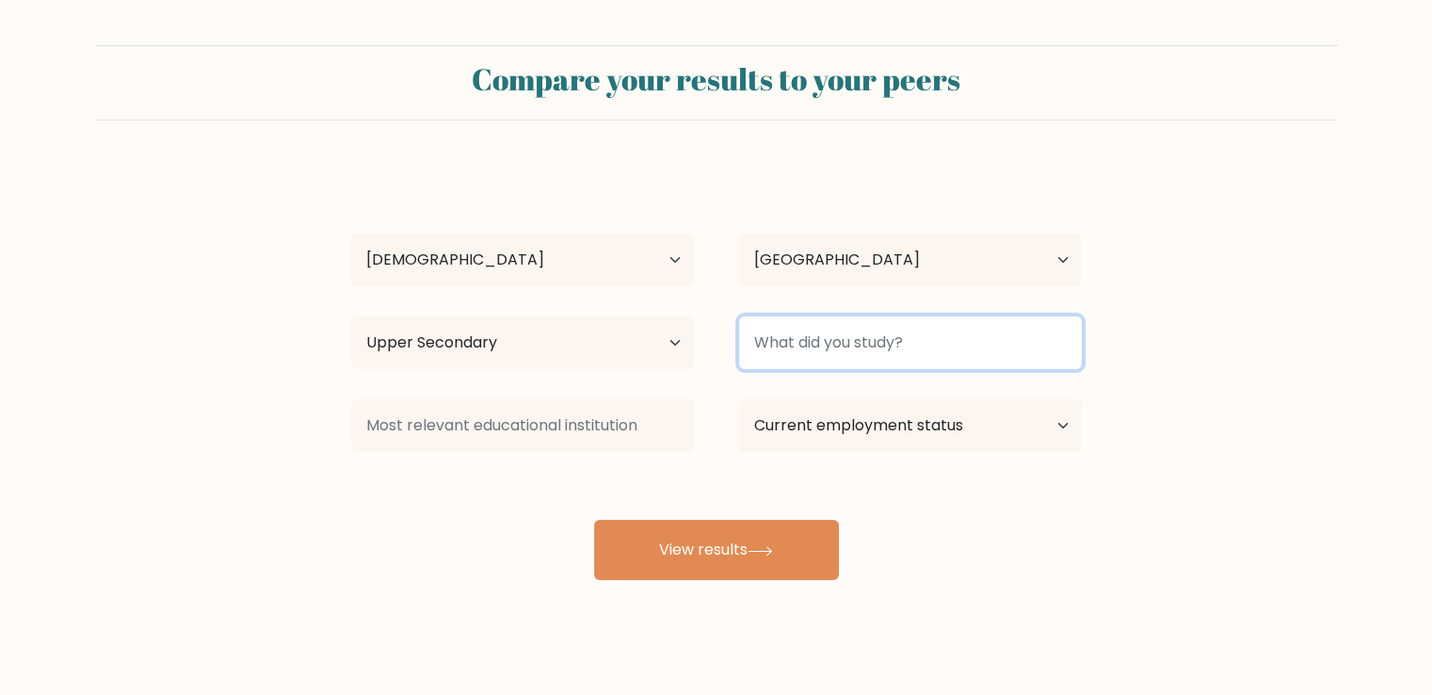
click at [969, 362] on input at bounding box center [910, 342] width 343 height 53
type input "A"
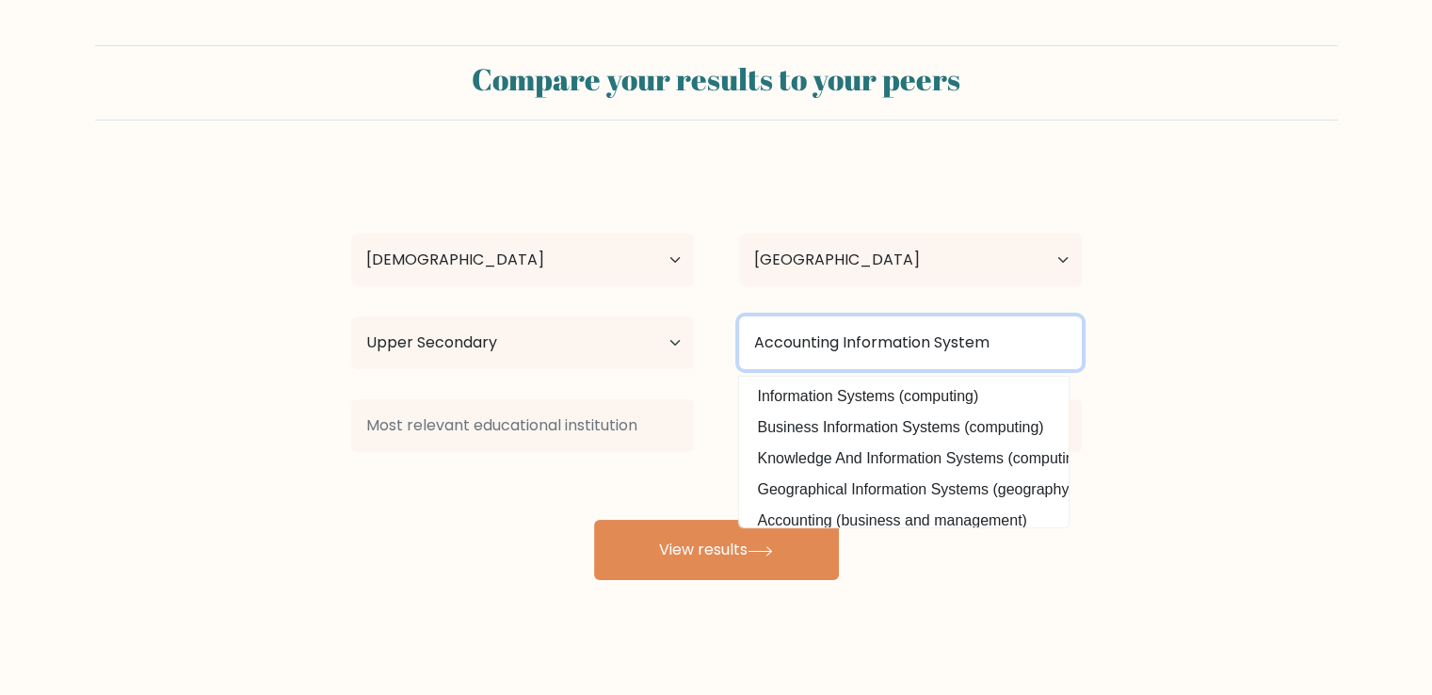
type input "Accounting Information System"
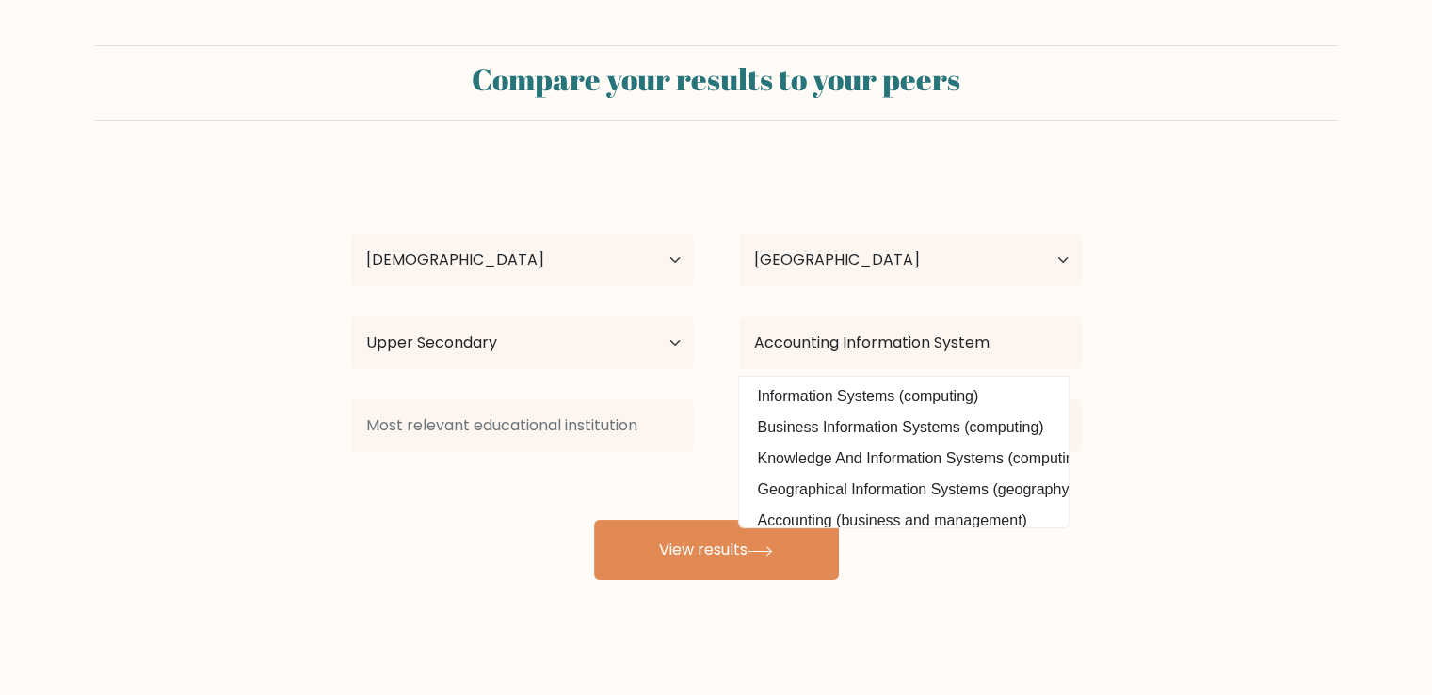
click at [1205, 402] on form "Compare your results to your peers [PERSON_NAME] [PERSON_NAME] Age Under [DEMOG…" at bounding box center [716, 312] width 1432 height 535
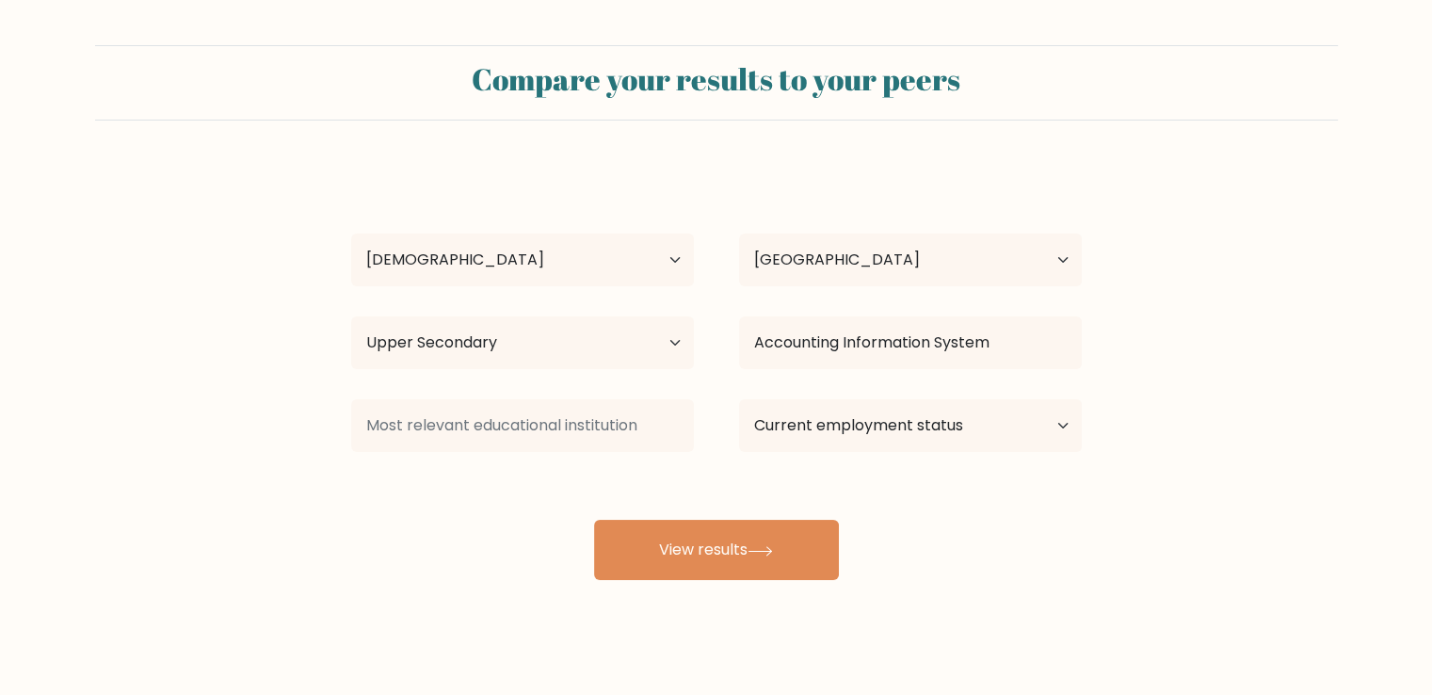
click at [935, 454] on div "Current employment status Employed Student Retired Other / prefer not to answer" at bounding box center [911, 426] width 388 height 68
click at [938, 449] on select "Current employment status Employed Student Retired Other / prefer not to answer" at bounding box center [910, 425] width 343 height 53
select select "other"
click at [739, 399] on select "Current employment status Employed Student Retired Other / prefer not to answer" at bounding box center [910, 425] width 343 height 53
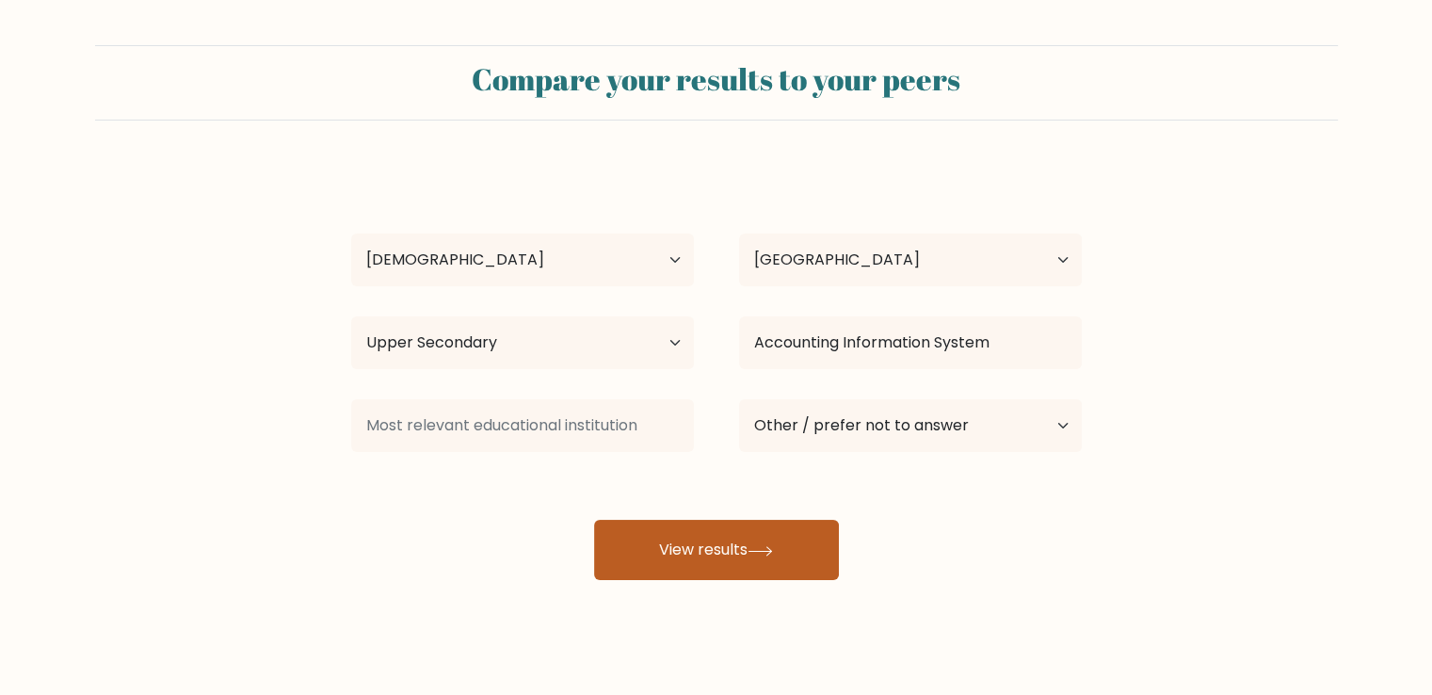
click at [738, 552] on button "View results" at bounding box center [716, 550] width 245 height 60
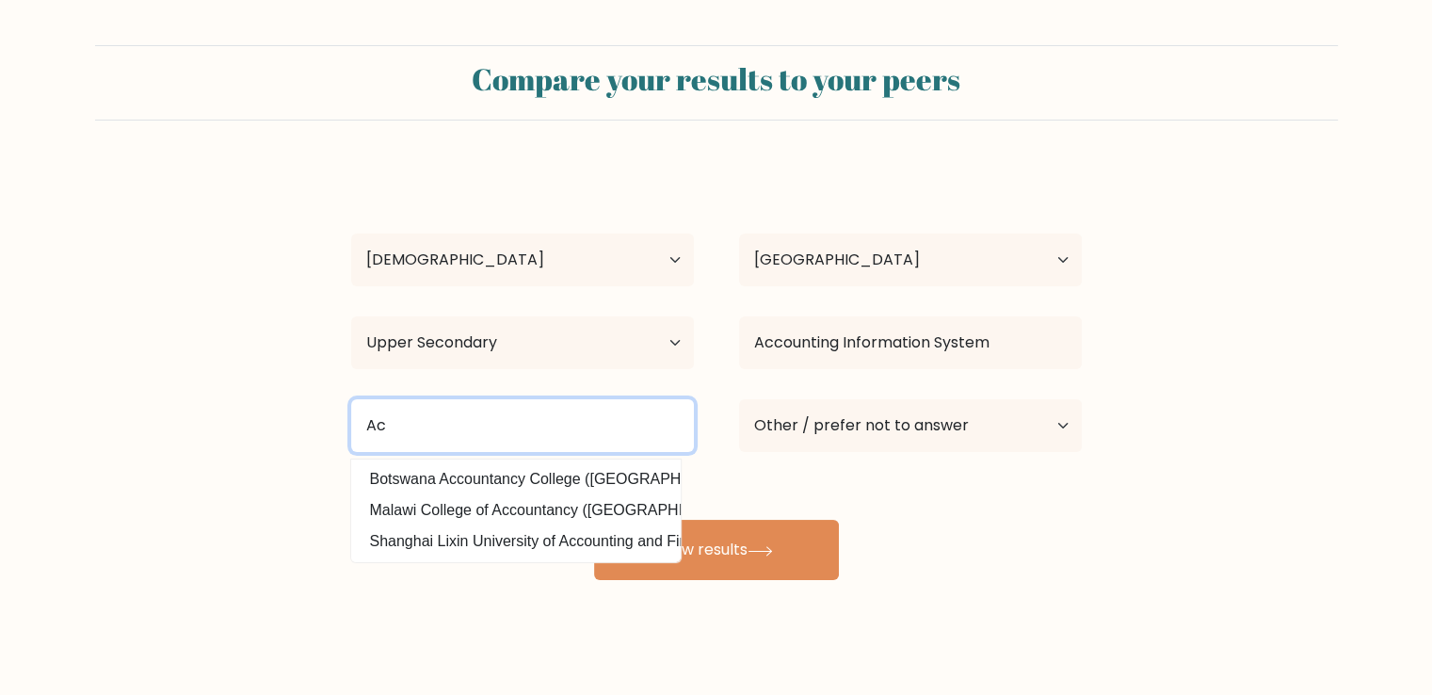
type input "A"
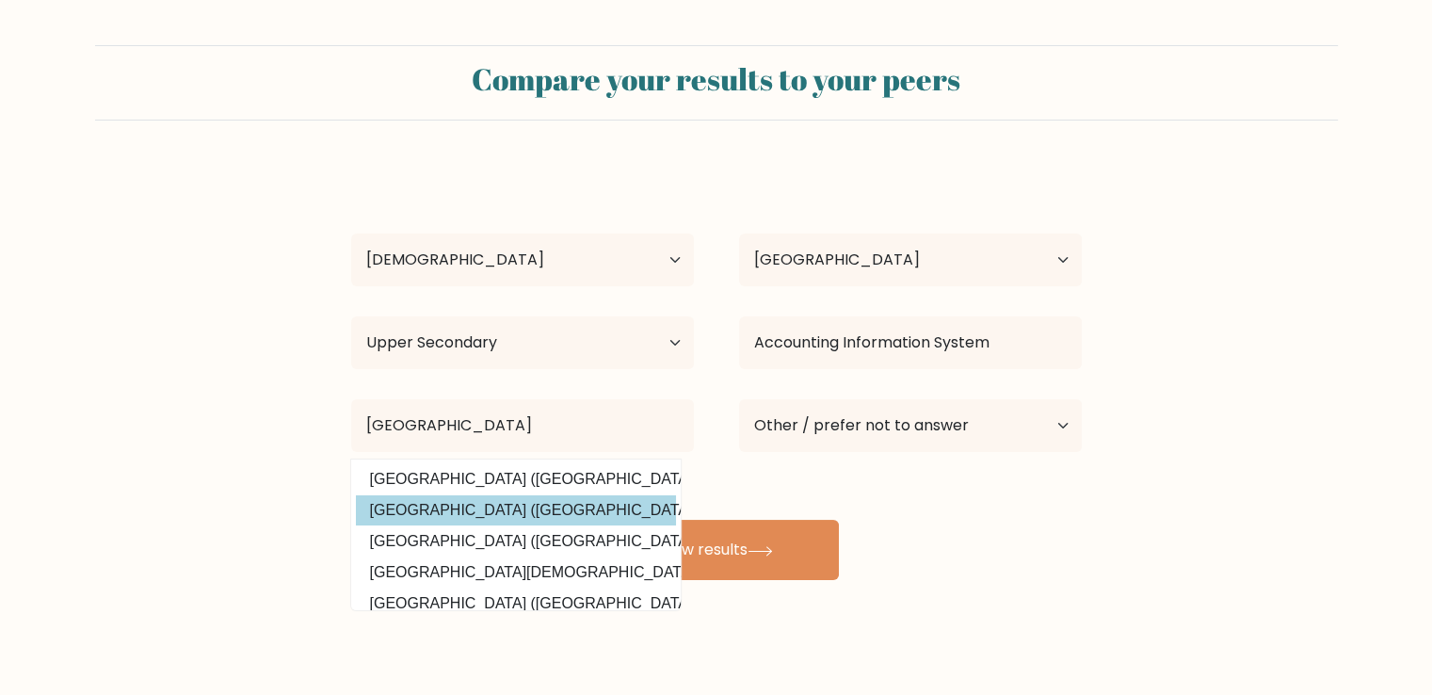
click at [598, 499] on option "[GEOGRAPHIC_DATA] ([GEOGRAPHIC_DATA])" at bounding box center [516, 510] width 320 height 30
type input "[GEOGRAPHIC_DATA]"
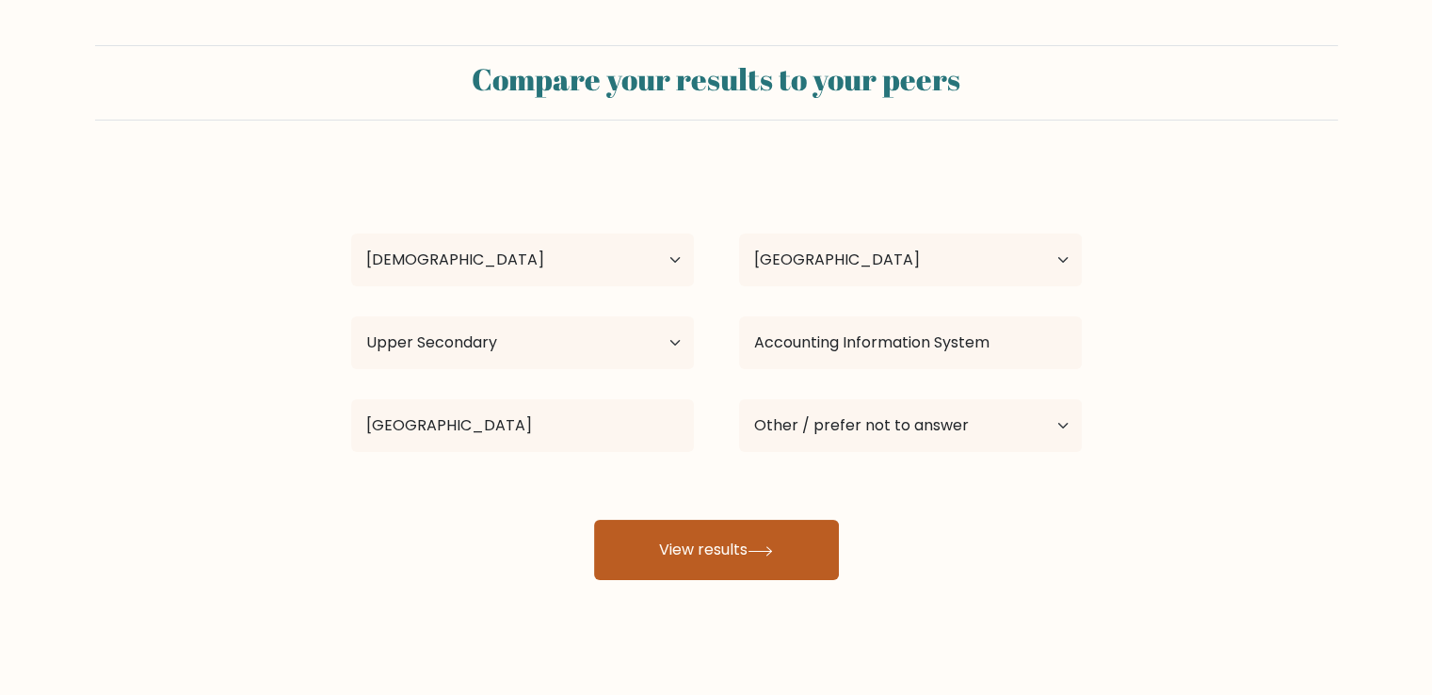
click at [679, 521] on button "View results" at bounding box center [716, 550] width 245 height 60
